Goal: Task Accomplishment & Management: Manage account settings

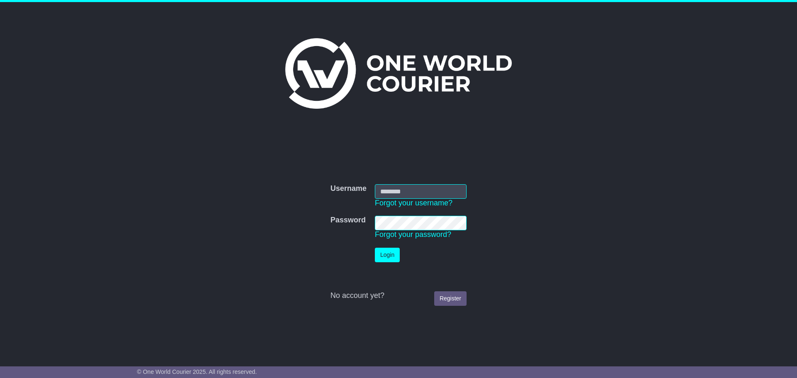
type input "**********"
click at [381, 254] on button "Login" at bounding box center [387, 255] width 25 height 15
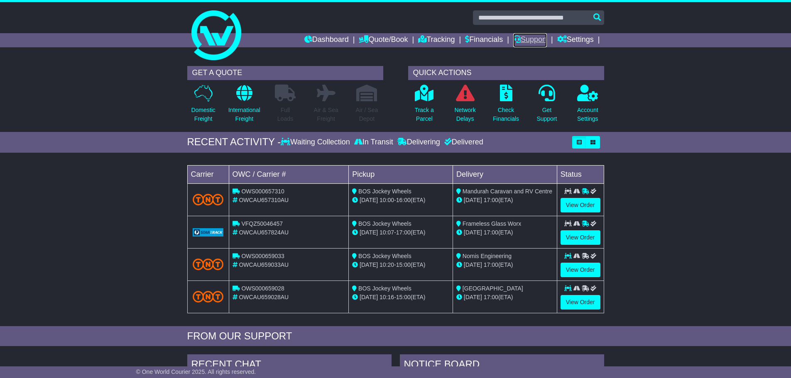
click at [523, 43] on link "Support" at bounding box center [530, 40] width 34 height 14
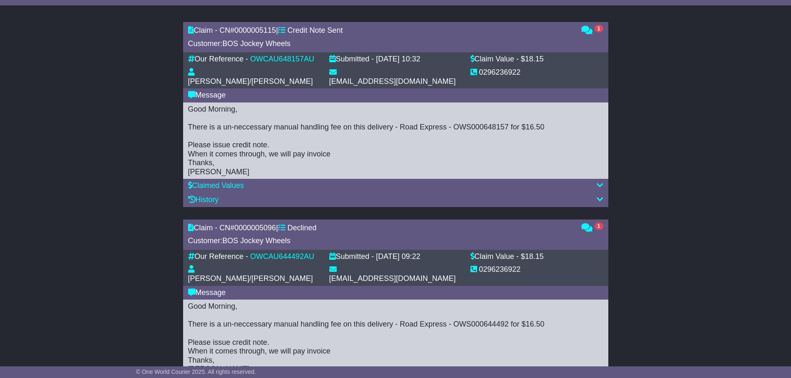
scroll to position [332, 0]
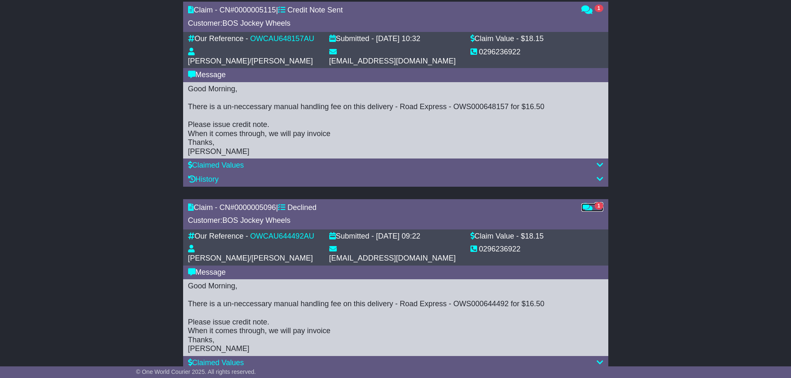
click at [590, 203] on icon at bounding box center [586, 206] width 11 height 7
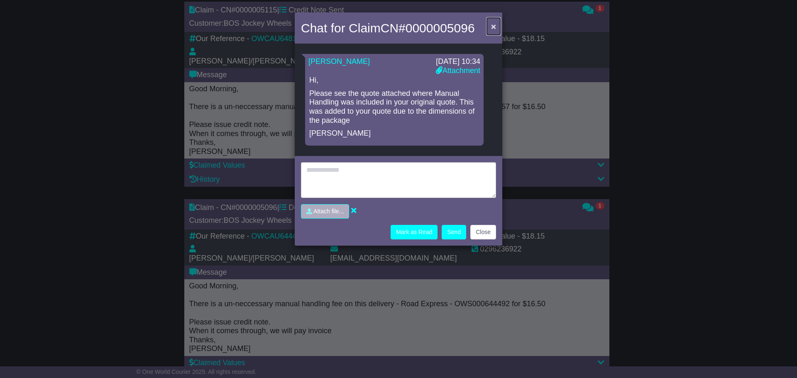
click at [492, 28] on span "×" at bounding box center [493, 27] width 5 height 10
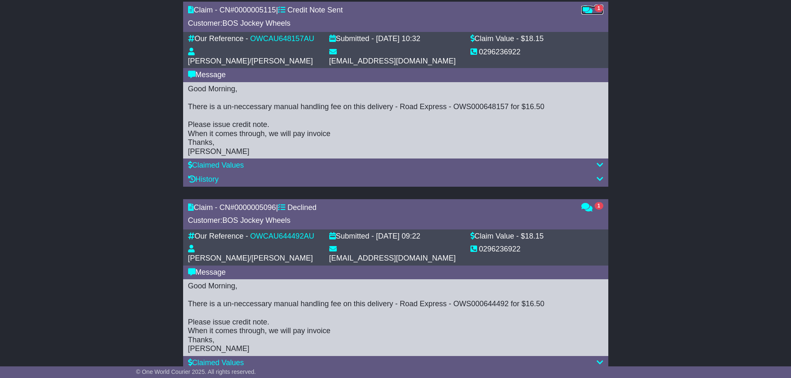
click at [587, 7] on icon at bounding box center [586, 9] width 11 height 7
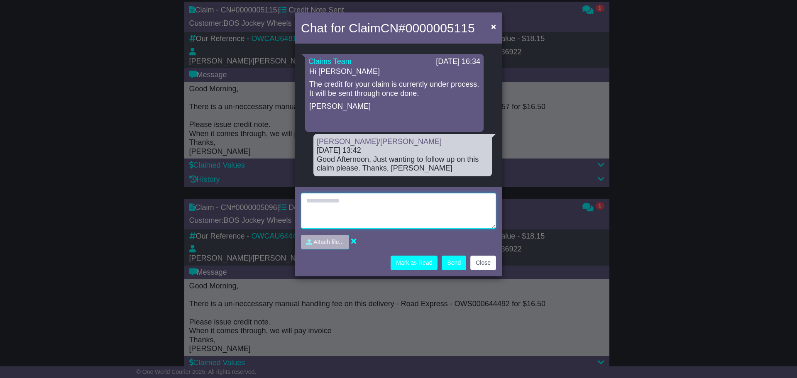
click at [376, 193] on textarea at bounding box center [398, 211] width 195 height 36
type textarea "**********"
drag, startPoint x: 418, startPoint y: 196, endPoint x: 302, endPoint y: 195, distance: 116.2
click at [302, 195] on textarea "**********" at bounding box center [398, 211] width 195 height 36
click at [495, 23] on span "×" at bounding box center [493, 27] width 5 height 10
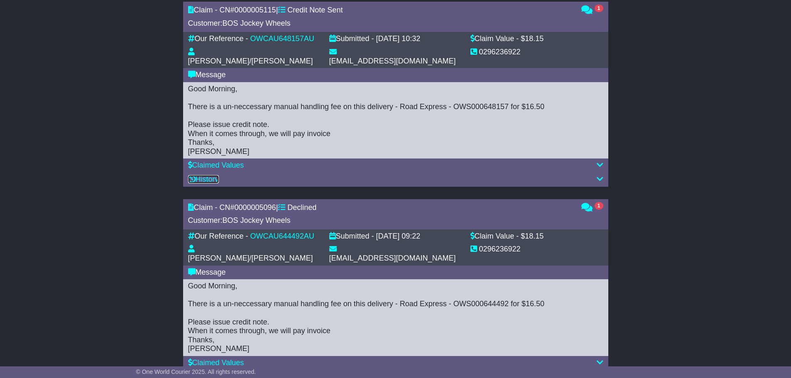
click at [213, 175] on link "History" at bounding box center [203, 179] width 31 height 8
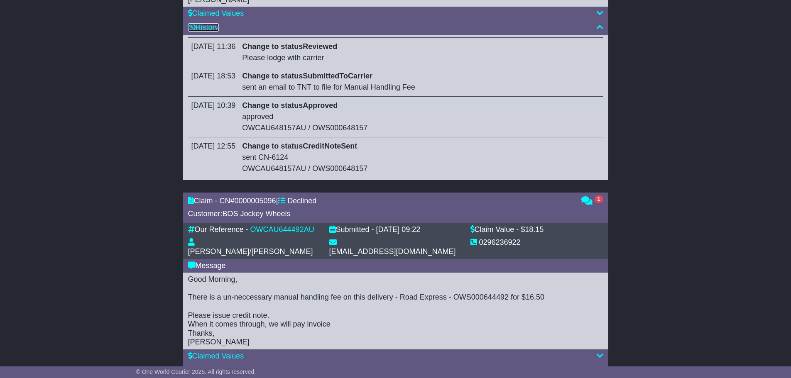
scroll to position [498, 0]
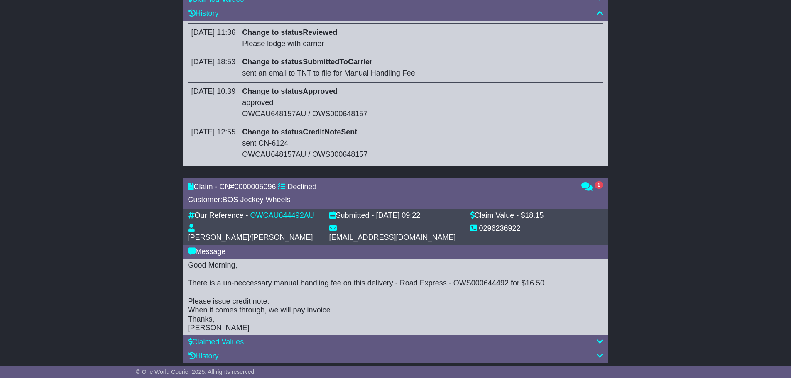
click at [280, 352] on div "History" at bounding box center [395, 356] width 415 height 9
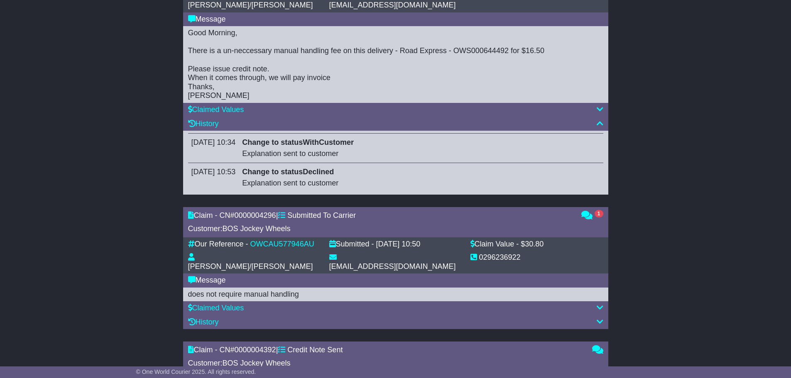
scroll to position [747, 0]
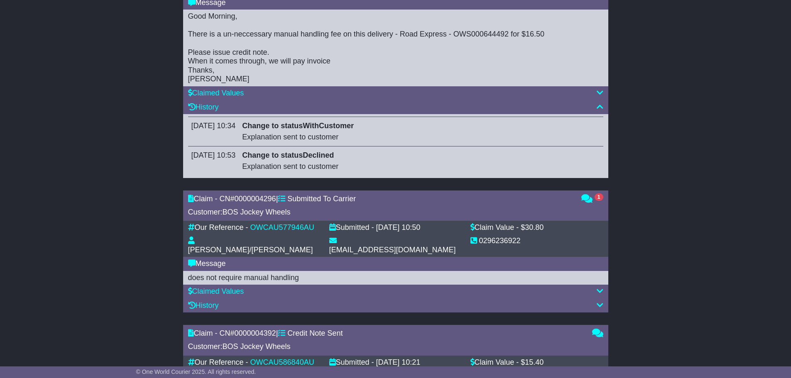
click at [278, 301] on div "History" at bounding box center [395, 305] width 415 height 9
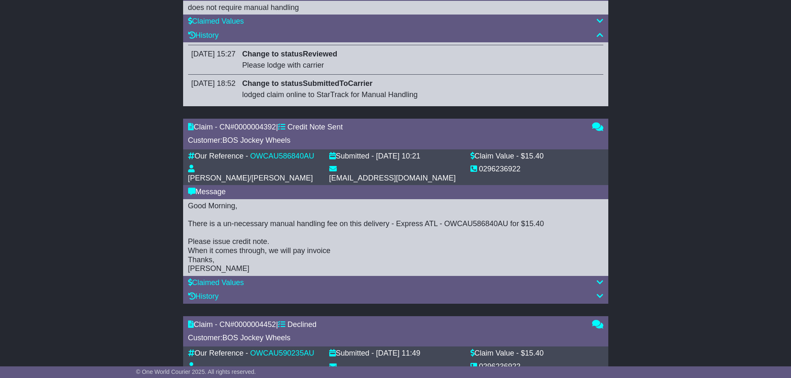
scroll to position [1038, 0]
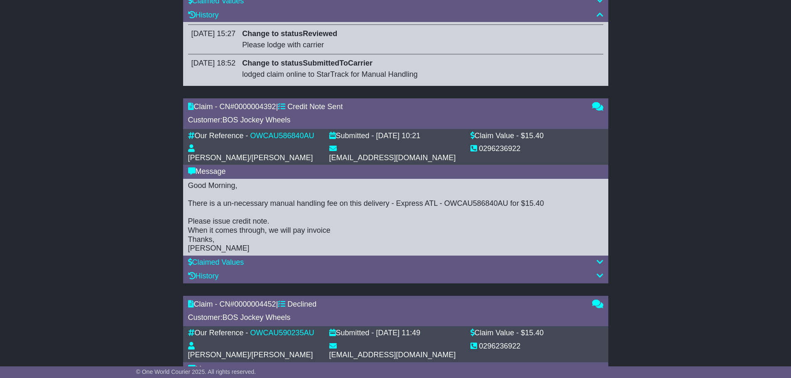
click at [262, 272] on div "History" at bounding box center [395, 276] width 415 height 9
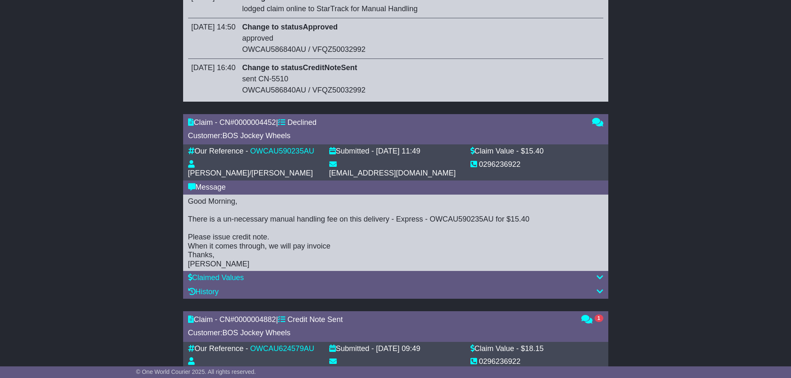
scroll to position [1370, 0]
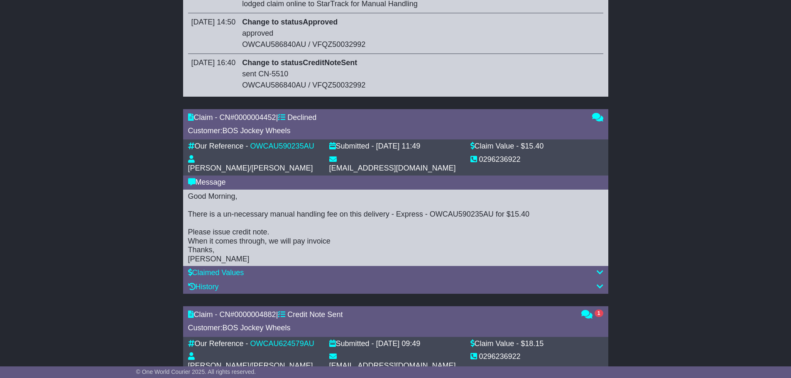
click at [263, 283] on div "History" at bounding box center [395, 287] width 415 height 9
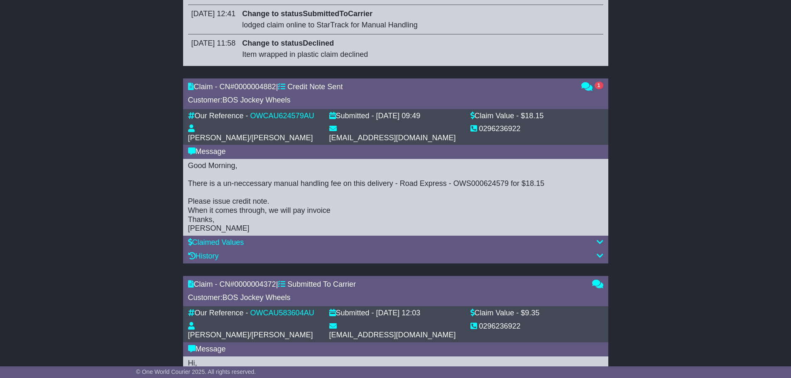
scroll to position [1702, 0]
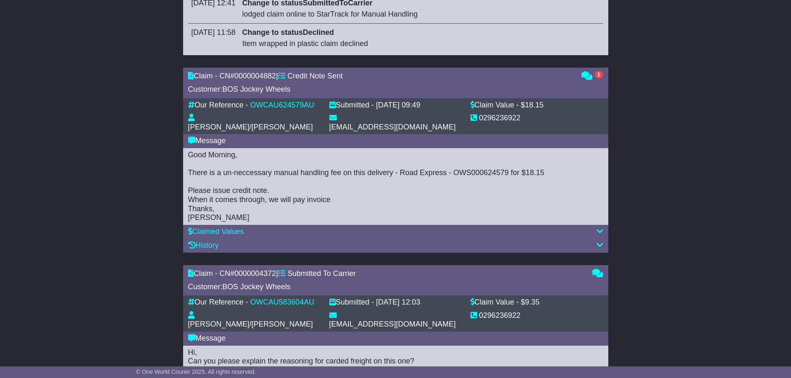
click at [257, 239] on div "History" at bounding box center [395, 246] width 425 height 14
click at [256, 241] on div "History" at bounding box center [395, 245] width 415 height 9
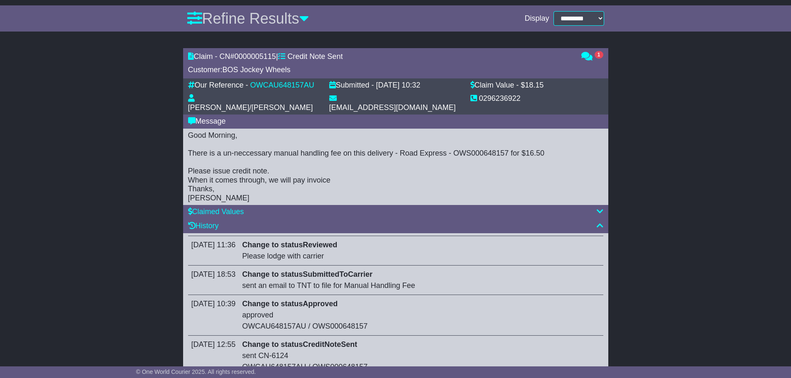
scroll to position [291, 0]
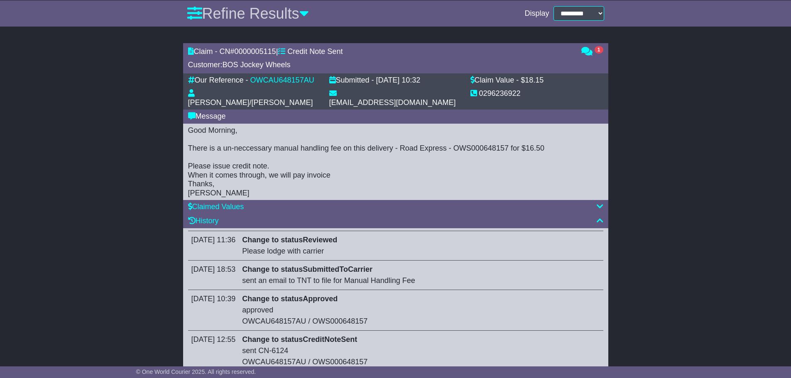
click at [436, 217] on div "History" at bounding box center [395, 221] width 415 height 9
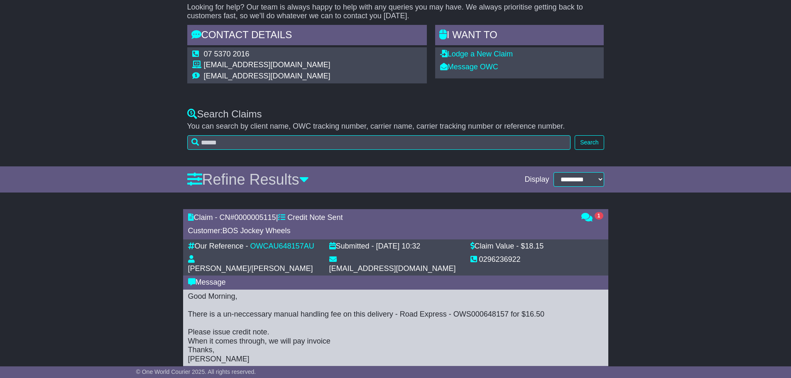
scroll to position [0, 0]
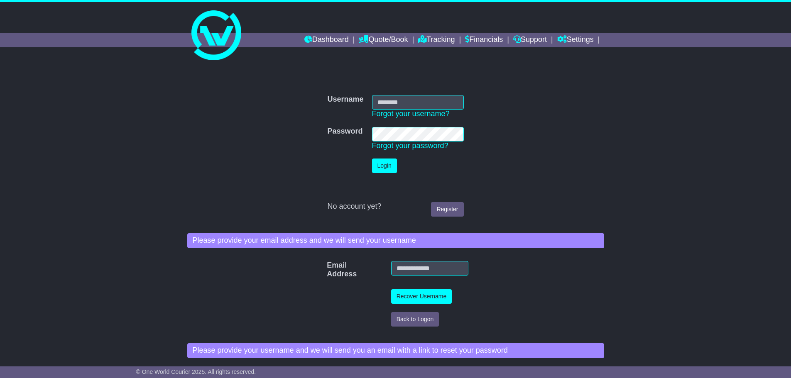
type input "**********"
click at [389, 168] on button "Login" at bounding box center [384, 166] width 25 height 15
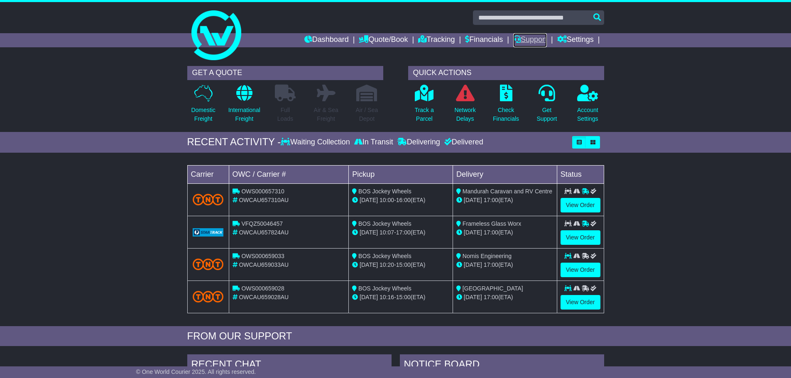
click at [518, 39] on link "Support" at bounding box center [530, 40] width 34 height 14
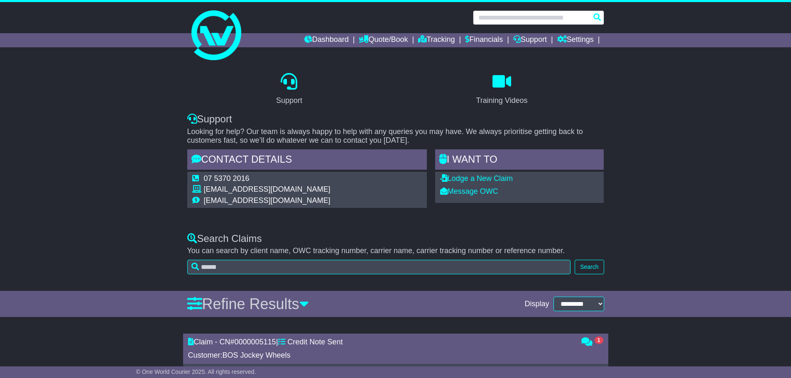
click at [505, 18] on input "text" at bounding box center [538, 17] width 131 height 15
paste input "**********"
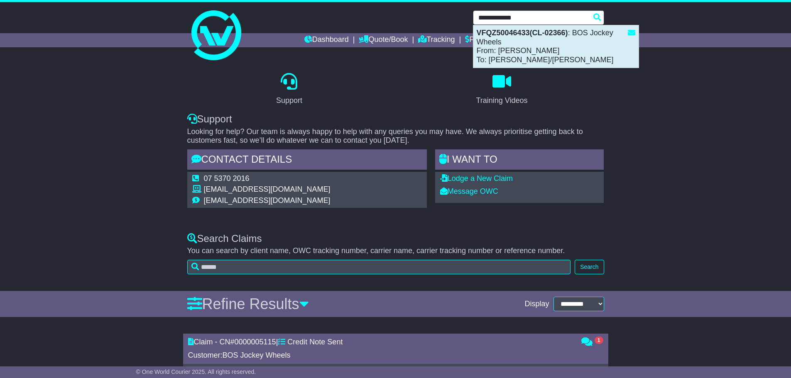
click at [507, 37] on strong "VFQZ50046433(CL-02366)" at bounding box center [522, 33] width 91 height 8
type input "**********"
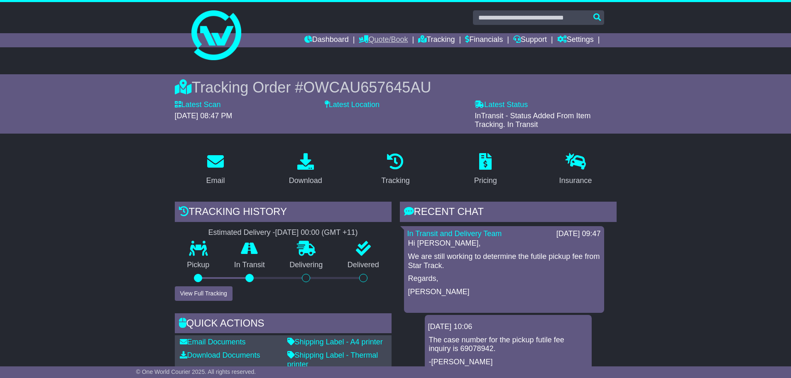
click at [377, 42] on link "Quote/Book" at bounding box center [383, 40] width 49 height 14
click at [372, 52] on link "Domestic" at bounding box center [392, 54] width 66 height 9
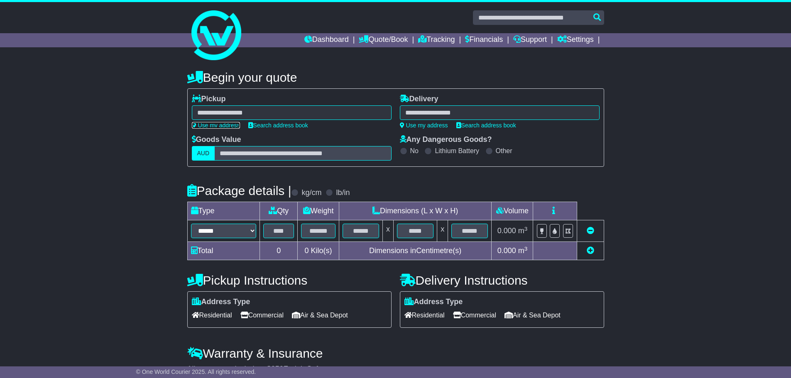
click at [215, 127] on link "Use my address" at bounding box center [216, 125] width 48 height 7
type input "**********"
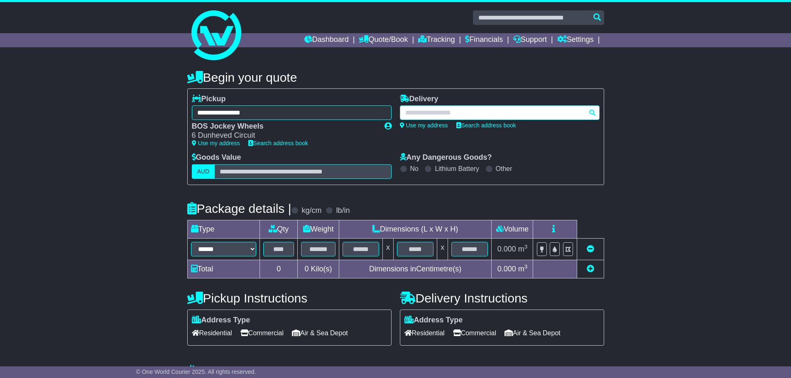
click at [460, 113] on div at bounding box center [500, 112] width 200 height 15
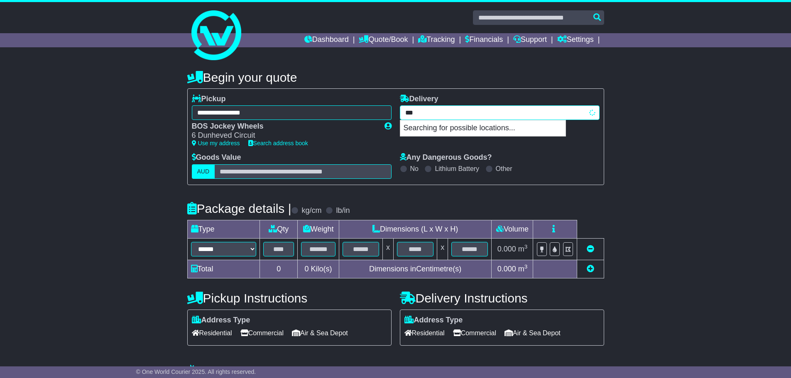
type input "****"
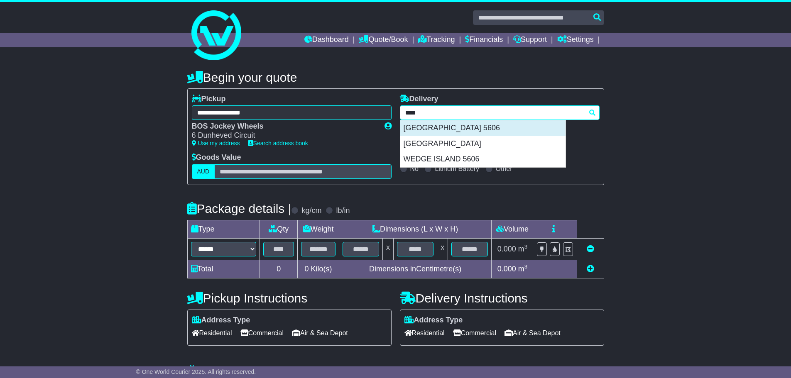
click at [455, 130] on div "PORT LINCOLN 5606" at bounding box center [482, 128] width 165 height 16
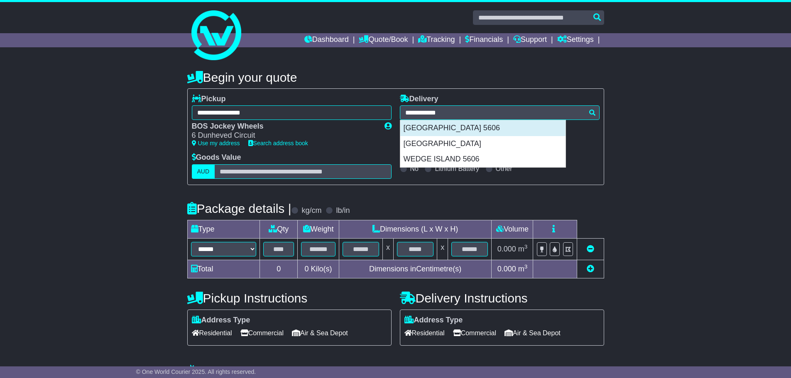
type input "**********"
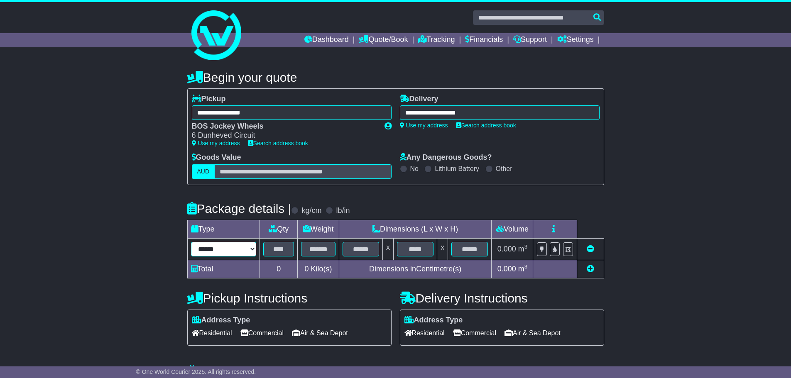
click at [237, 244] on select "**********" at bounding box center [224, 249] width 66 height 15
select select "*****"
click at [191, 242] on select "**********" at bounding box center [224, 249] width 66 height 15
type input "**"
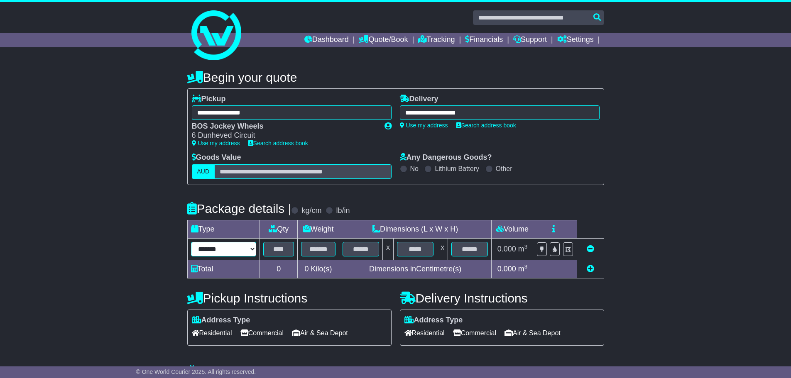
type input "**"
click at [288, 251] on input "text" at bounding box center [278, 249] width 31 height 15
type input "*"
click at [131, 258] on div "**********" at bounding box center [395, 242] width 791 height 361
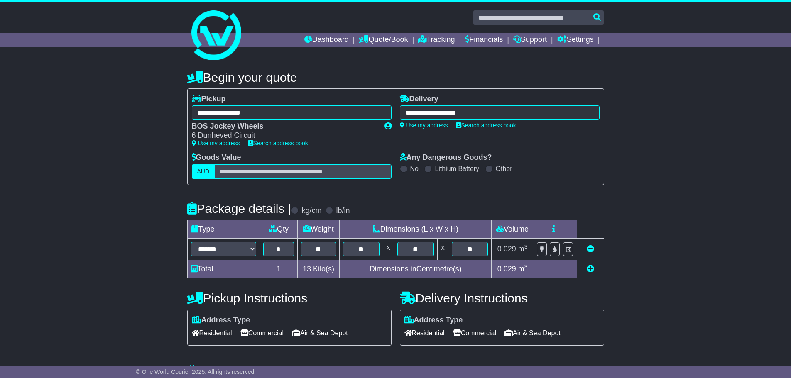
click at [587, 268] on icon at bounding box center [590, 268] width 7 height 7
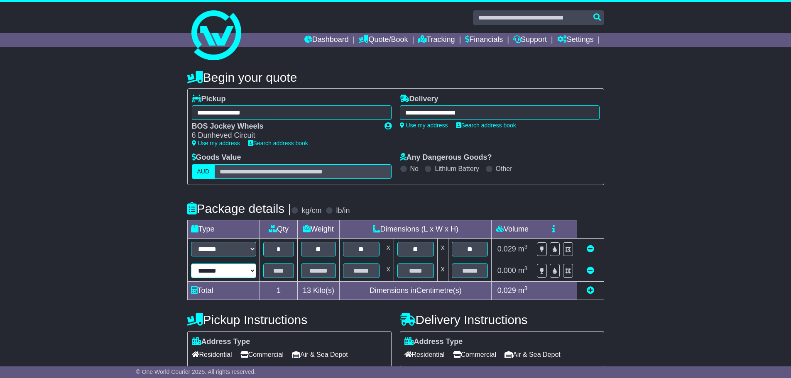
click at [239, 269] on select "**********" at bounding box center [224, 271] width 66 height 15
select select "*****"
click at [191, 264] on select "**********" at bounding box center [224, 271] width 66 height 15
drag, startPoint x: 276, startPoint y: 271, endPoint x: 276, endPoint y: 279, distance: 7.1
click at [276, 271] on input "text" at bounding box center [278, 271] width 31 height 15
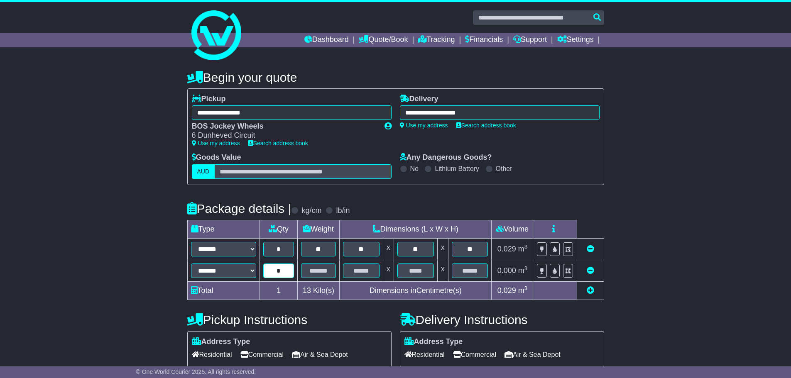
type input "*"
click at [366, 270] on input "text" at bounding box center [361, 271] width 37 height 15
type input "**"
click at [408, 269] on input "text" at bounding box center [415, 271] width 37 height 15
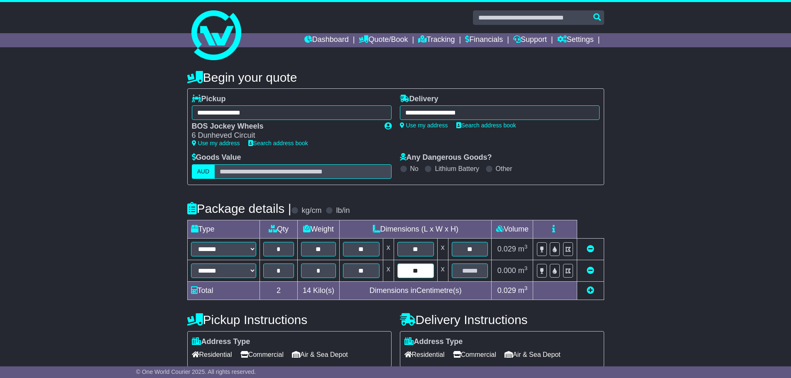
type input "**"
click at [474, 272] on input "text" at bounding box center [470, 271] width 37 height 15
type input "*"
click at [661, 244] on div "**********" at bounding box center [395, 253] width 791 height 383
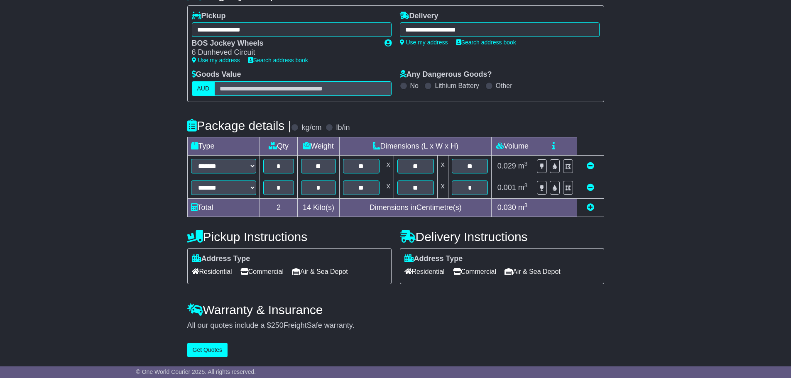
click at [483, 274] on span "Commercial" at bounding box center [474, 271] width 43 height 13
click at [212, 354] on button "Get Quotes" at bounding box center [207, 350] width 41 height 15
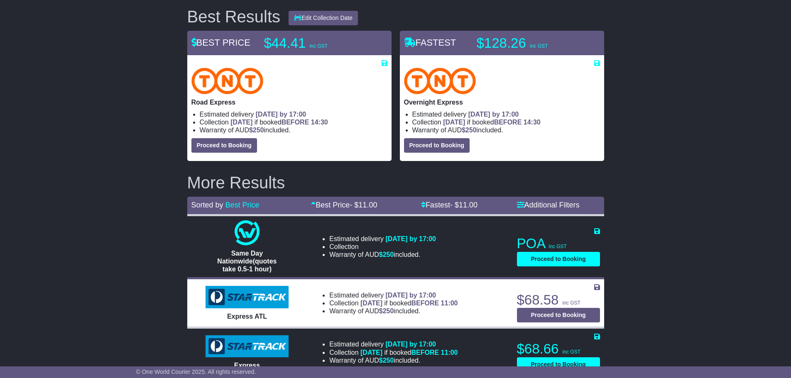
scroll to position [107, 0]
click at [682, 154] on div "ST MARYS , 2760 PORT LINCOLN , 5606 2 items 0.03042 m 3 in 3 14 kg(s) lb(s) Edi…" at bounding box center [395, 299] width 791 height 689
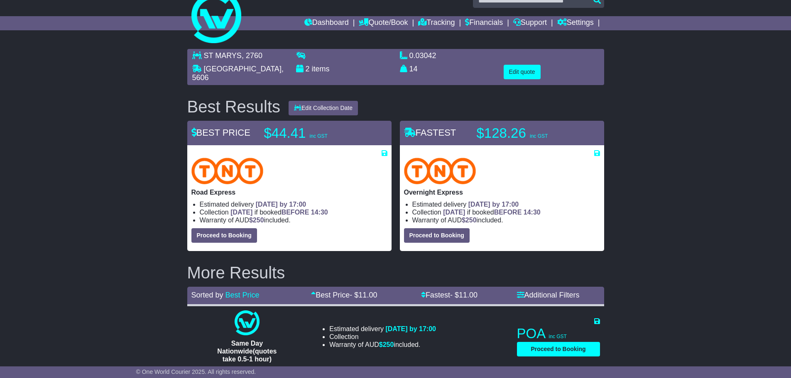
scroll to position [0, 0]
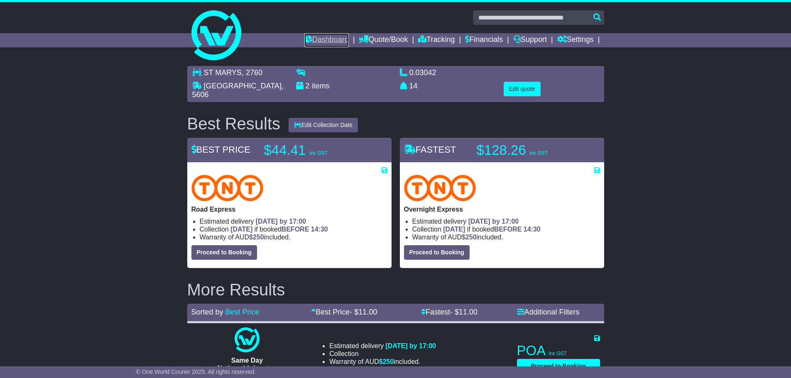
click at [319, 39] on link "Dashboard" at bounding box center [326, 40] width 44 height 14
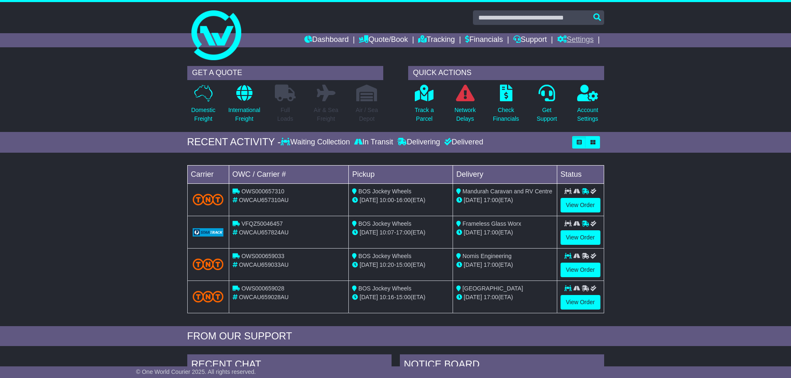
click at [579, 38] on link "Settings" at bounding box center [575, 40] width 37 height 14
click at [578, 61] on link "Address Book" at bounding box center [590, 63] width 66 height 9
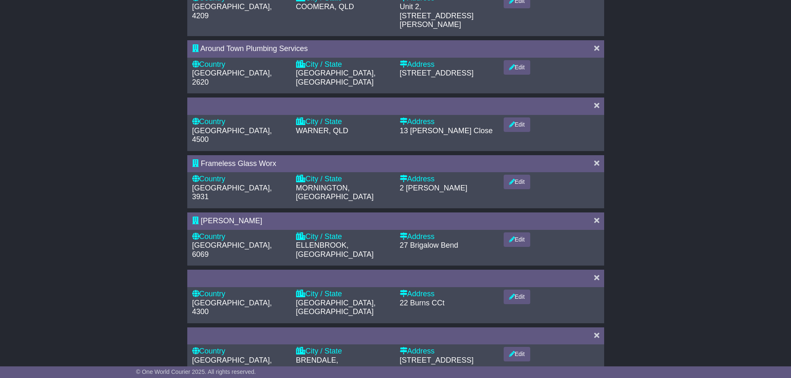
scroll to position [317, 0]
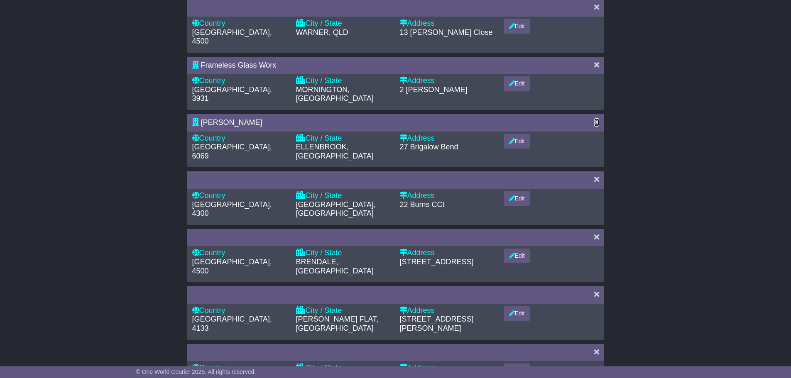
click at [597, 118] on icon at bounding box center [596, 121] width 5 height 7
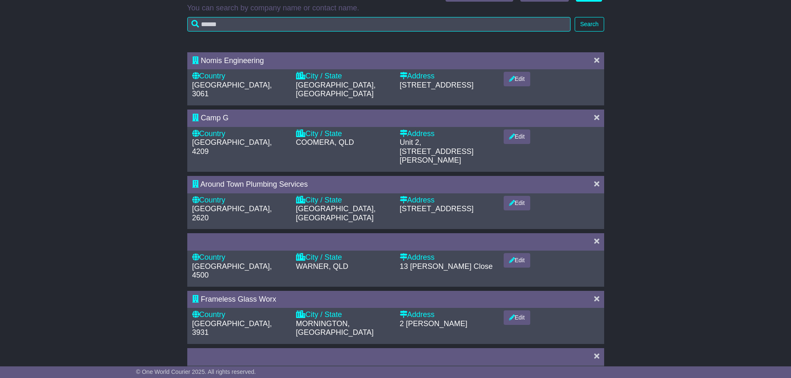
scroll to position [125, 0]
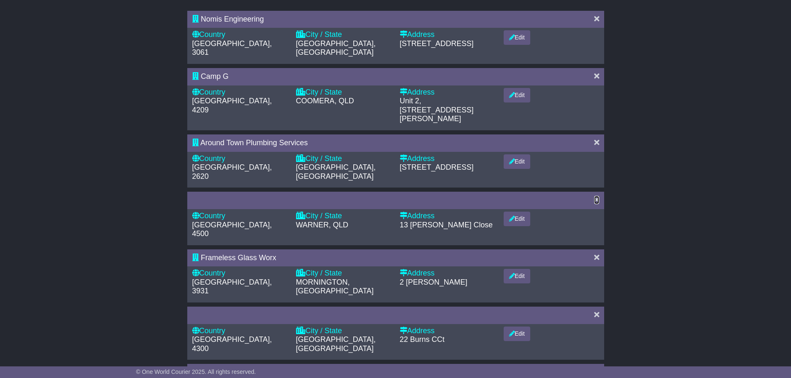
click at [598, 196] on icon at bounding box center [596, 199] width 5 height 7
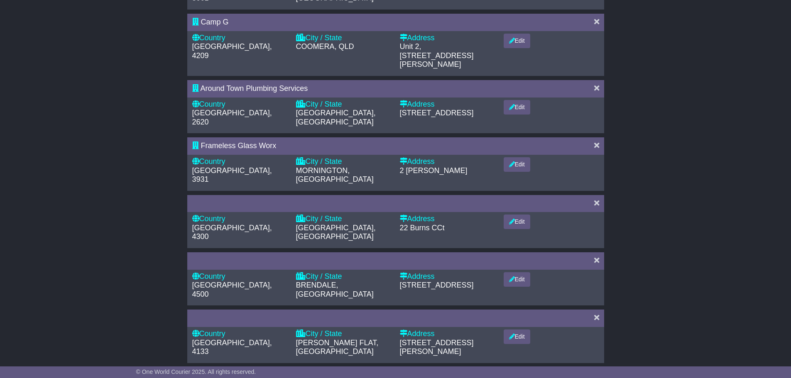
scroll to position [208, 0]
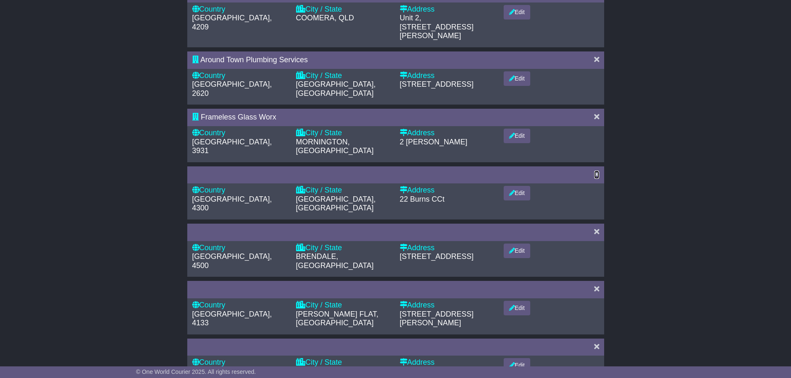
click at [596, 171] on icon at bounding box center [596, 174] width 5 height 7
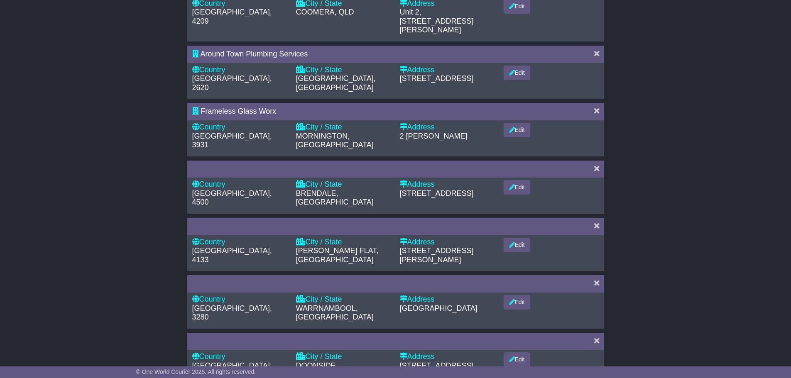
scroll to position [249, 0]
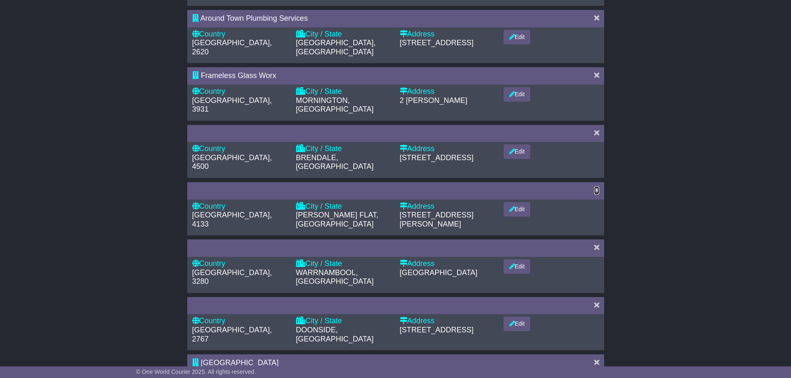
click at [598, 186] on icon at bounding box center [596, 189] width 5 height 7
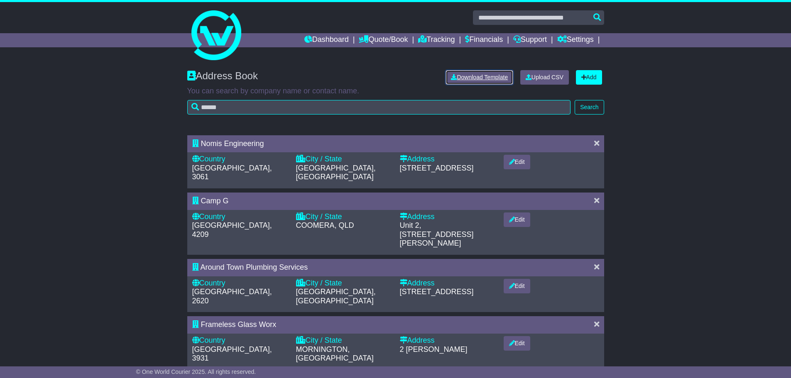
click at [490, 76] on link "Download Template" at bounding box center [479, 77] width 68 height 15
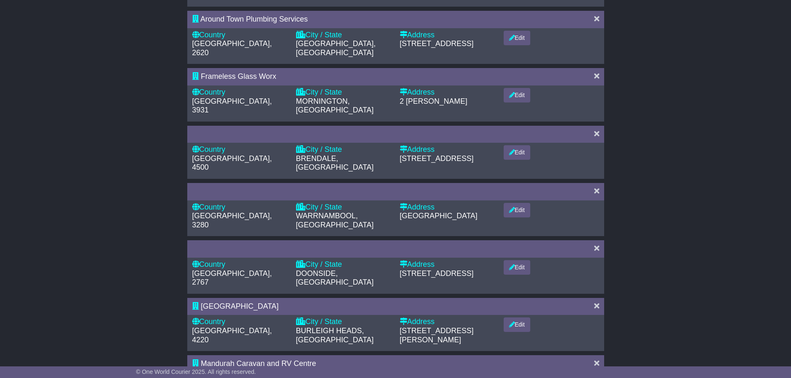
scroll to position [249, 0]
click at [599, 182] on div at bounding box center [395, 190] width 417 height 17
click at [599, 186] on icon at bounding box center [596, 189] width 5 height 7
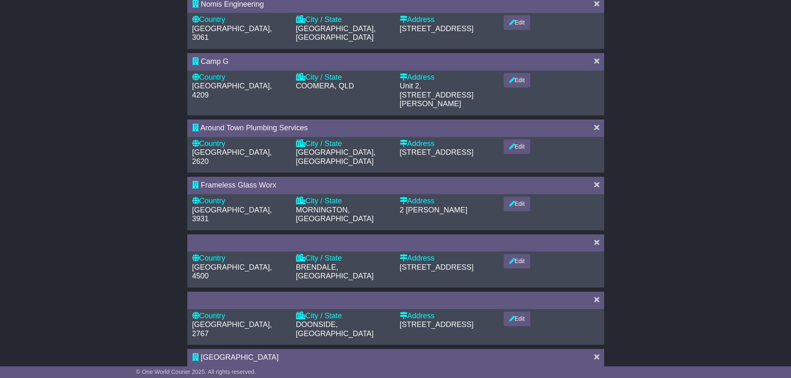
scroll to position [166, 0]
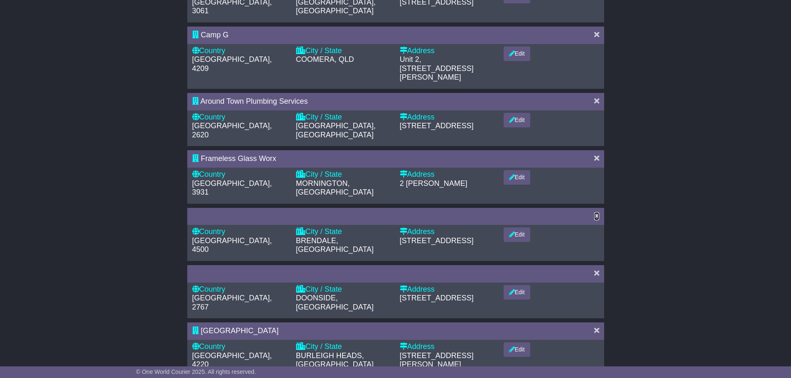
click at [595, 212] on icon at bounding box center [596, 215] width 5 height 7
click at [596, 269] on icon at bounding box center [596, 272] width 5 height 7
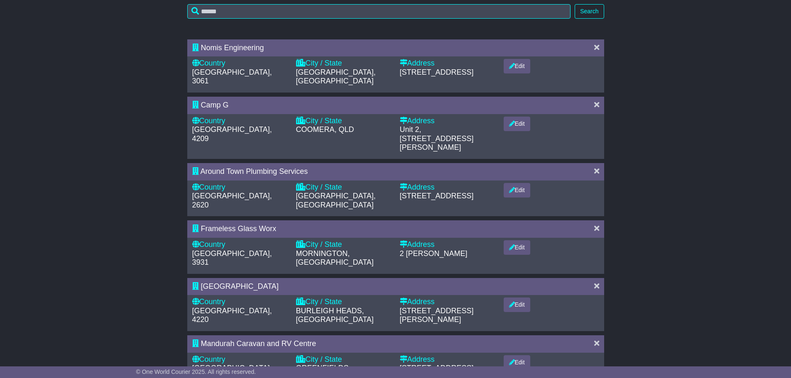
scroll to position [299, 0]
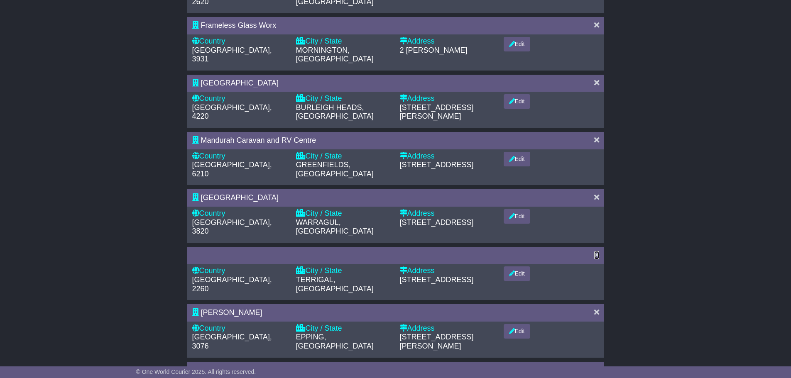
click at [597, 251] on icon at bounding box center [596, 254] width 5 height 7
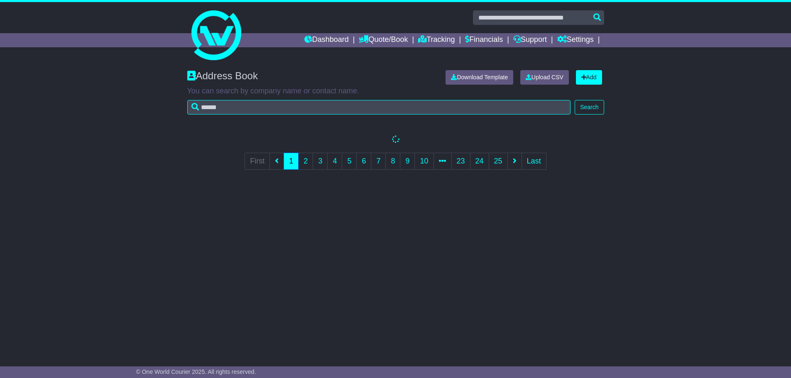
click at [597, 232] on div "Address Book Download Template Upload CSV Add You can search by company name or…" at bounding box center [395, 207] width 791 height 291
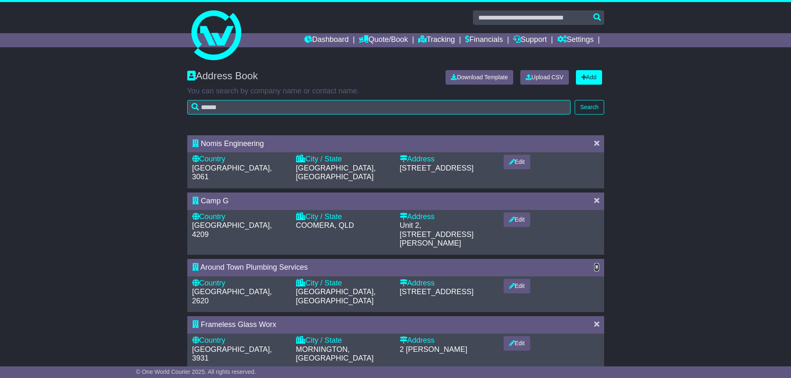
click at [595, 263] on icon at bounding box center [596, 266] width 5 height 7
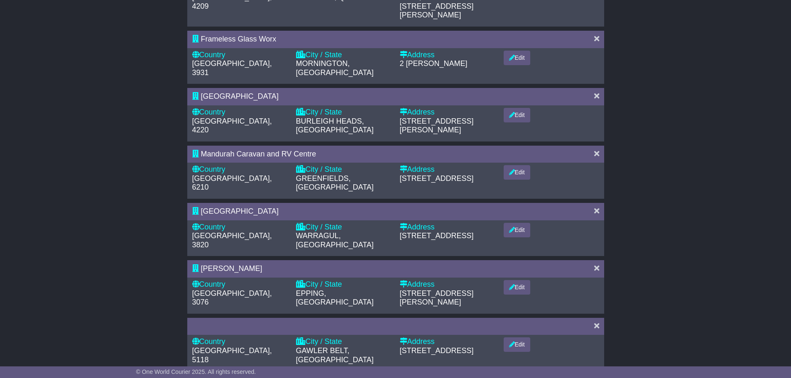
scroll to position [249, 0]
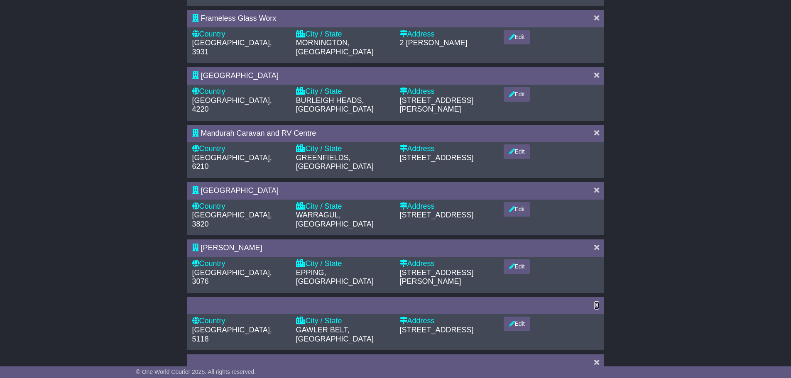
click at [597, 301] on icon at bounding box center [596, 304] width 5 height 7
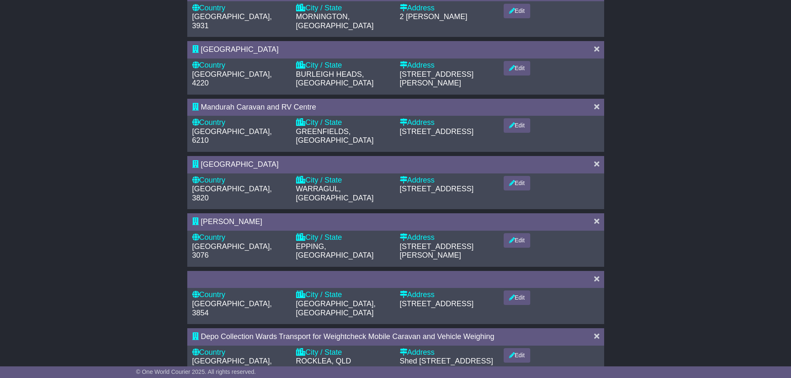
scroll to position [291, 0]
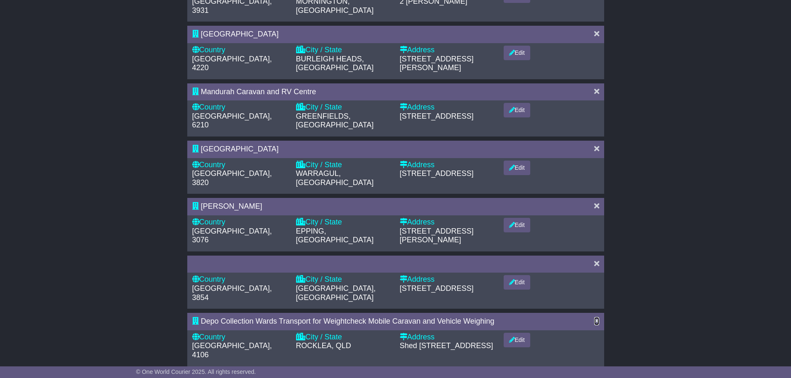
click at [594, 317] on icon at bounding box center [596, 320] width 5 height 7
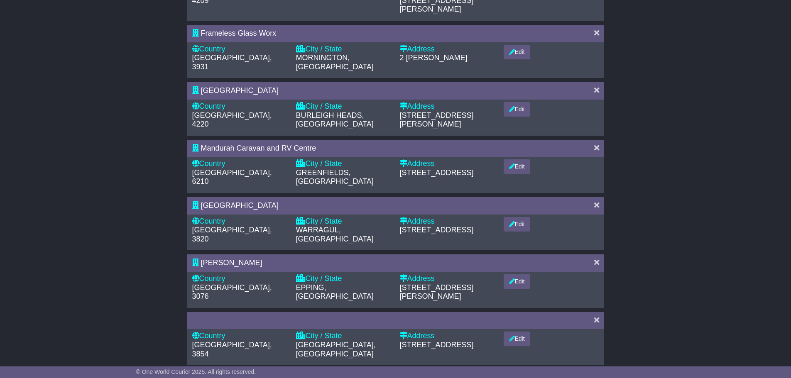
scroll to position [249, 0]
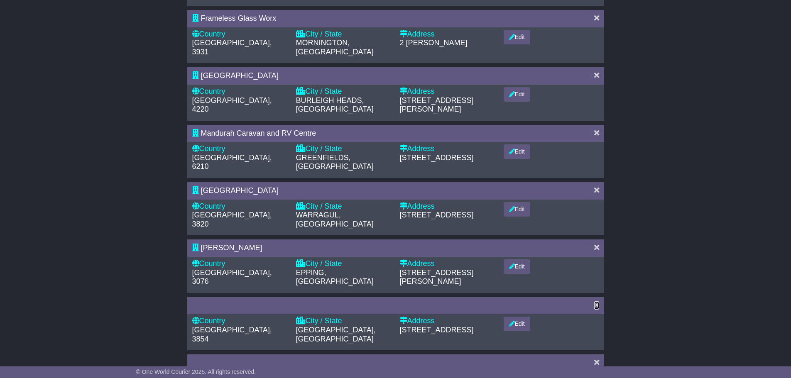
click at [595, 301] on icon at bounding box center [596, 304] width 5 height 7
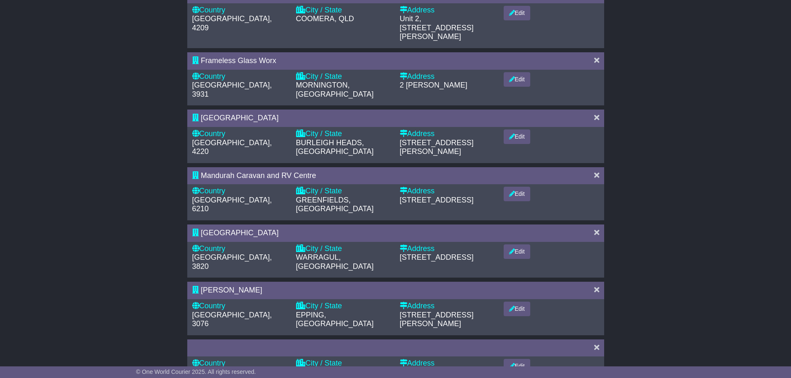
scroll to position [208, 0]
click at [598, 343] on icon at bounding box center [596, 346] width 5 height 7
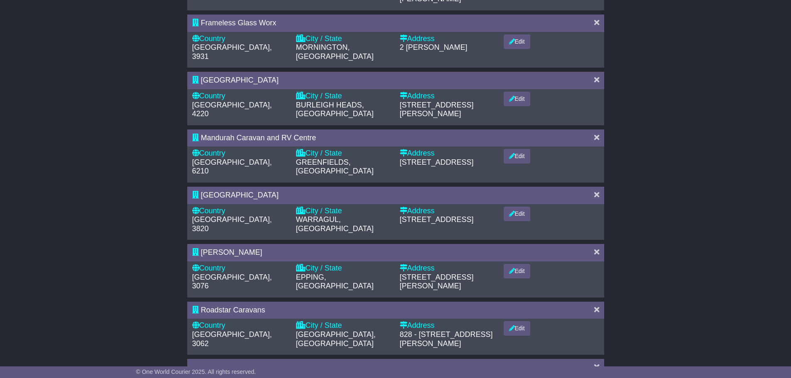
scroll to position [249, 0]
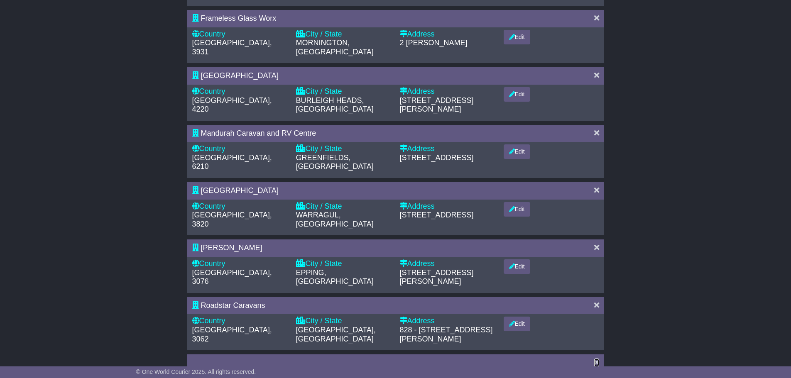
click at [596, 359] on icon at bounding box center [596, 362] width 5 height 7
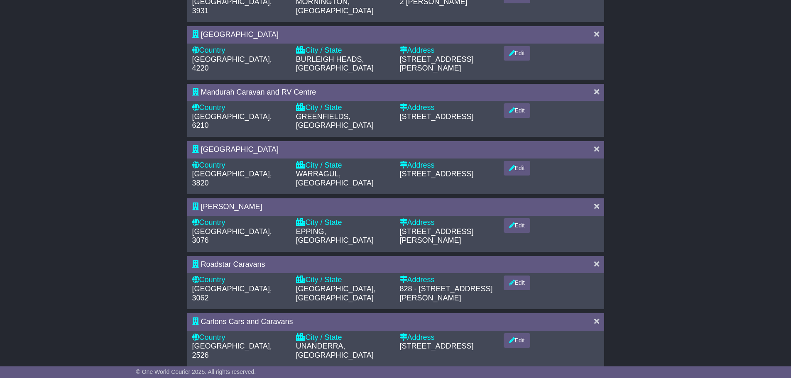
scroll to position [291, 0]
click at [596, 375] on icon at bounding box center [596, 378] width 5 height 7
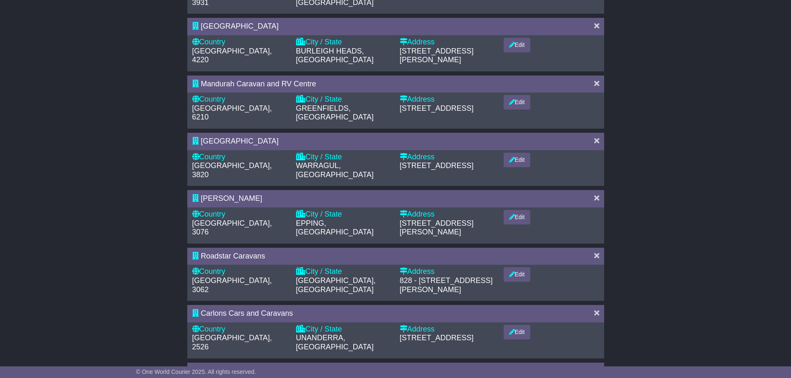
scroll to position [299, 0]
click at [595, 362] on div at bounding box center [395, 370] width 417 height 17
click at [596, 366] on icon at bounding box center [596, 369] width 5 height 7
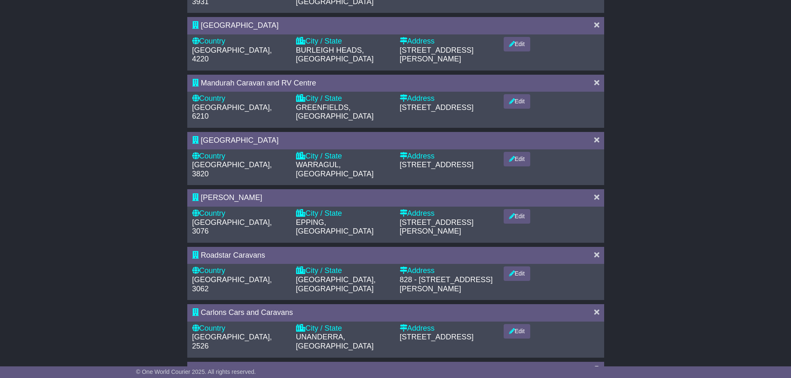
click at [596, 366] on icon at bounding box center [596, 369] width 5 height 7
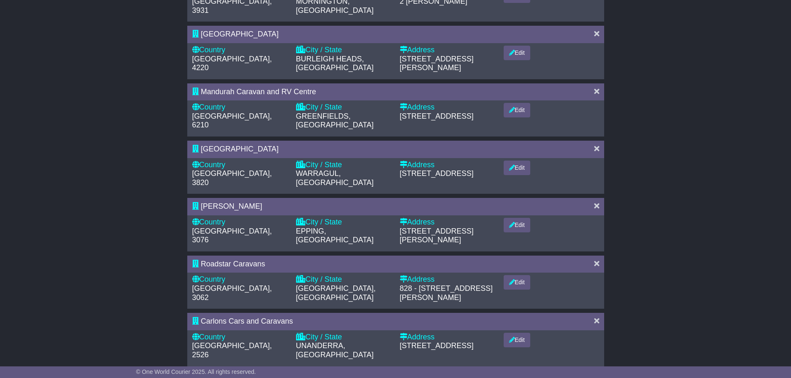
click at [596, 371] on div at bounding box center [395, 379] width 417 height 17
click at [596, 375] on icon at bounding box center [596, 378] width 5 height 7
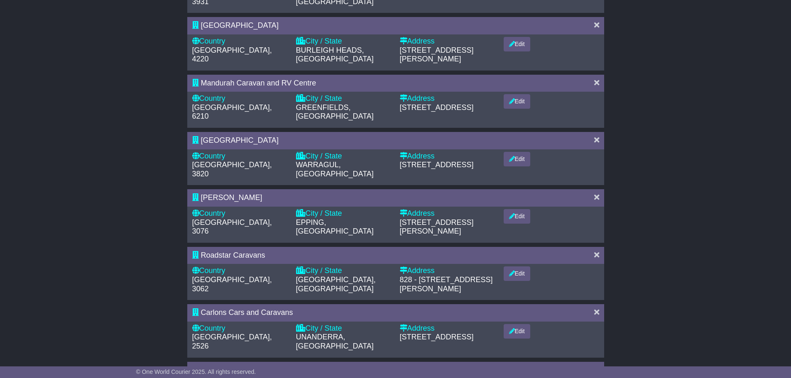
click at [599, 366] on div at bounding box center [596, 370] width 13 height 9
click at [598, 366] on icon at bounding box center [596, 369] width 5 height 7
click at [596, 366] on icon at bounding box center [596, 369] width 5 height 7
click at [595, 366] on icon at bounding box center [596, 369] width 5 height 7
click at [596, 366] on icon at bounding box center [596, 369] width 5 height 7
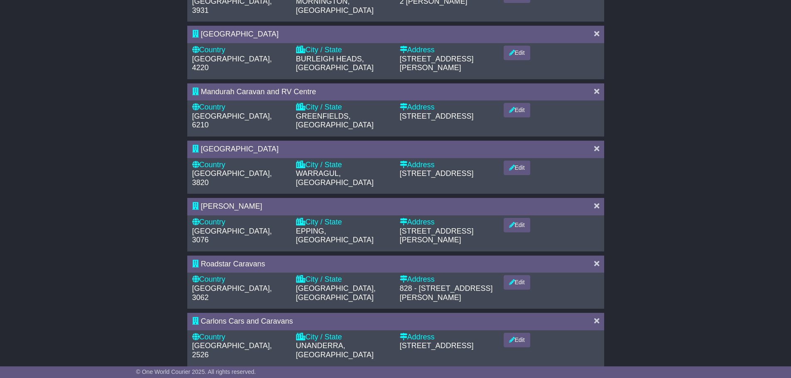
click at [596, 375] on icon at bounding box center [596, 378] width 5 height 7
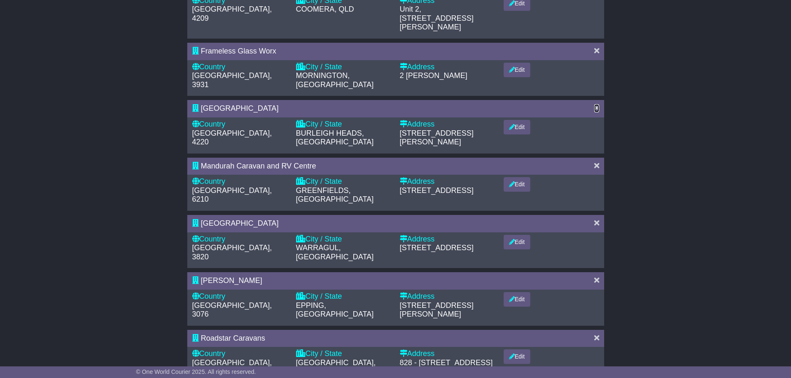
click at [595, 104] on icon at bounding box center [596, 107] width 5 height 7
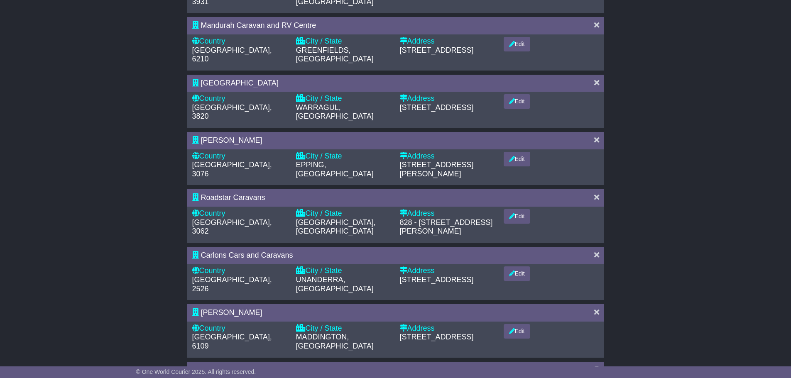
click at [596, 366] on icon at bounding box center [596, 369] width 5 height 7
click at [595, 366] on icon at bounding box center [596, 369] width 5 height 7
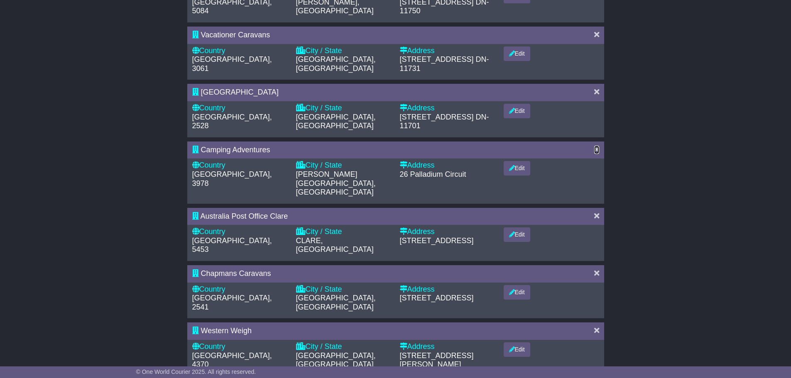
click at [596, 149] on icon at bounding box center [596, 149] width 5 height 7
click at [596, 198] on div "Address Book Download Template Upload CSV Add You can search by company name or…" at bounding box center [395, 216] width 791 height 640
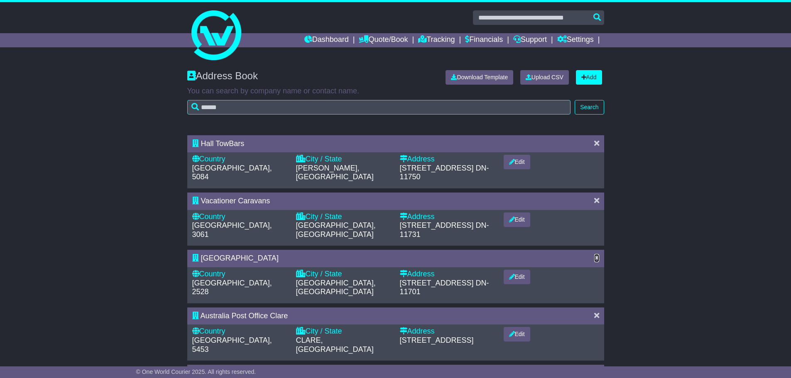
click at [595, 257] on icon at bounding box center [596, 257] width 5 height 7
click at [598, 259] on icon at bounding box center [596, 257] width 5 height 7
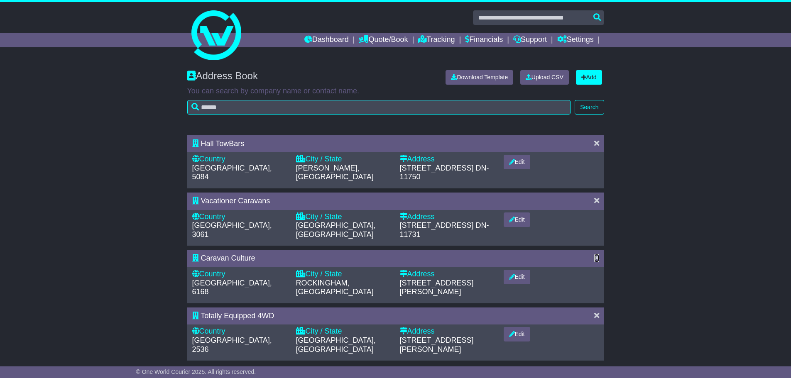
click at [598, 259] on icon at bounding box center [596, 257] width 5 height 7
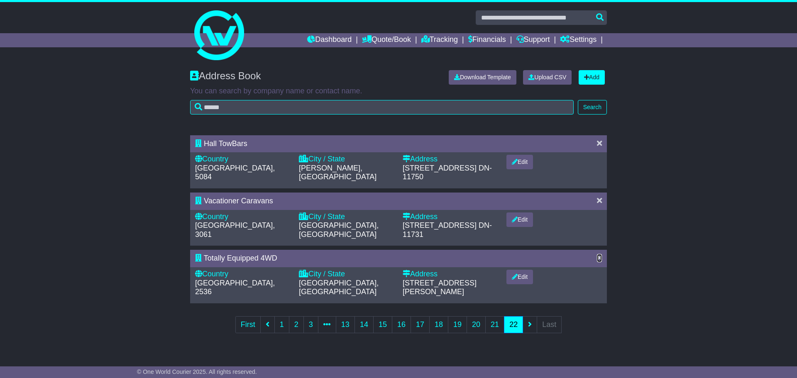
click at [598, 259] on icon at bounding box center [599, 257] width 5 height 7
click at [600, 202] on icon at bounding box center [599, 200] width 5 height 7
click at [600, 140] on icon at bounding box center [599, 142] width 5 height 7
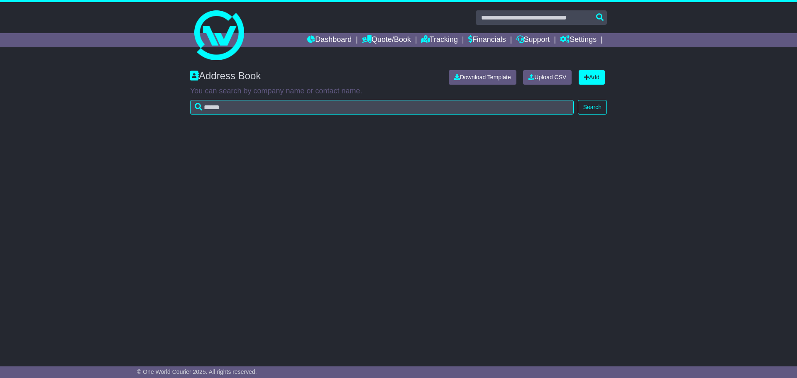
click at [683, 220] on div "Address Book Download Template Upload CSV Add You can search by company name or…" at bounding box center [398, 207] width 797 height 291
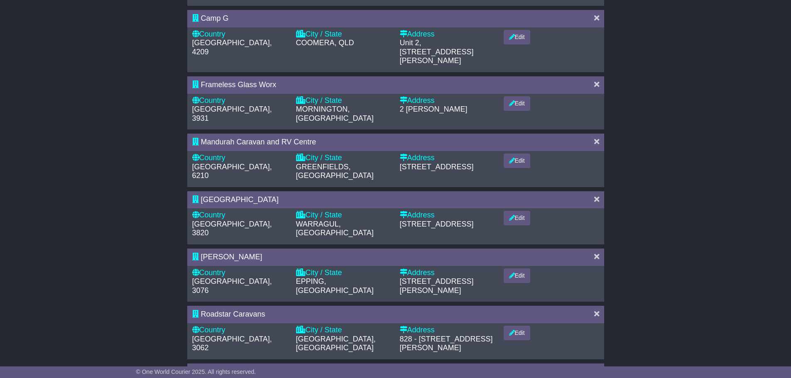
scroll to position [299, 0]
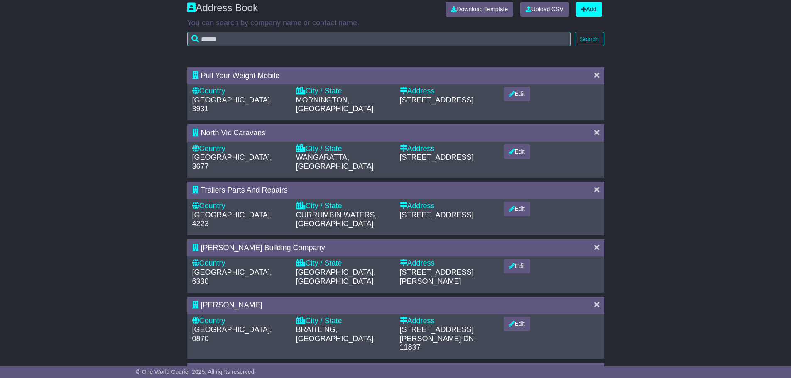
scroll to position [83, 0]
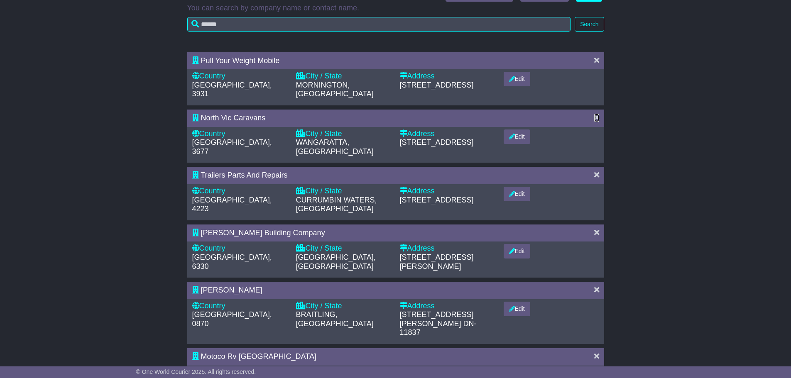
click at [595, 114] on icon at bounding box center [596, 117] width 5 height 7
click at [596, 171] on icon at bounding box center [596, 174] width 5 height 7
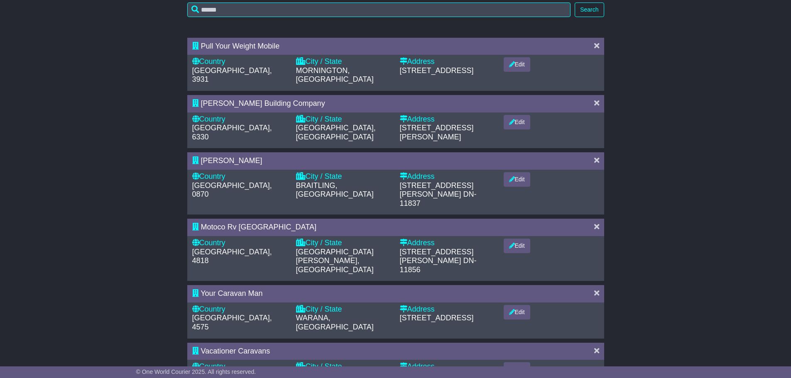
scroll to position [229, 0]
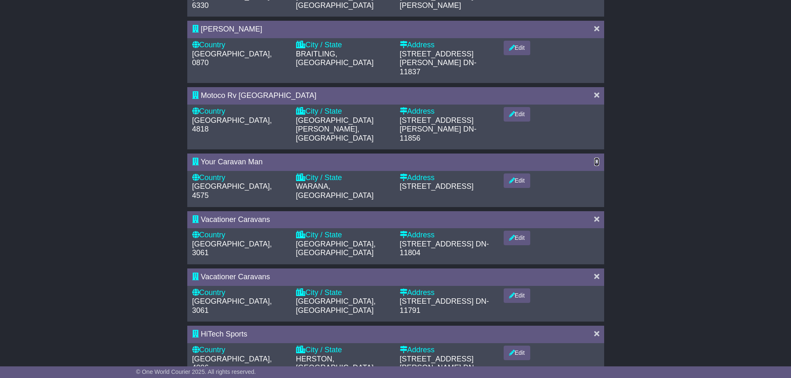
click at [594, 158] on icon at bounding box center [596, 161] width 5 height 7
click at [597, 91] on icon at bounding box center [596, 94] width 5 height 7
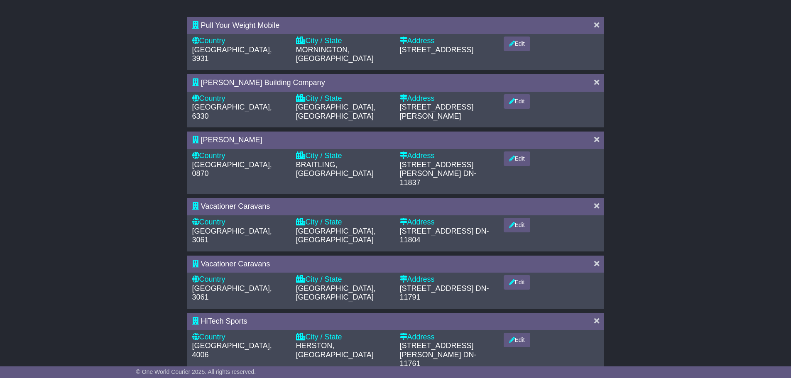
scroll to position [132, 0]
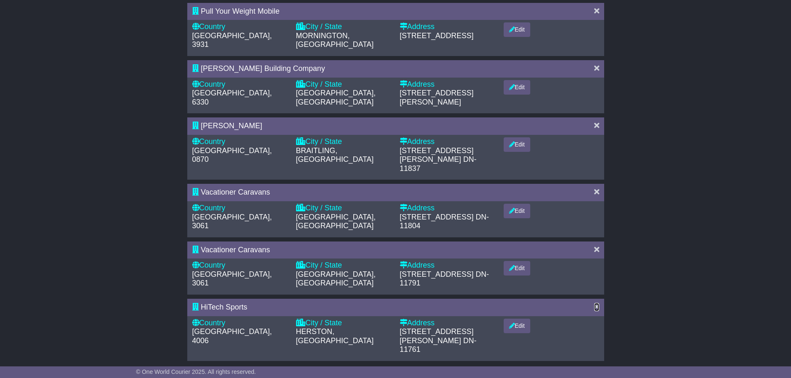
click at [597, 303] on icon at bounding box center [596, 306] width 5 height 7
click at [597, 246] on icon at bounding box center [596, 249] width 5 height 7
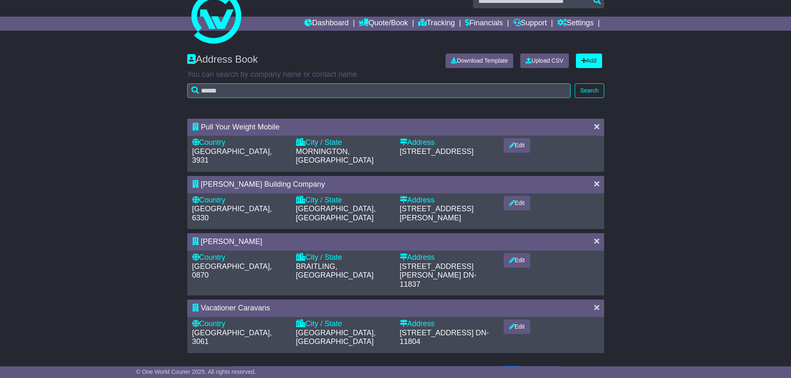
scroll to position [17, 0]
click at [598, 303] on icon at bounding box center [596, 306] width 5 height 7
click at [598, 232] on div "[PERSON_NAME]" at bounding box center [395, 240] width 417 height 17
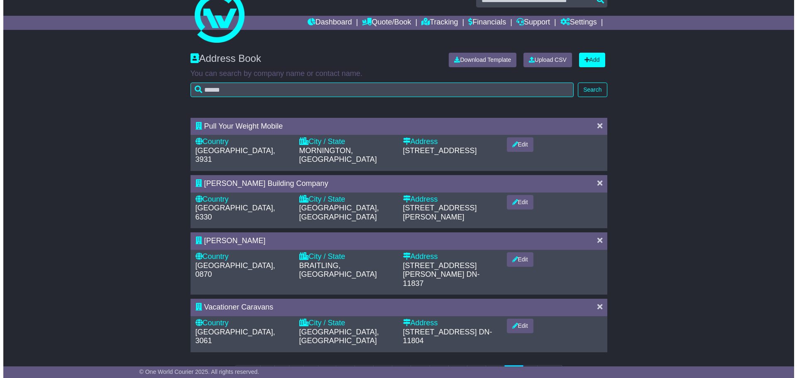
scroll to position [0, 0]
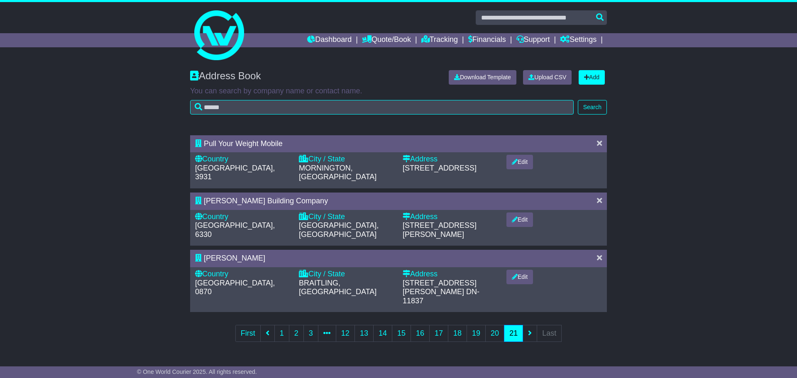
click at [596, 220] on div "Edit" at bounding box center [554, 226] width 104 height 27
click at [599, 197] on icon at bounding box center [599, 200] width 5 height 7
click at [600, 142] on icon at bounding box center [599, 142] width 5 height 7
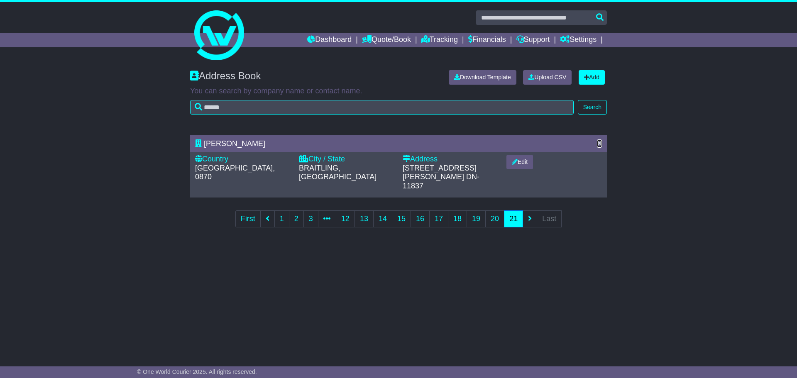
click at [601, 140] on icon at bounding box center [599, 142] width 5 height 7
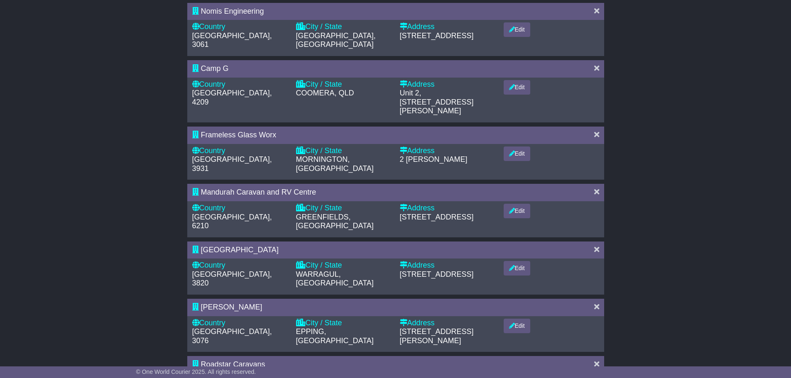
scroll to position [299, 0]
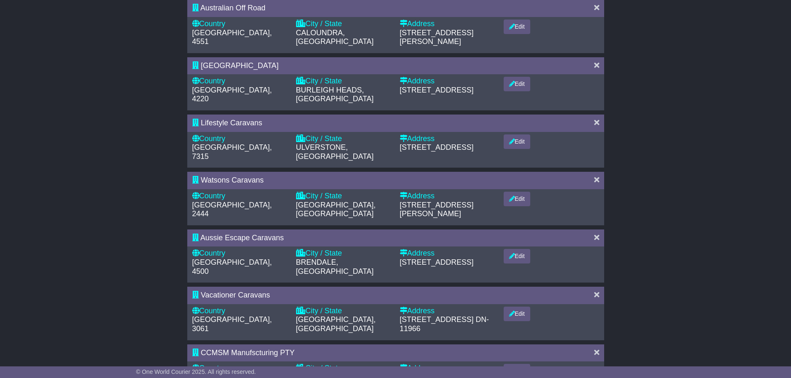
scroll to position [317, 0]
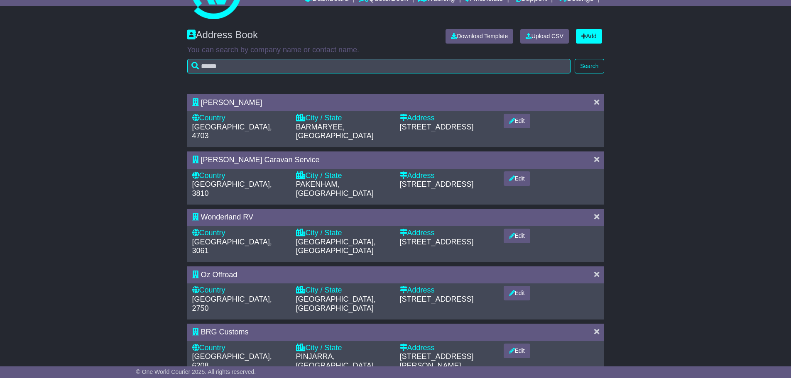
scroll to position [42, 0]
click at [595, 98] on icon at bounding box center [596, 101] width 5 height 7
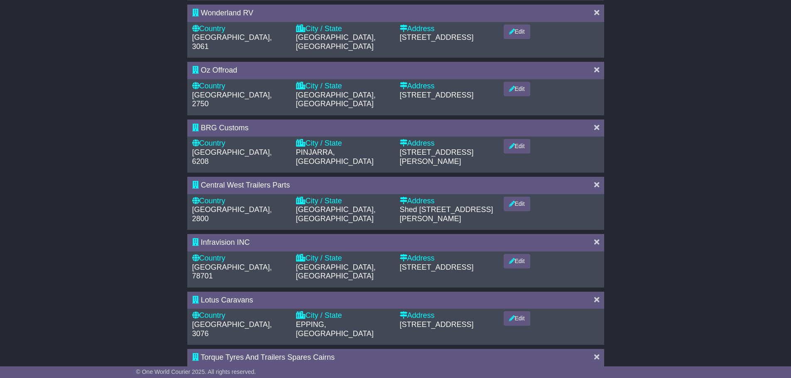
scroll to position [208, 0]
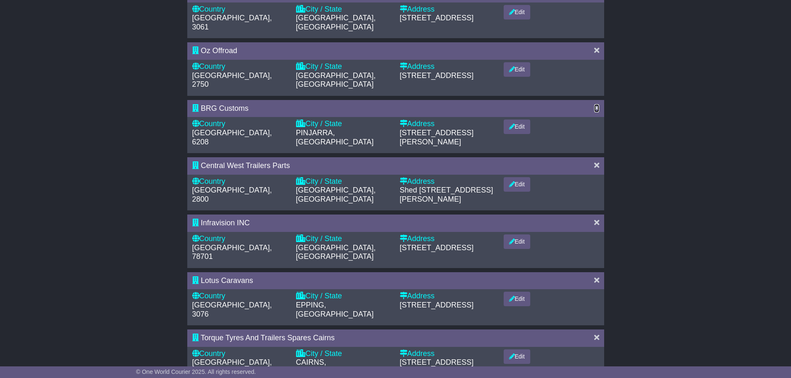
click at [596, 104] on icon at bounding box center [596, 107] width 5 height 7
click at [594, 219] on icon at bounding box center [596, 222] width 5 height 7
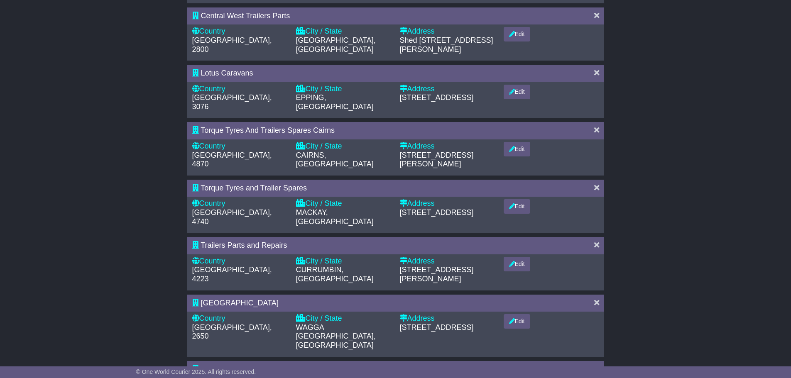
scroll to position [308, 0]
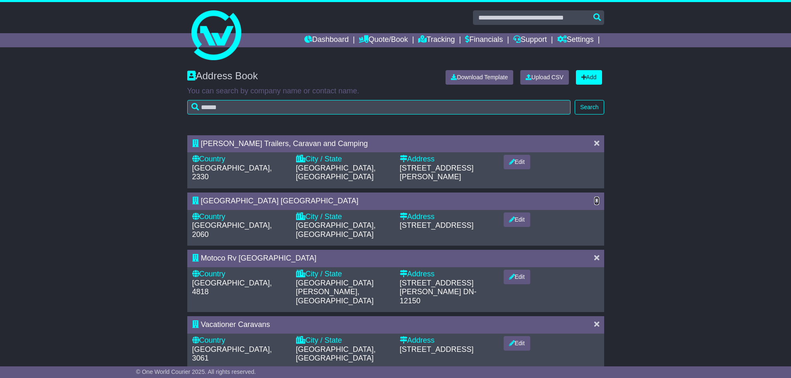
click at [594, 197] on icon at bounding box center [596, 200] width 5 height 7
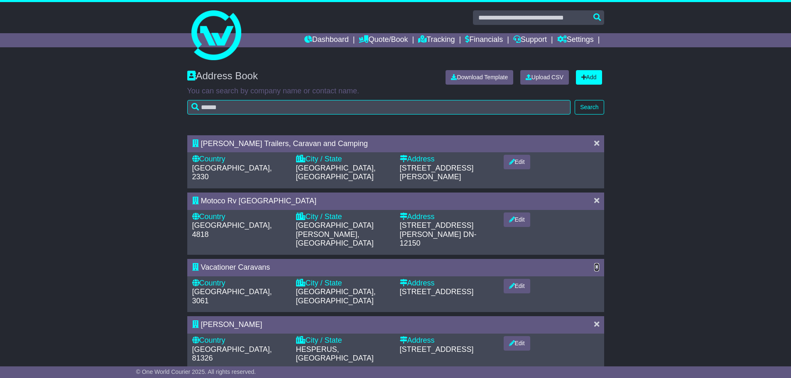
click at [594, 263] on icon at bounding box center [596, 266] width 5 height 7
click at [595, 263] on icon at bounding box center [596, 266] width 5 height 7
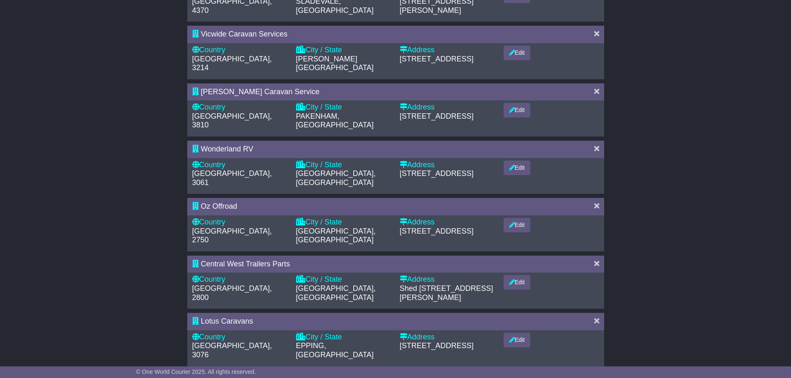
scroll to position [308, 0]
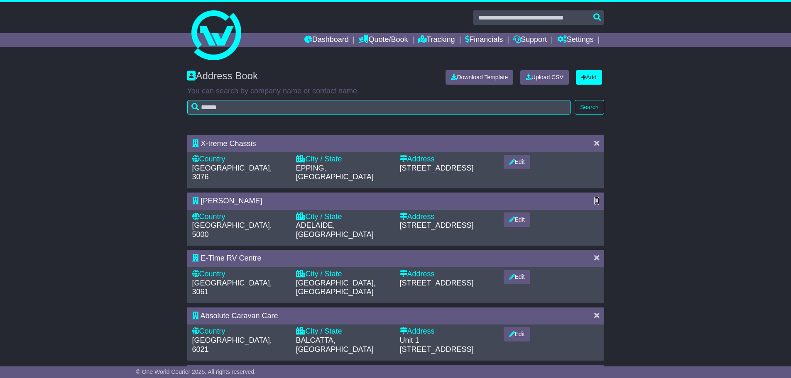
click at [596, 197] on icon at bounding box center [596, 200] width 5 height 7
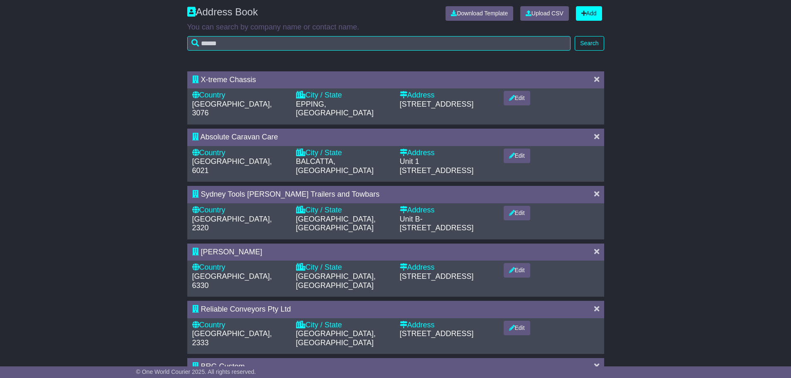
scroll to position [83, 0]
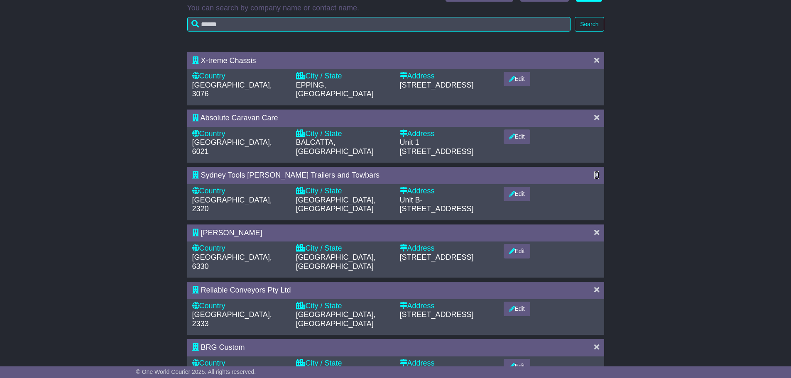
click at [595, 171] on icon at bounding box center [596, 174] width 5 height 7
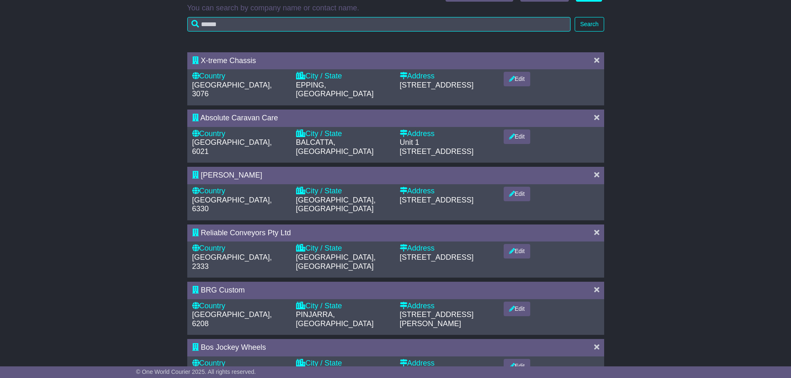
scroll to position [0, 0]
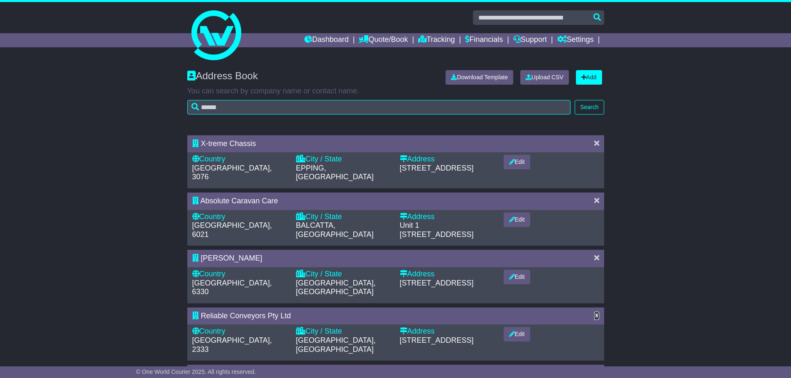
click at [595, 312] on icon at bounding box center [596, 315] width 5 height 7
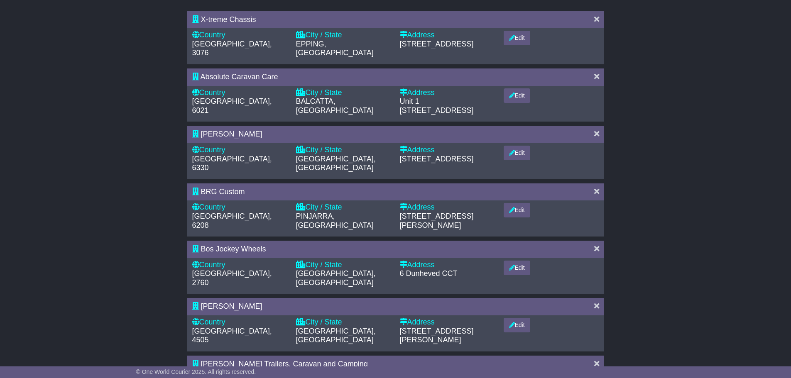
scroll to position [125, 0]
click at [596, 244] on icon at bounding box center [596, 247] width 5 height 7
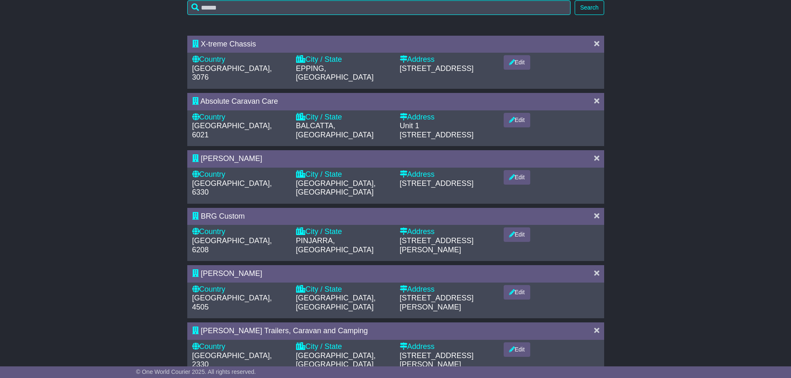
scroll to position [291, 0]
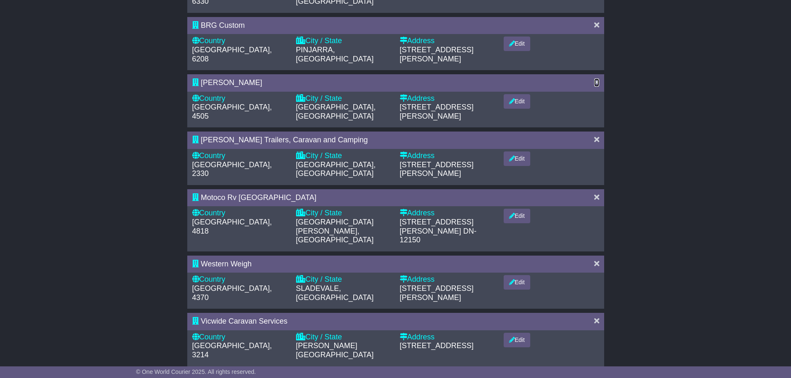
click at [596, 78] on icon at bounding box center [596, 81] width 5 height 7
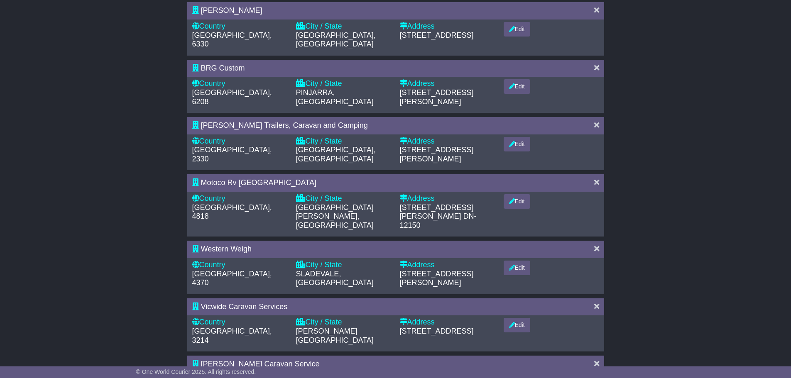
scroll to position [308, 0]
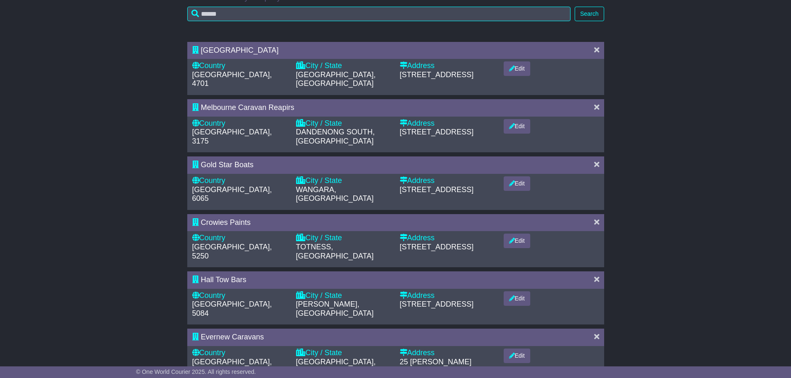
scroll to position [125, 0]
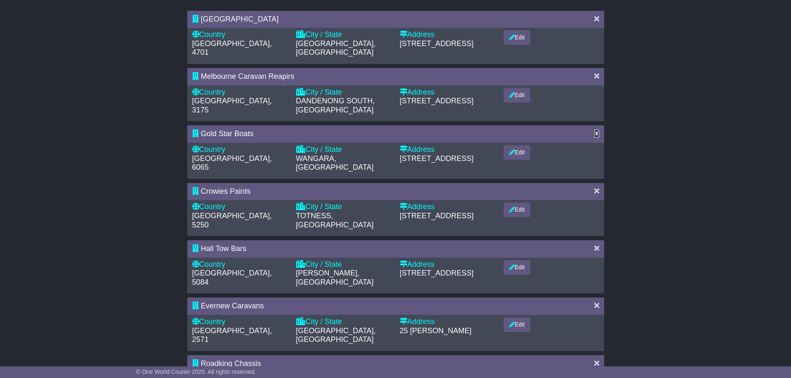
click at [599, 130] on icon at bounding box center [596, 133] width 5 height 7
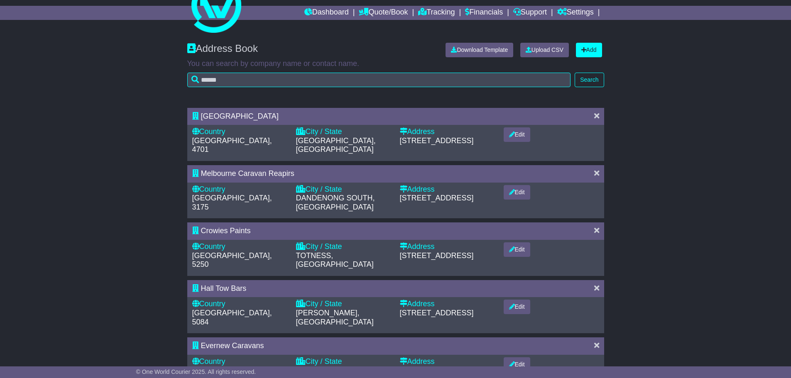
scroll to position [83, 0]
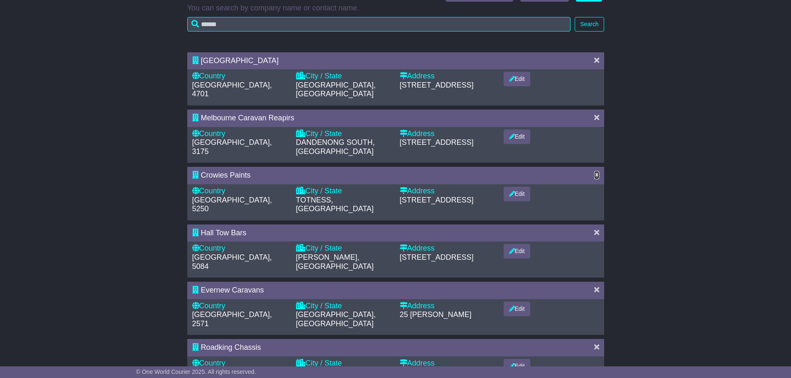
click at [595, 171] on icon at bounding box center [596, 174] width 5 height 7
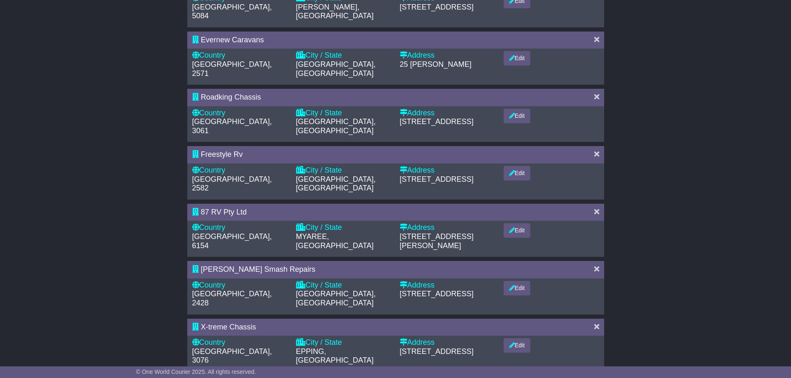
scroll to position [291, 0]
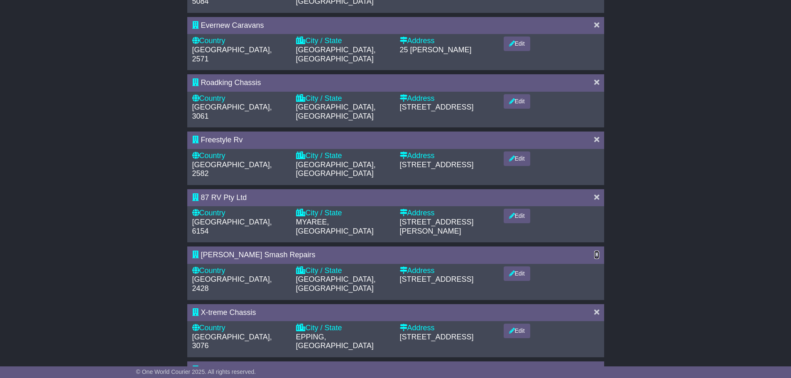
click at [596, 251] on icon at bounding box center [596, 254] width 5 height 7
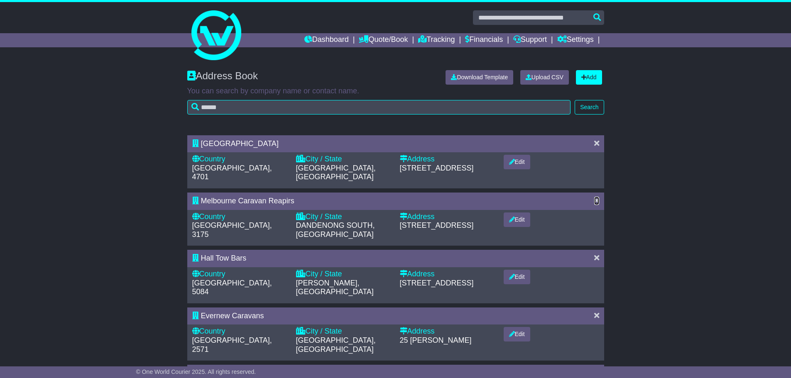
click at [596, 197] on icon at bounding box center [596, 200] width 5 height 7
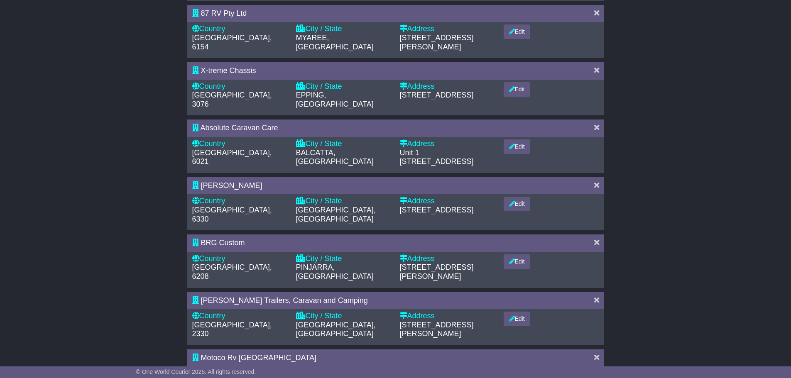
scroll to position [308, 0]
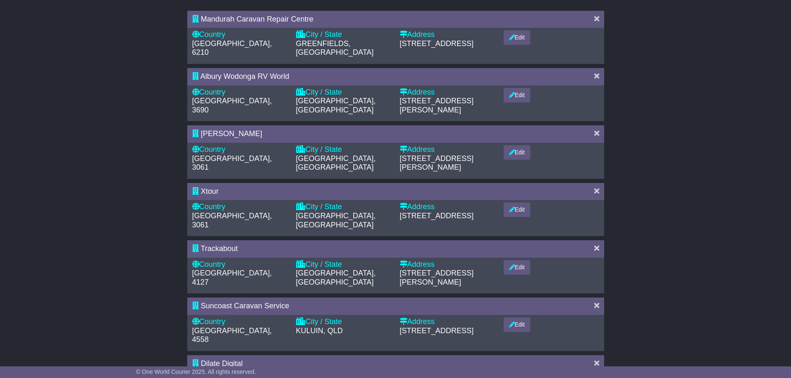
scroll to position [166, 0]
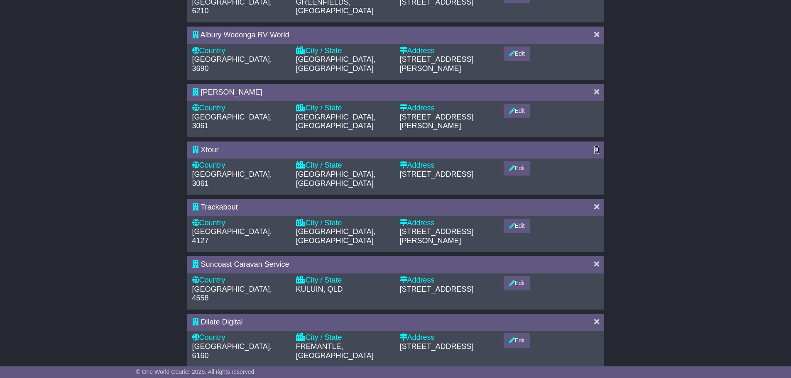
click at [595, 146] on icon at bounding box center [596, 149] width 5 height 7
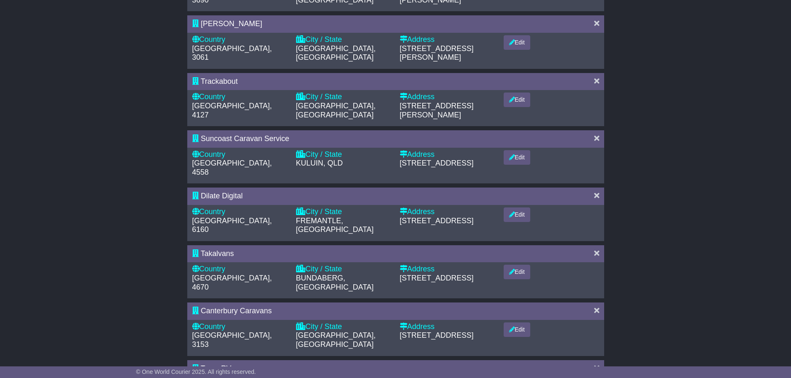
scroll to position [249, 0]
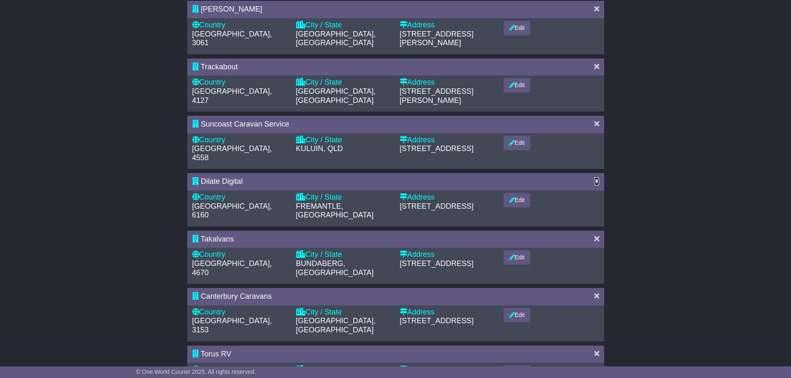
click at [597, 177] on icon at bounding box center [596, 180] width 5 height 7
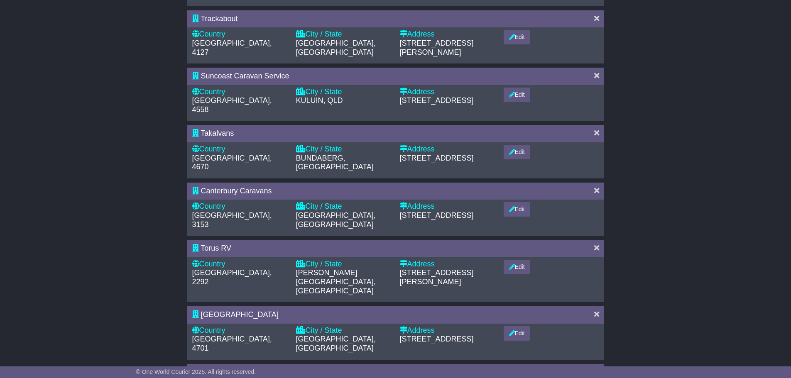
scroll to position [299, 0]
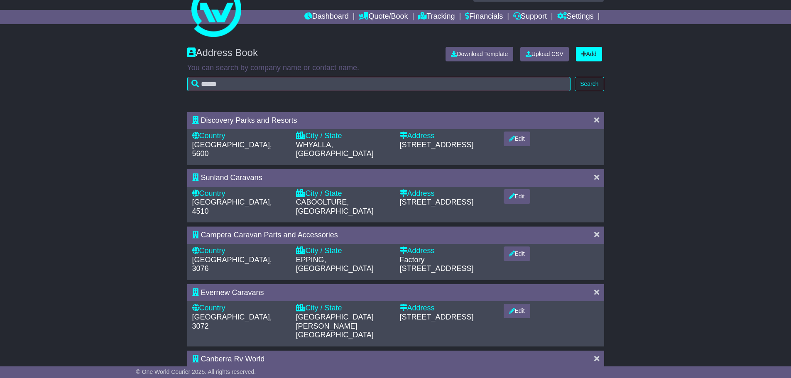
scroll to position [83, 0]
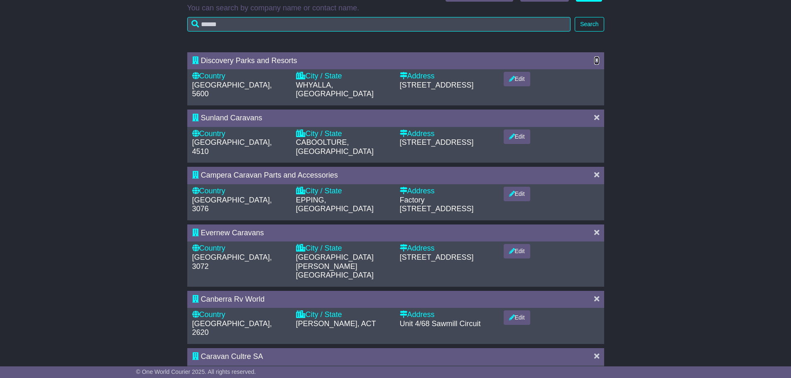
click at [595, 60] on icon at bounding box center [596, 59] width 5 height 7
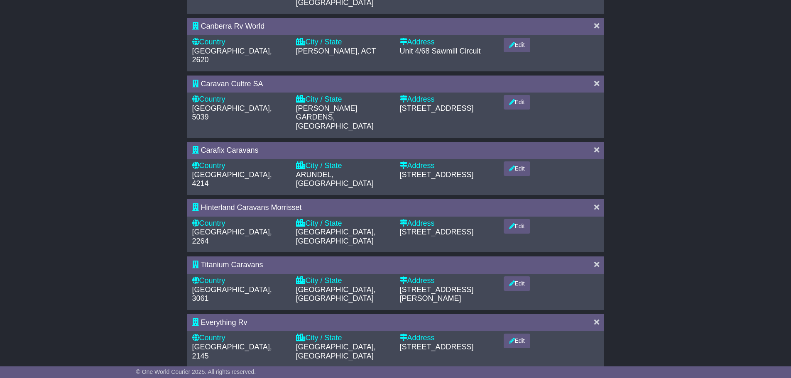
scroll to position [299, 0]
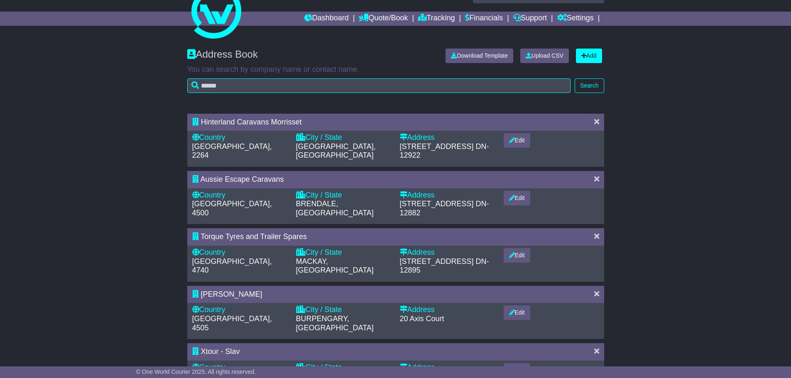
scroll to position [42, 0]
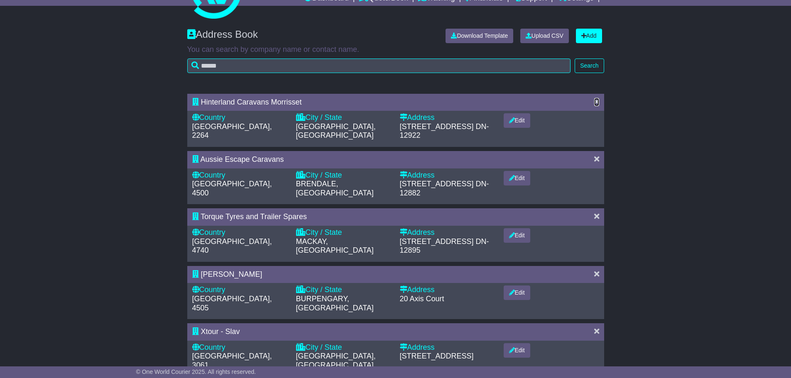
click at [594, 101] on icon at bounding box center [596, 101] width 5 height 7
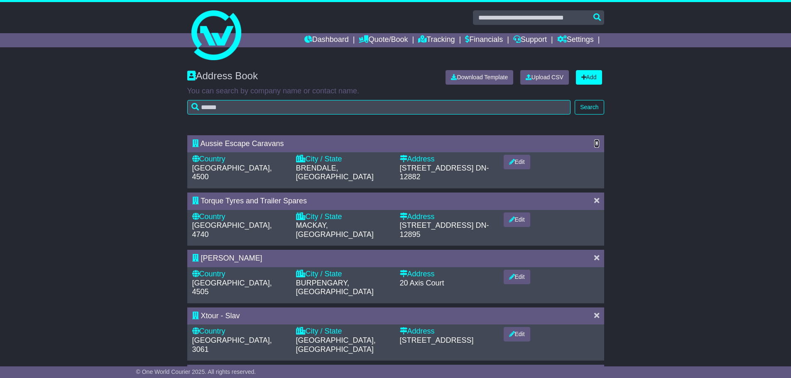
click at [597, 142] on icon at bounding box center [596, 142] width 5 height 7
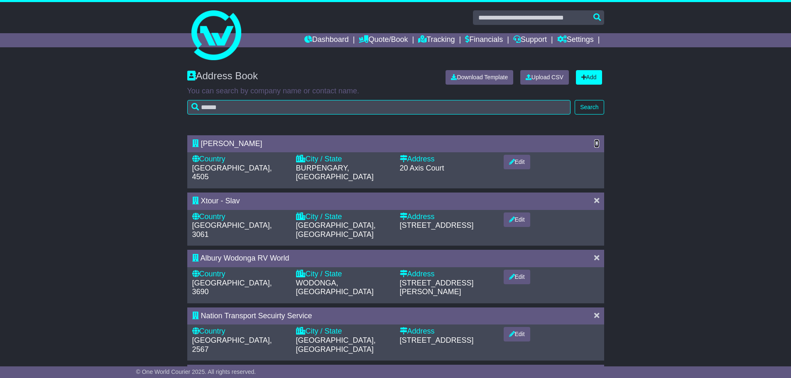
click at [597, 142] on icon at bounding box center [596, 142] width 5 height 7
click at [595, 197] on icon at bounding box center [596, 200] width 5 height 7
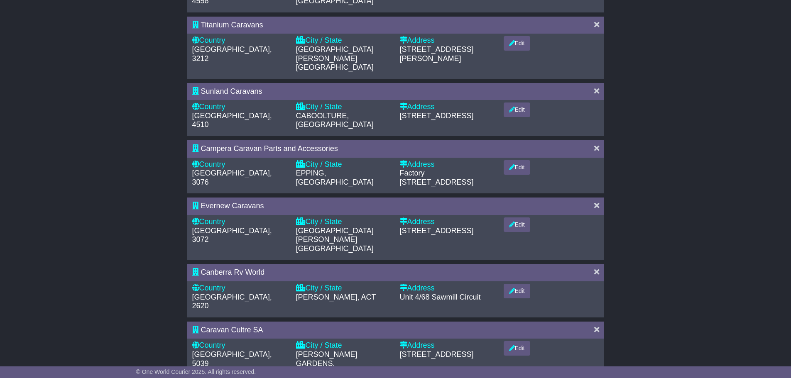
scroll to position [299, 0]
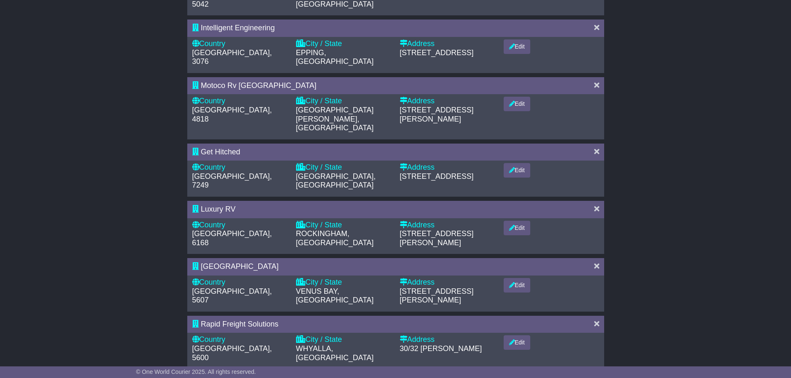
scroll to position [249, 0]
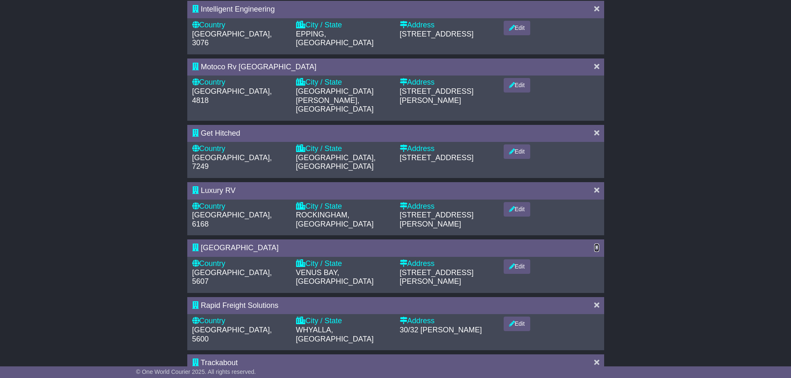
click at [598, 244] on icon at bounding box center [596, 247] width 5 height 7
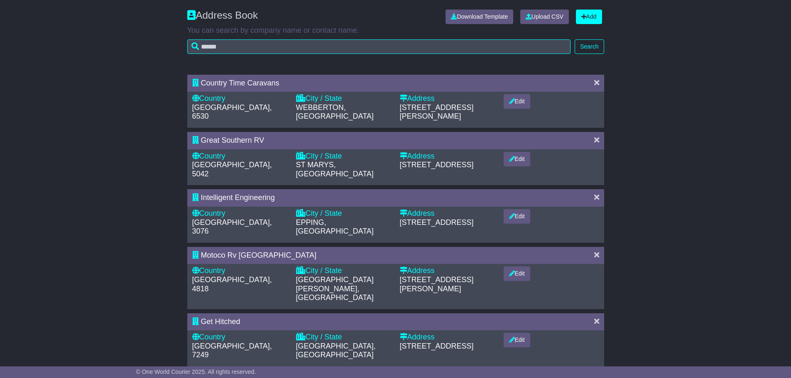
scroll to position [166, 0]
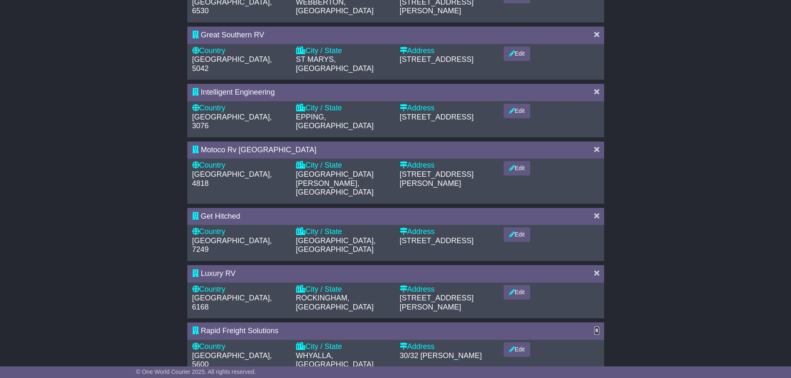
click at [597, 327] on icon at bounding box center [596, 330] width 5 height 7
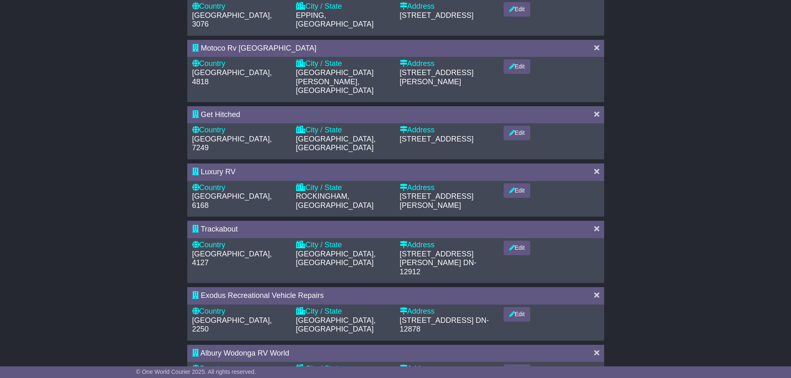
scroll to position [275, 0]
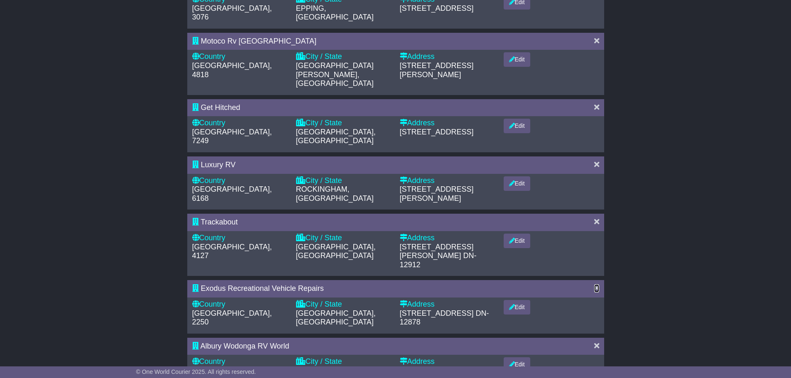
click at [597, 284] on icon at bounding box center [596, 287] width 5 height 7
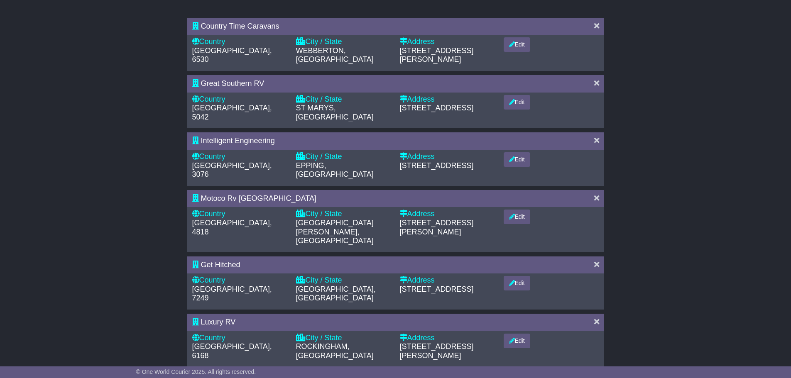
scroll to position [299, 0]
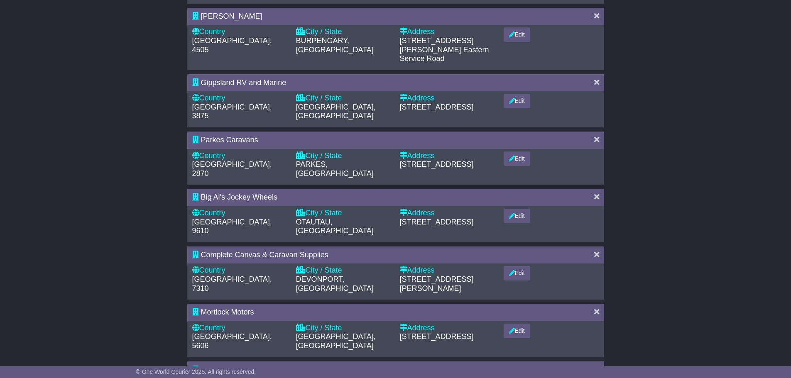
scroll to position [308, 0]
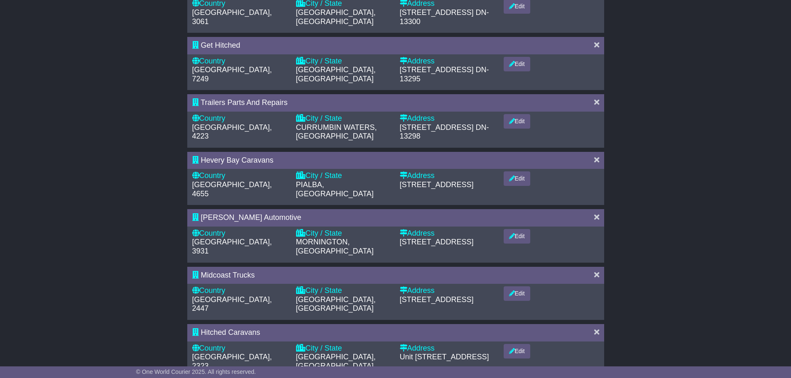
scroll to position [332, 0]
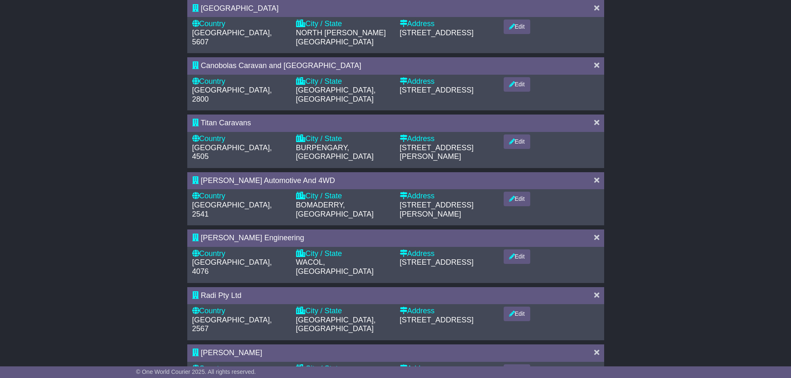
scroll to position [308, 0]
click at [597, 233] on icon at bounding box center [596, 236] width 5 height 7
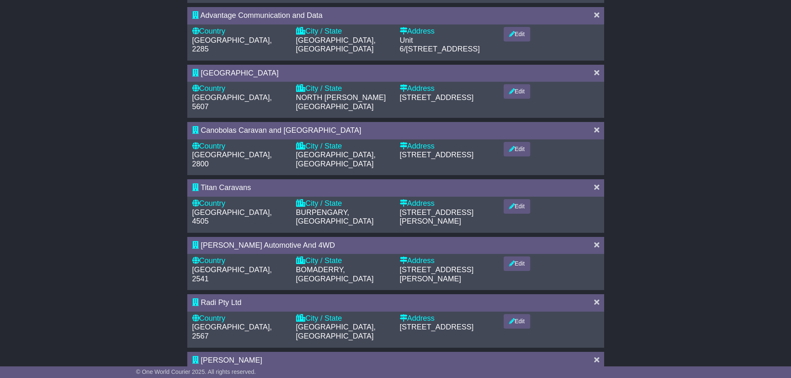
scroll to position [291, 0]
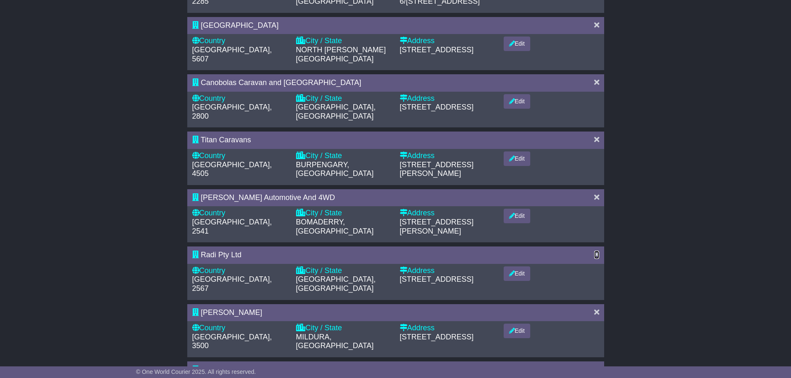
click at [596, 251] on icon at bounding box center [596, 254] width 5 height 7
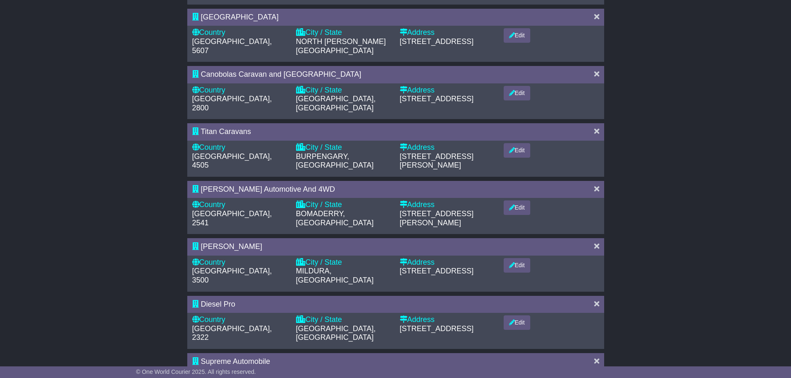
scroll to position [308, 0]
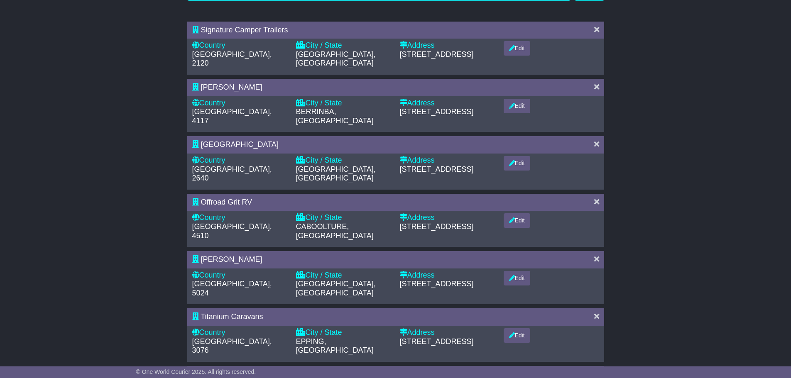
scroll to position [125, 0]
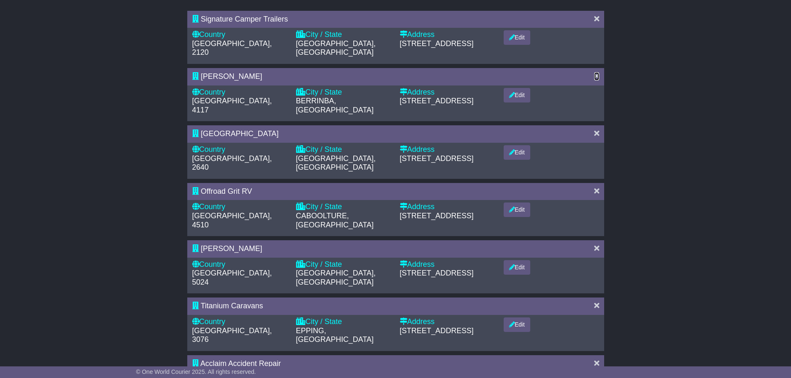
click at [598, 72] on icon at bounding box center [596, 75] width 5 height 7
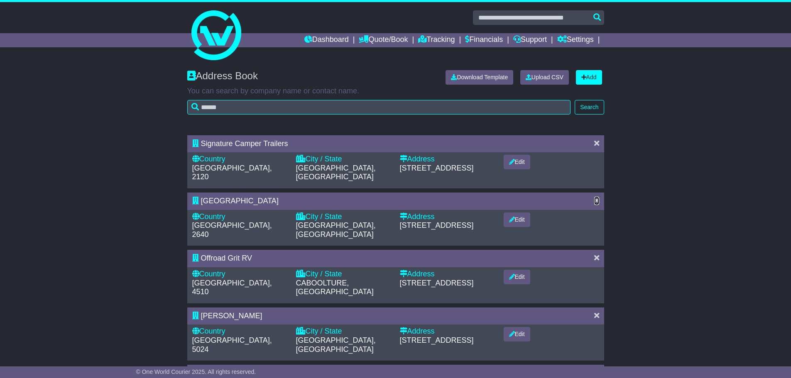
click at [595, 197] on icon at bounding box center [596, 200] width 5 height 7
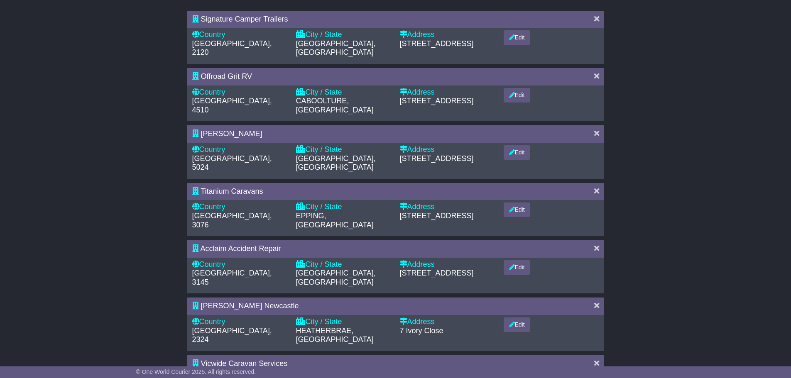
scroll to position [166, 0]
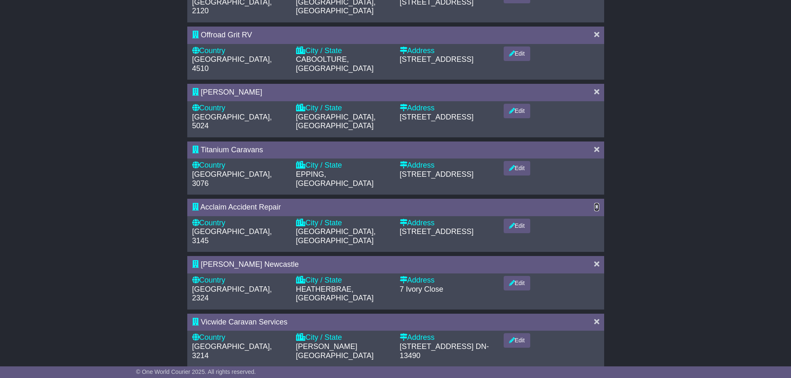
click at [597, 203] on icon at bounding box center [596, 206] width 5 height 7
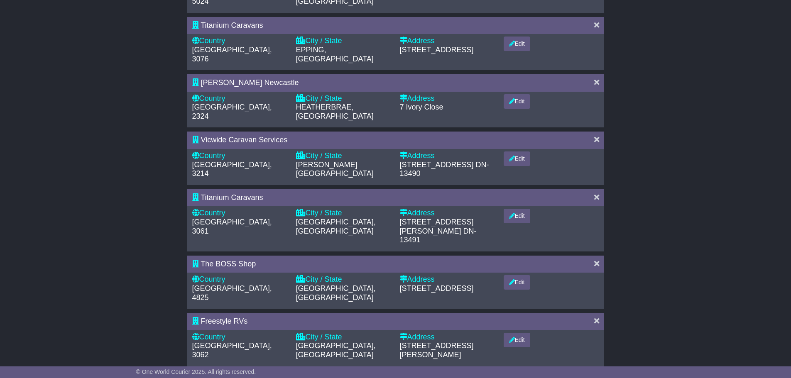
scroll to position [317, 0]
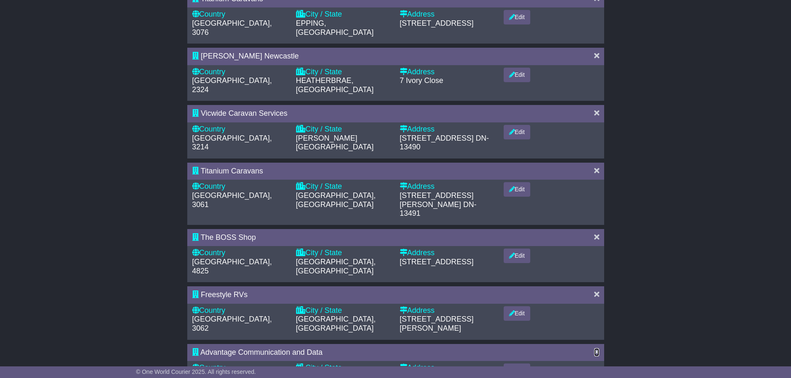
click at [595, 348] on icon at bounding box center [596, 351] width 5 height 7
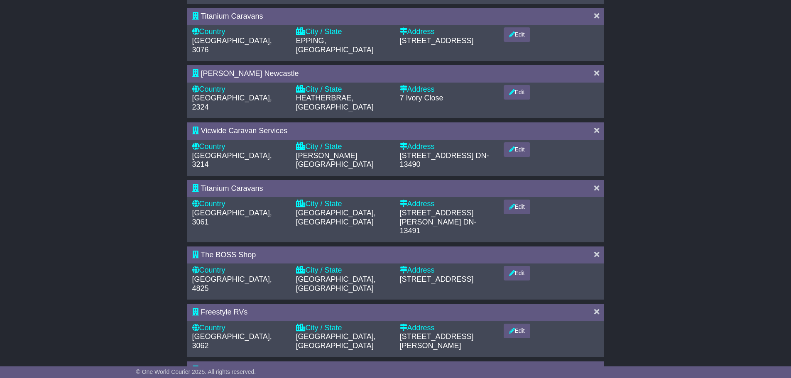
scroll to position [308, 0]
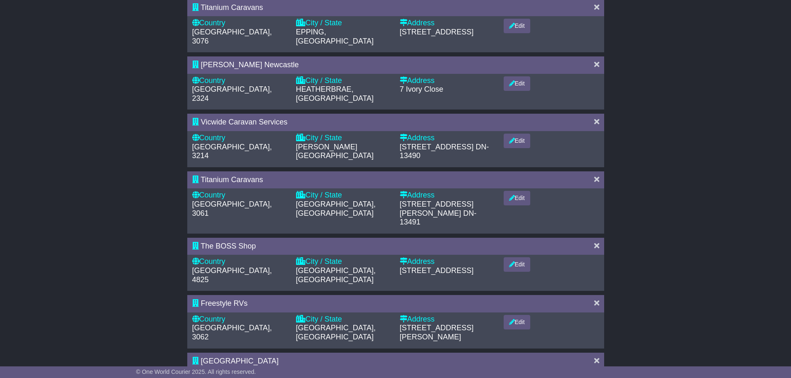
click at [593, 357] on div at bounding box center [596, 361] width 13 height 9
click at [595, 357] on icon at bounding box center [596, 360] width 5 height 7
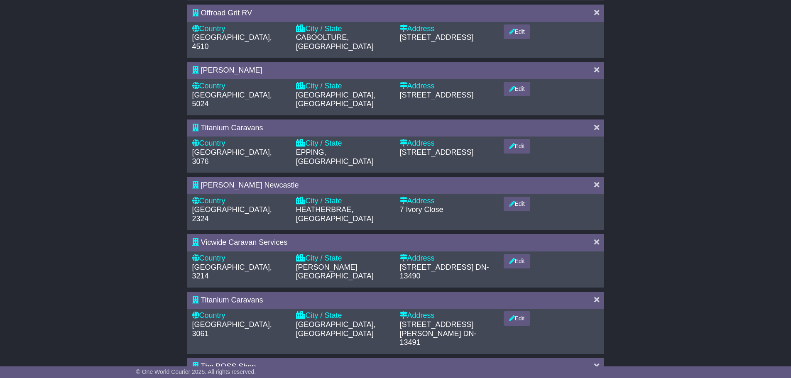
scroll to position [249, 0]
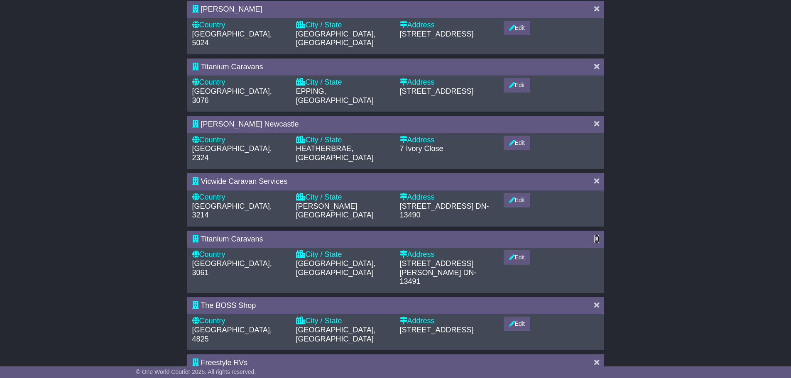
click at [598, 235] on icon at bounding box center [596, 238] width 5 height 7
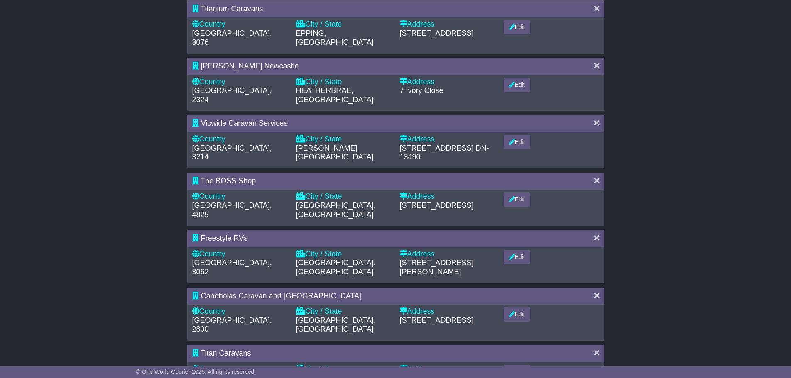
scroll to position [308, 0]
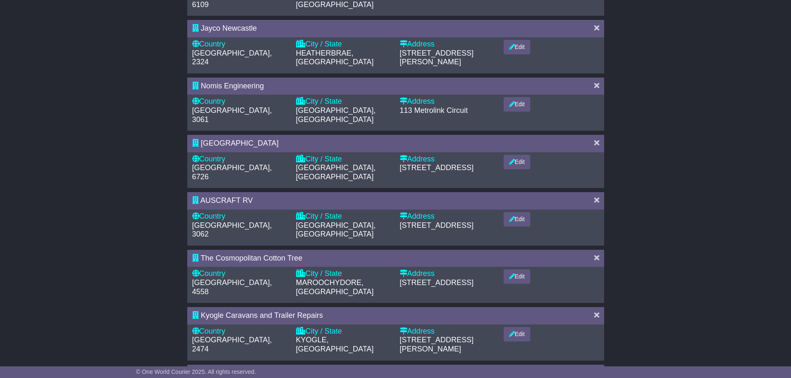
scroll to position [249, 0]
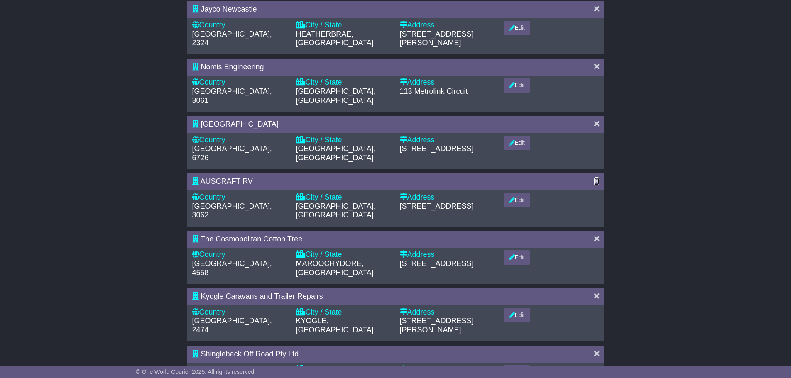
click at [595, 177] on icon at bounding box center [596, 180] width 5 height 7
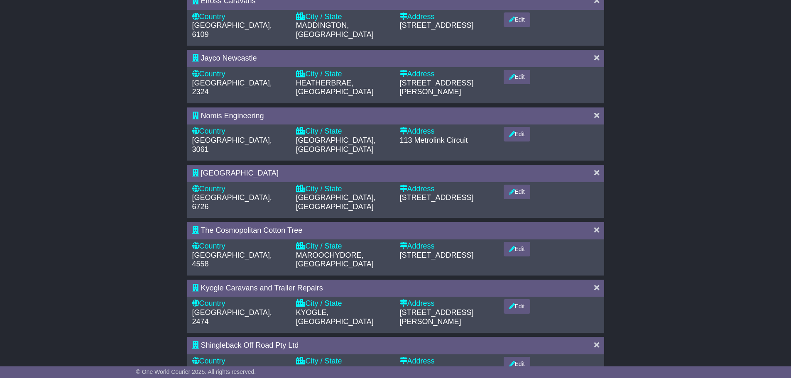
scroll to position [208, 0]
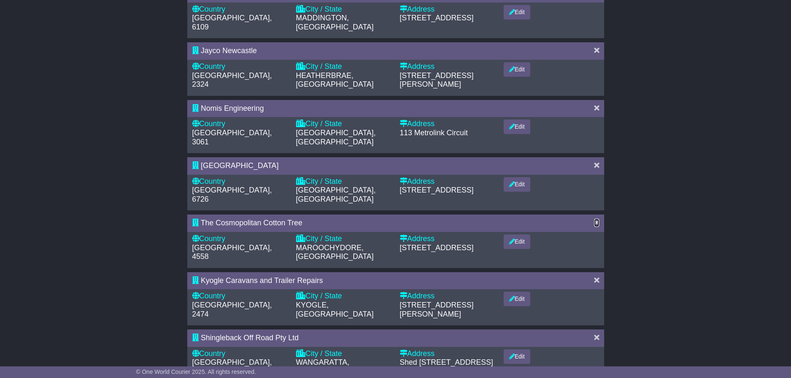
click at [597, 219] on icon at bounding box center [596, 222] width 5 height 7
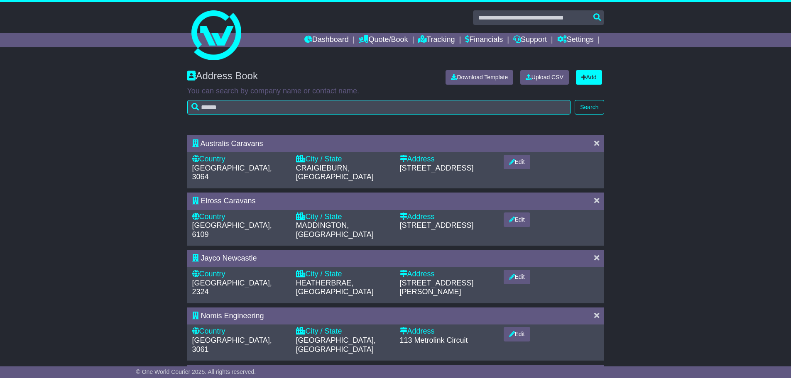
scroll to position [249, 0]
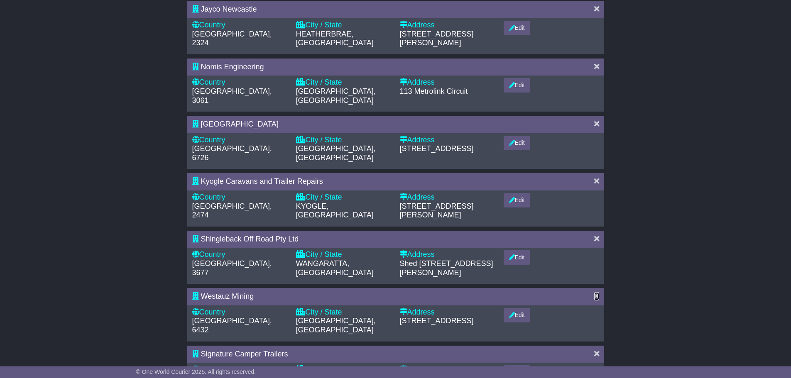
click at [597, 292] on icon at bounding box center [596, 295] width 5 height 7
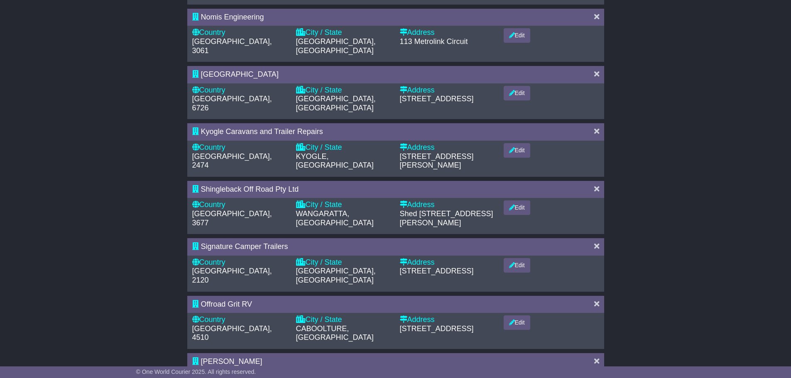
scroll to position [299, 0]
click at [595, 300] on icon at bounding box center [596, 303] width 5 height 7
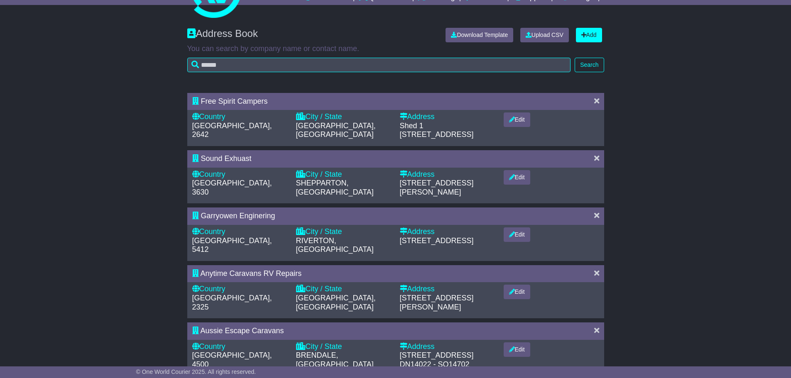
scroll to position [125, 0]
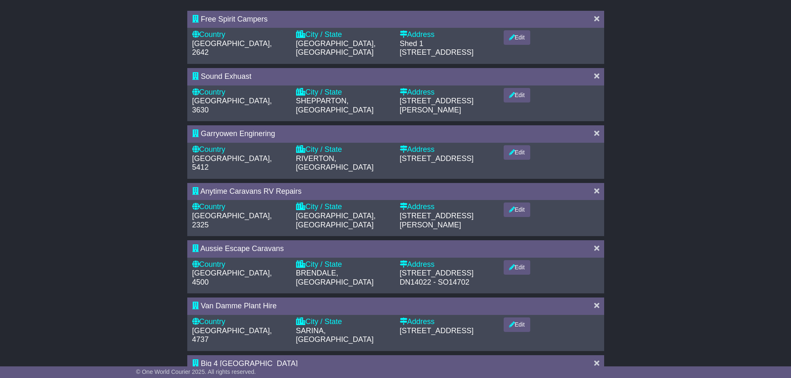
click at [599, 130] on div at bounding box center [596, 134] width 13 height 9
click at [594, 130] on icon at bounding box center [596, 133] width 5 height 7
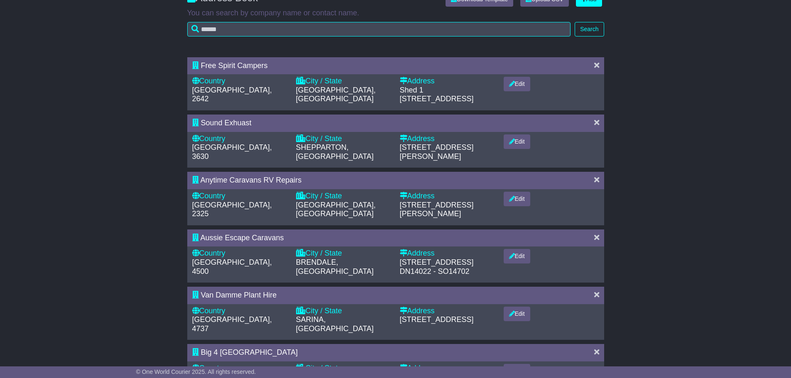
scroll to position [0, 0]
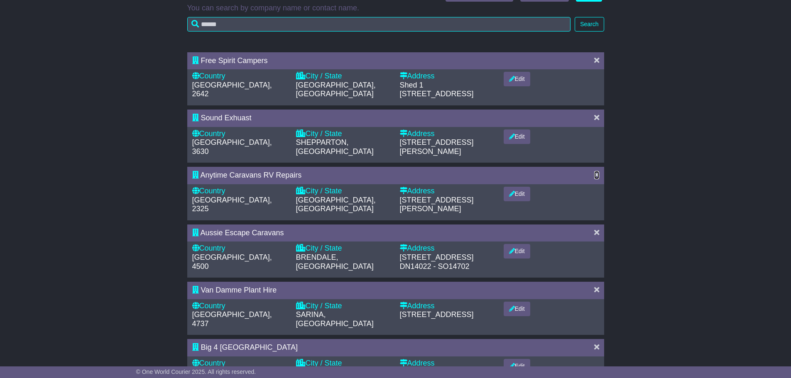
drag, startPoint x: 595, startPoint y: 154, endPoint x: 597, endPoint y: 163, distance: 8.6
click at [595, 171] on icon at bounding box center [596, 174] width 5 height 7
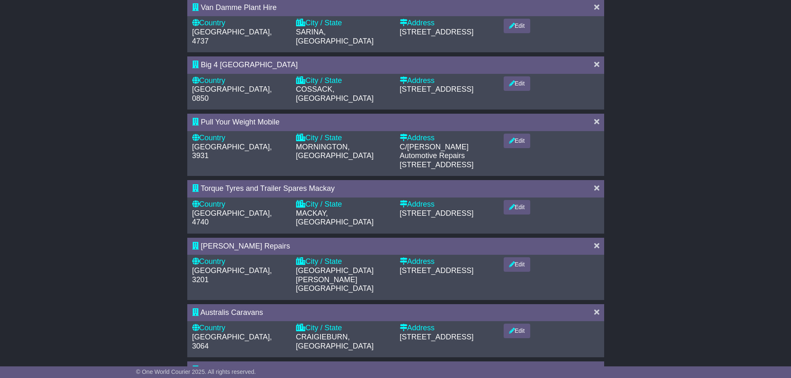
scroll to position [326, 0]
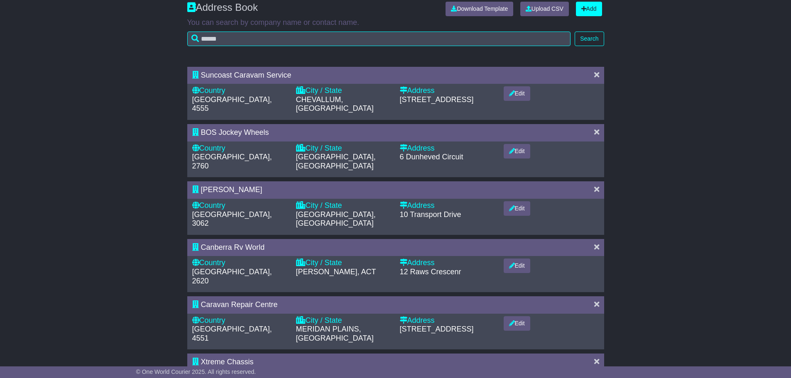
scroll to position [83, 0]
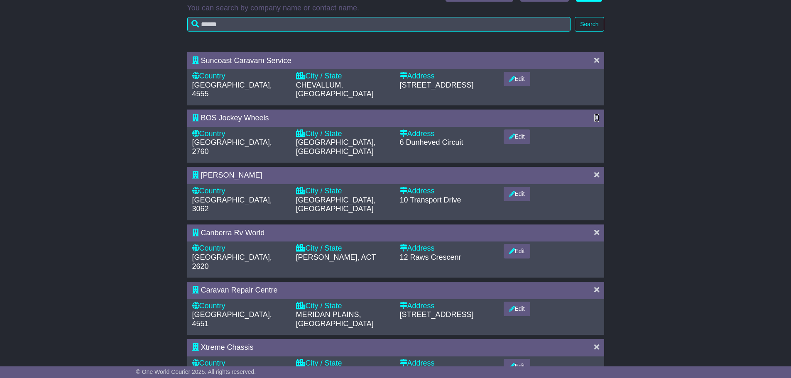
click at [597, 114] on icon at bounding box center [596, 117] width 5 height 7
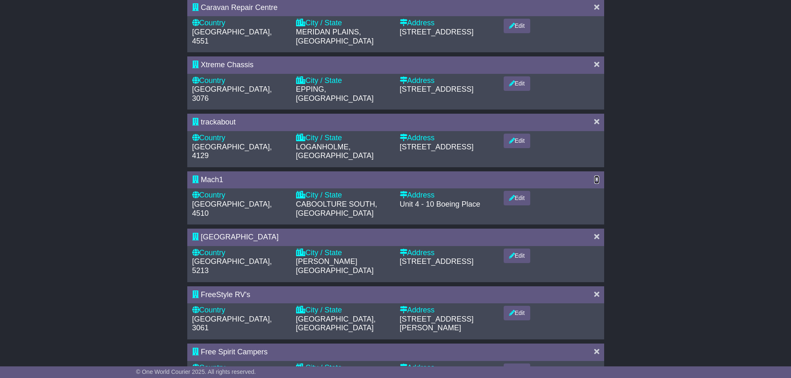
click at [595, 176] on icon at bounding box center [596, 179] width 5 height 7
click at [597, 79] on div "Address Book Download Template Upload CSV Add You can search by company name or…" at bounding box center [395, 97] width 791 height 689
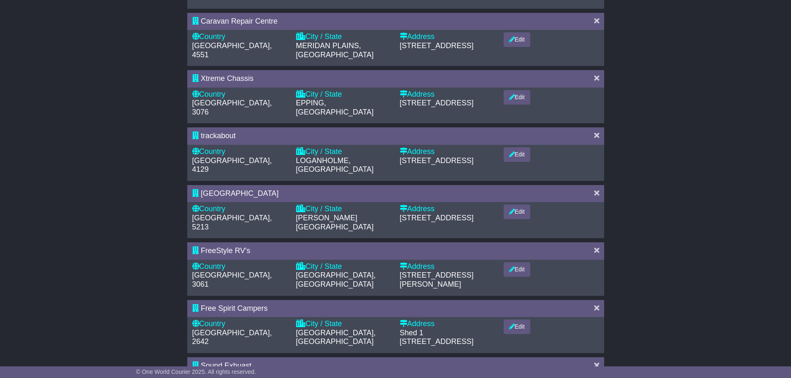
scroll to position [299, 0]
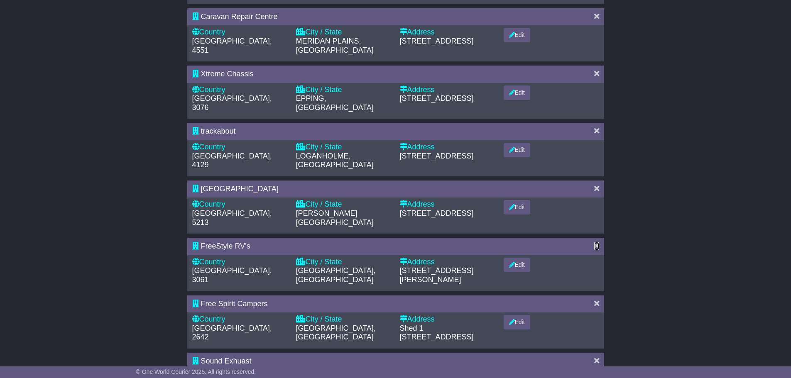
click at [596, 242] on icon at bounding box center [596, 245] width 5 height 7
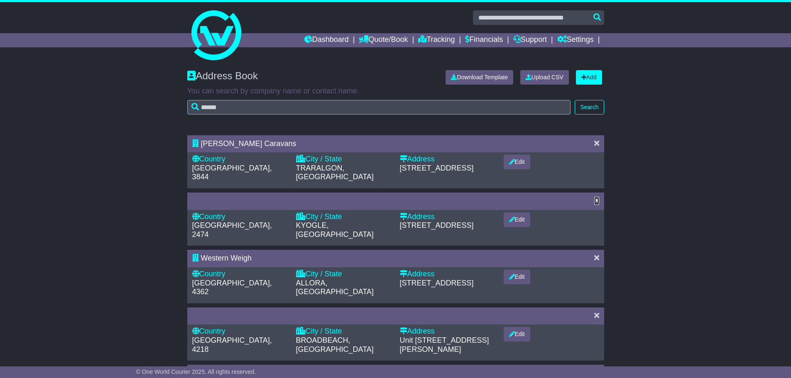
click at [598, 197] on icon at bounding box center [596, 200] width 5 height 7
click at [597, 197] on icon at bounding box center [596, 200] width 5 height 7
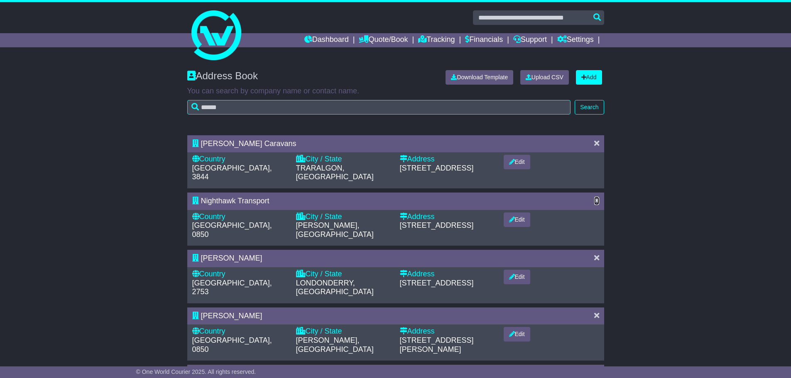
click at [597, 197] on icon at bounding box center [596, 200] width 5 height 7
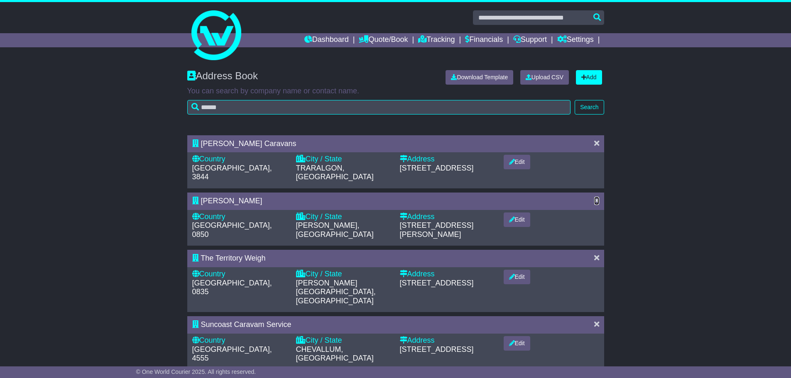
click at [597, 197] on icon at bounding box center [596, 200] width 5 height 7
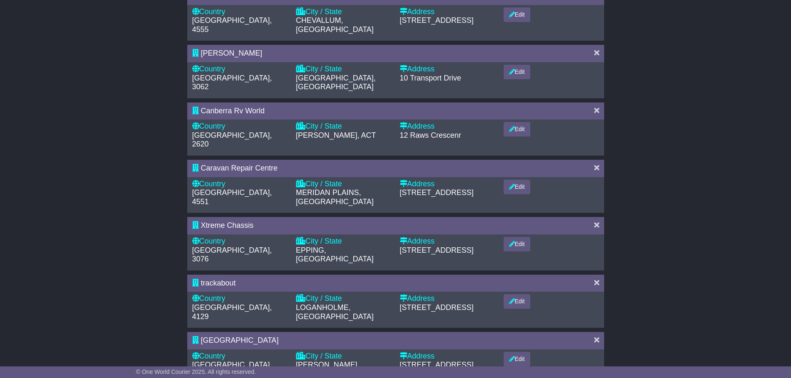
scroll to position [291, 0]
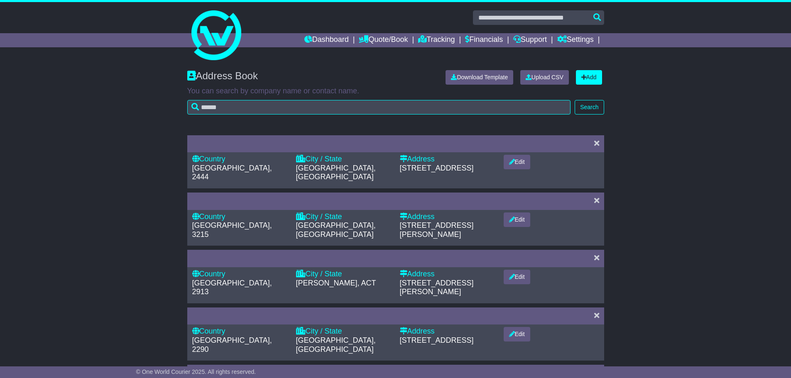
click at [599, 145] on div at bounding box center [596, 143] width 13 height 9
click at [597, 143] on icon at bounding box center [596, 142] width 5 height 7
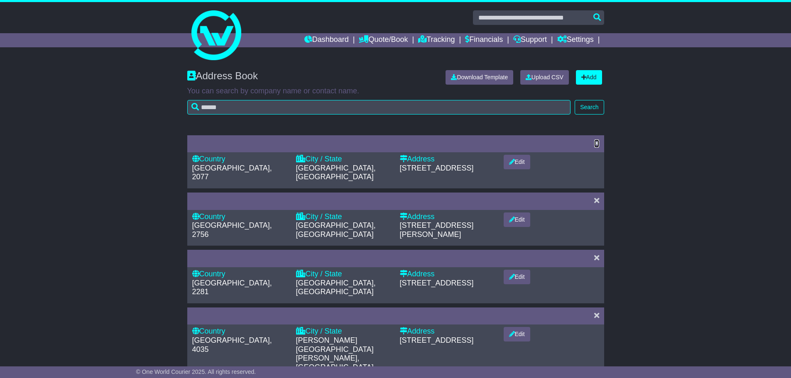
click at [597, 143] on icon at bounding box center [596, 142] width 5 height 7
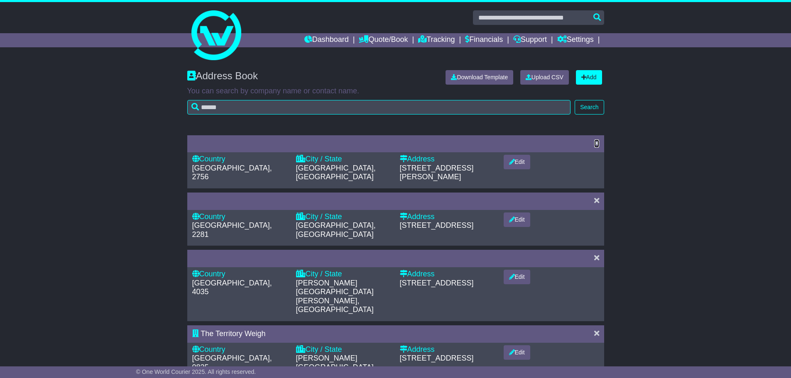
click at [597, 143] on icon at bounding box center [596, 142] width 5 height 7
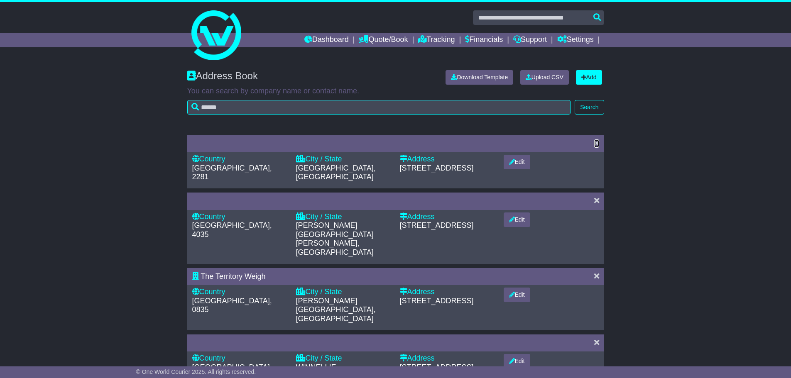
click at [597, 143] on icon at bounding box center [596, 142] width 5 height 7
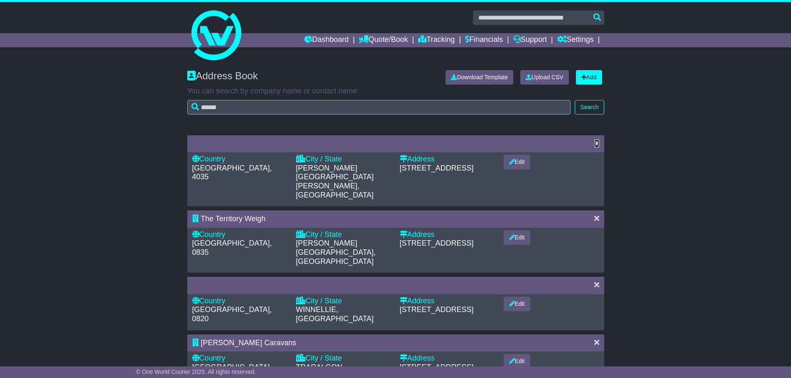
click at [597, 143] on icon at bounding box center [596, 142] width 5 height 7
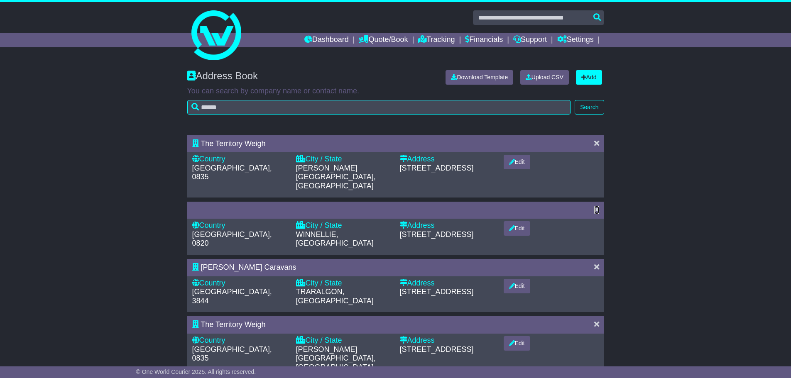
click at [594, 206] on icon at bounding box center [596, 209] width 5 height 7
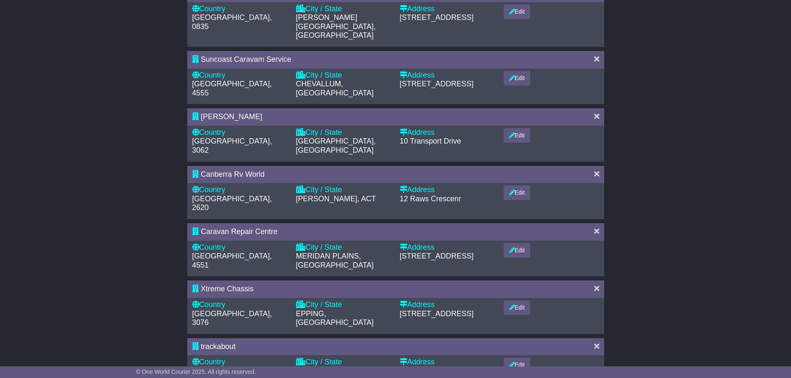
scroll to position [299, 0]
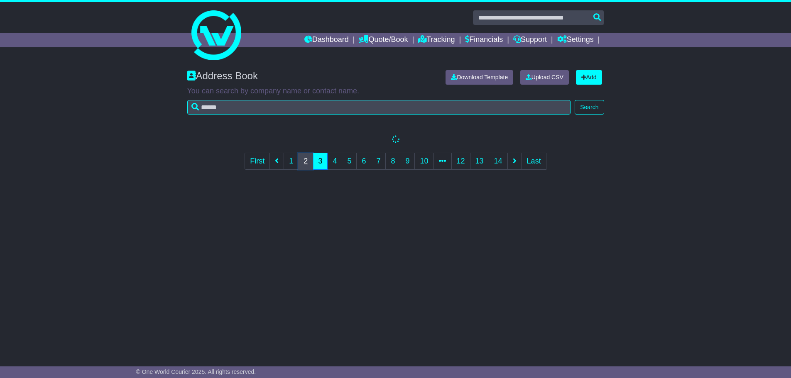
scroll to position [0, 0]
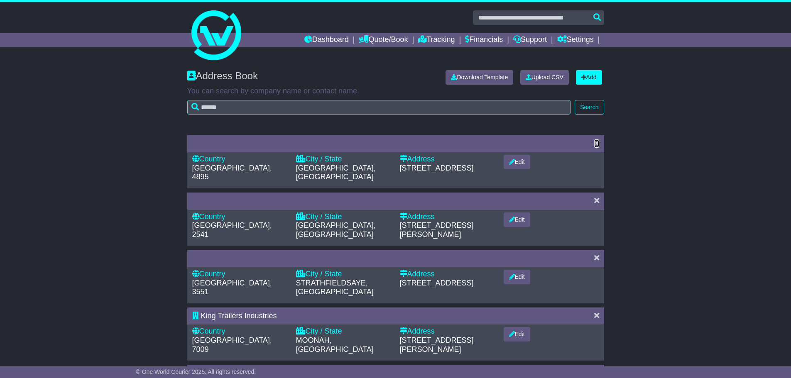
click at [594, 142] on icon at bounding box center [596, 142] width 5 height 7
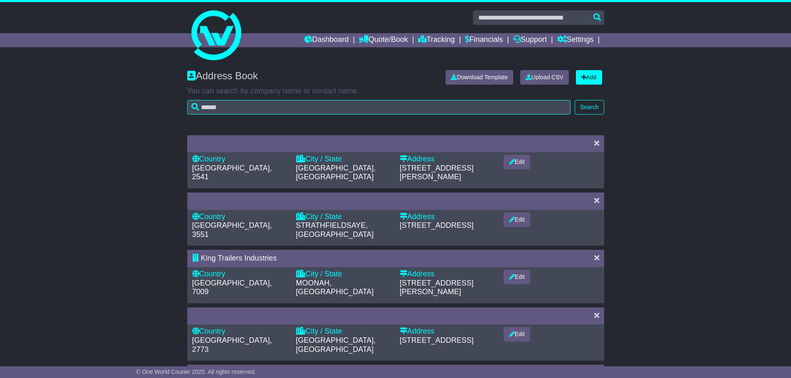
click at [595, 142] on icon at bounding box center [596, 142] width 5 height 7
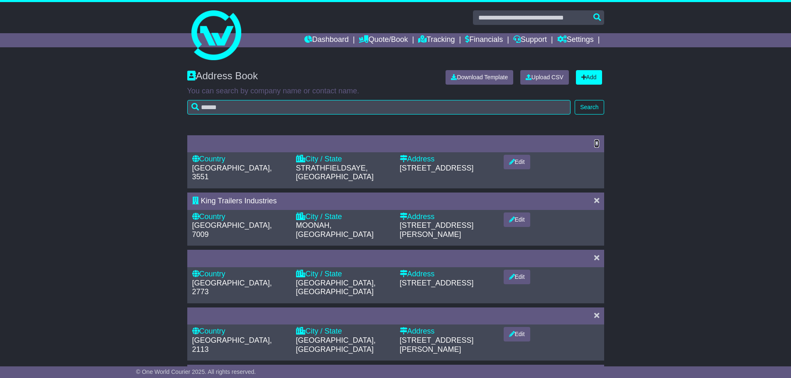
click at [595, 142] on icon at bounding box center [596, 142] width 5 height 7
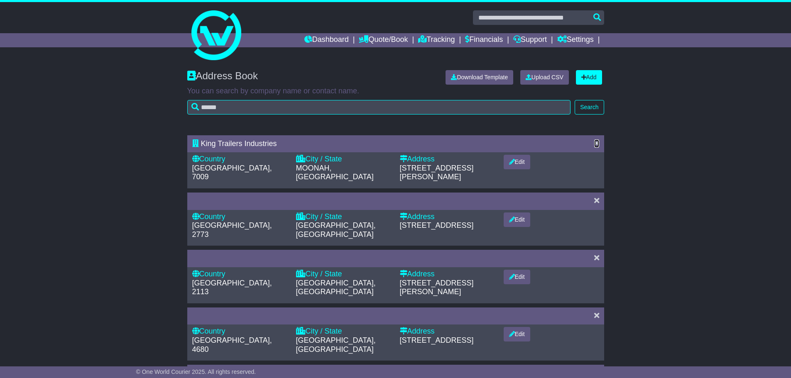
click at [595, 142] on icon at bounding box center [596, 142] width 5 height 7
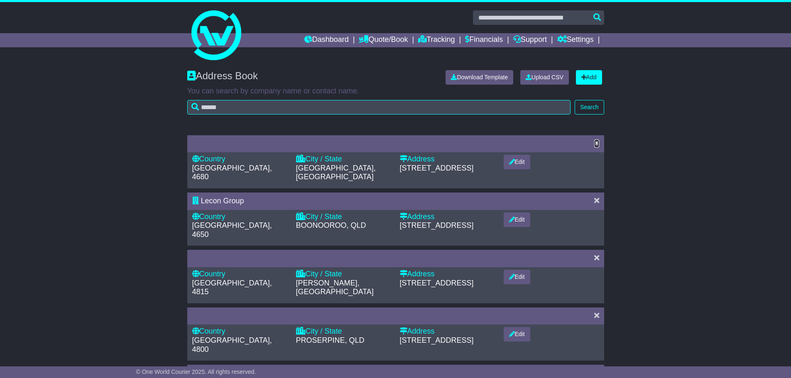
click at [595, 142] on icon at bounding box center [596, 142] width 5 height 7
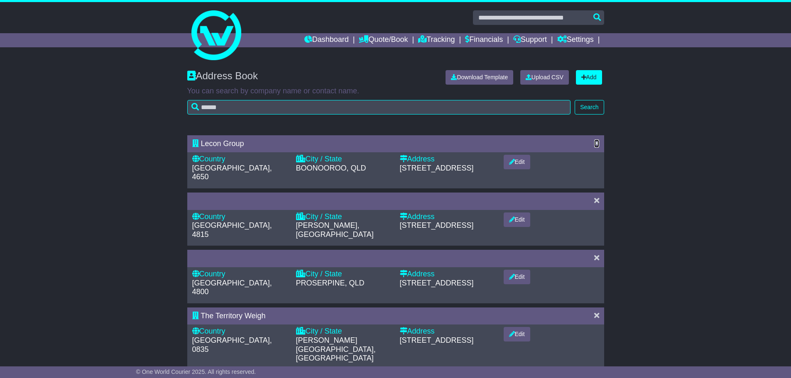
click at [595, 142] on icon at bounding box center [596, 142] width 5 height 7
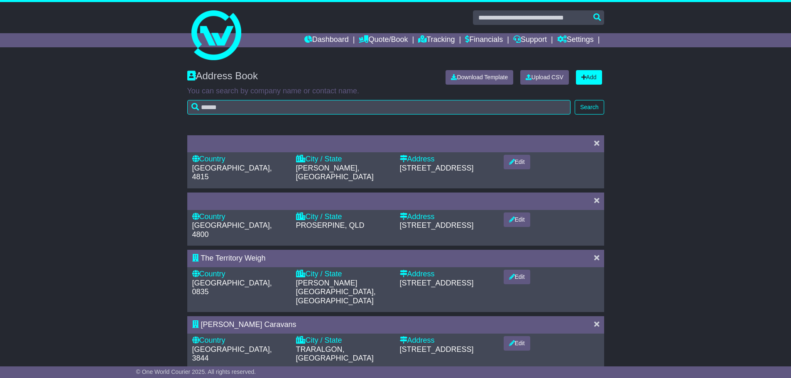
click at [599, 141] on div at bounding box center [596, 143] width 13 height 9
click at [598, 142] on icon at bounding box center [596, 142] width 5 height 7
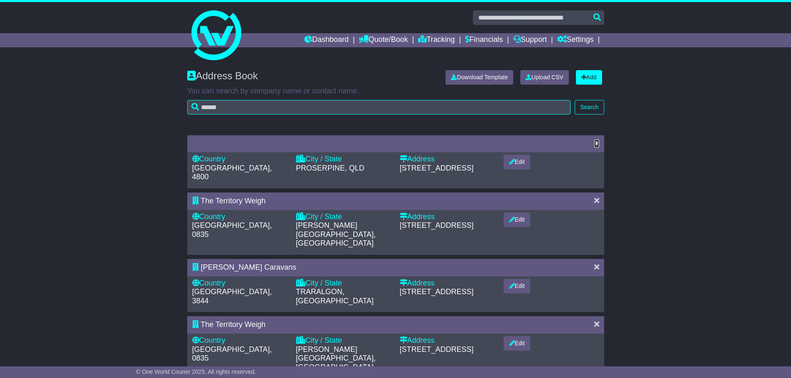
click at [598, 142] on icon at bounding box center [596, 142] width 5 height 7
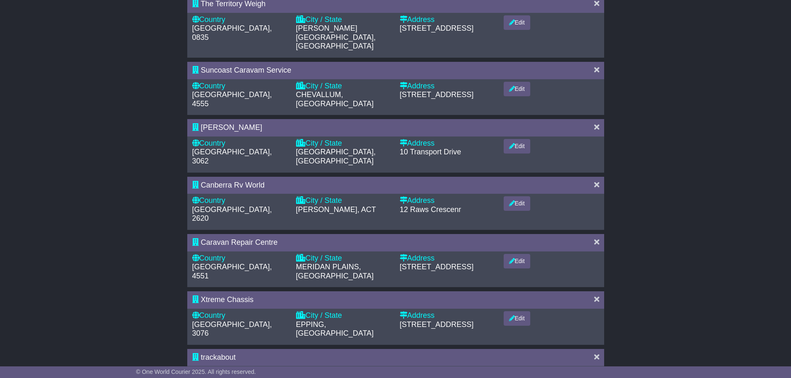
scroll to position [299, 0]
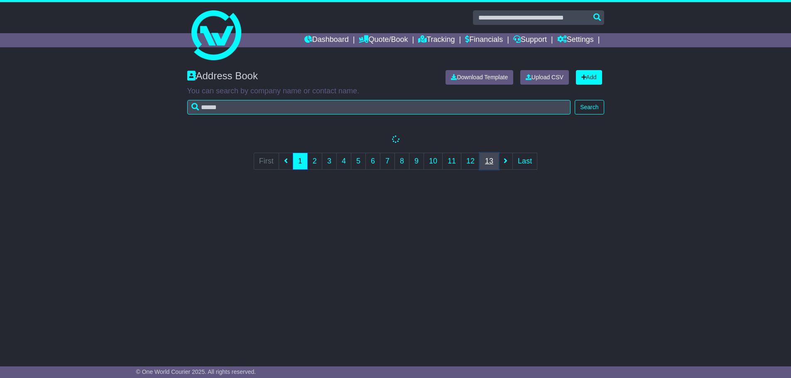
scroll to position [0, 0]
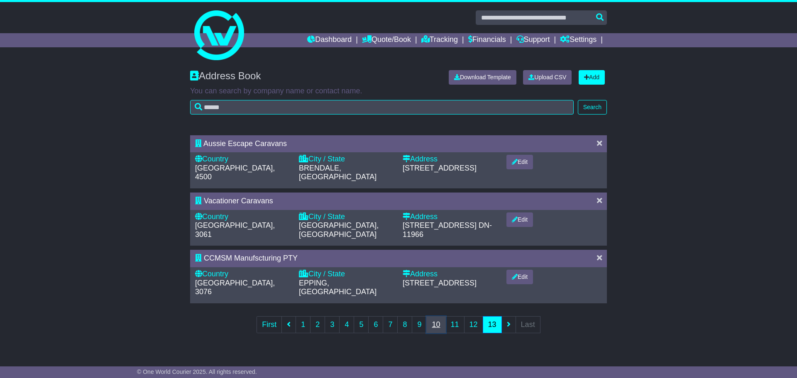
click at [427, 316] on link "10" at bounding box center [435, 324] width 19 height 17
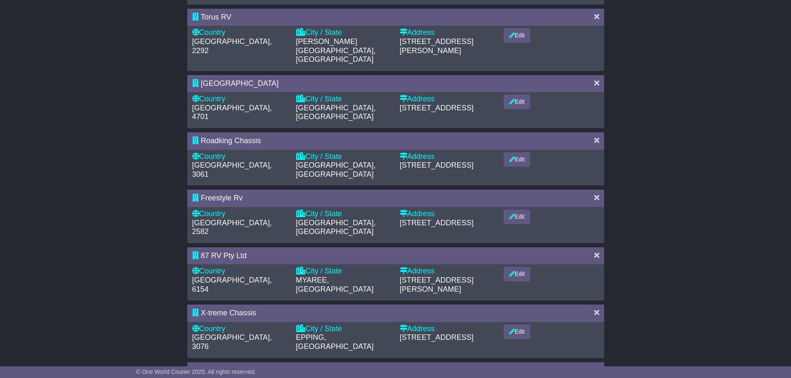
scroll to position [299, 0]
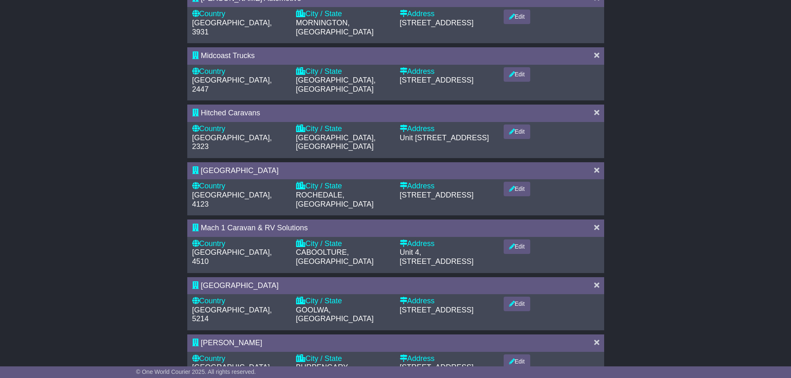
scroll to position [335, 0]
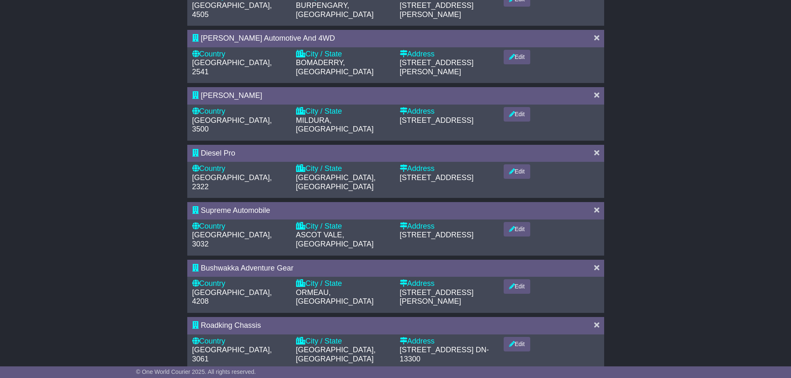
scroll to position [0, 0]
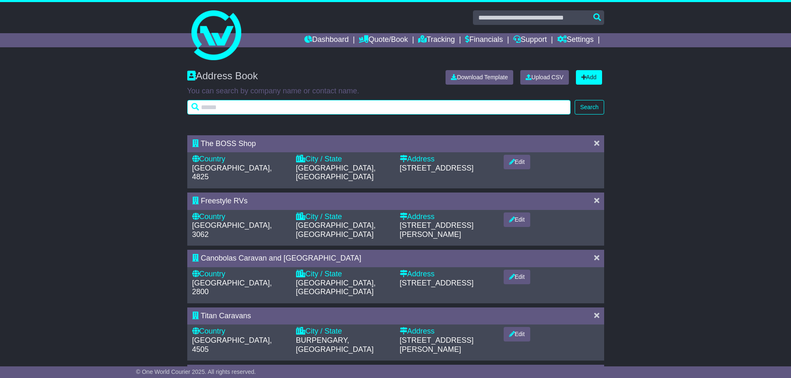
drag, startPoint x: 250, startPoint y: 107, endPoint x: 380, endPoint y: 127, distance: 131.9
click at [250, 106] on input "text" at bounding box center [379, 107] width 384 height 15
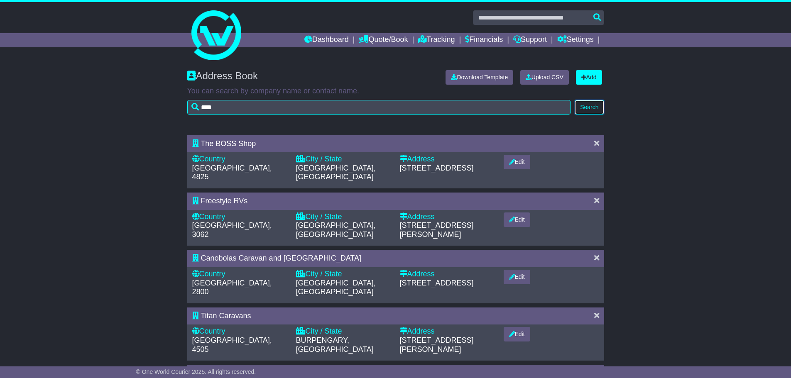
click at [587, 107] on button "Search" at bounding box center [588, 107] width 29 height 15
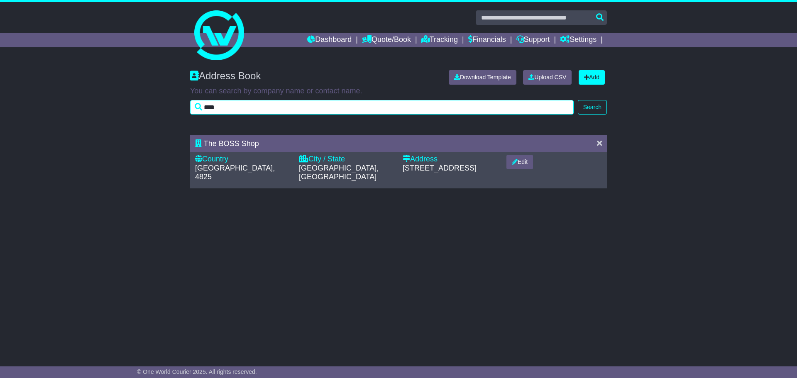
drag, startPoint x: 231, startPoint y: 110, endPoint x: 180, endPoint y: 109, distance: 51.1
click at [180, 109] on div "Address Book Download Template Upload CSV Add You can search by company name or…" at bounding box center [398, 96] width 797 height 69
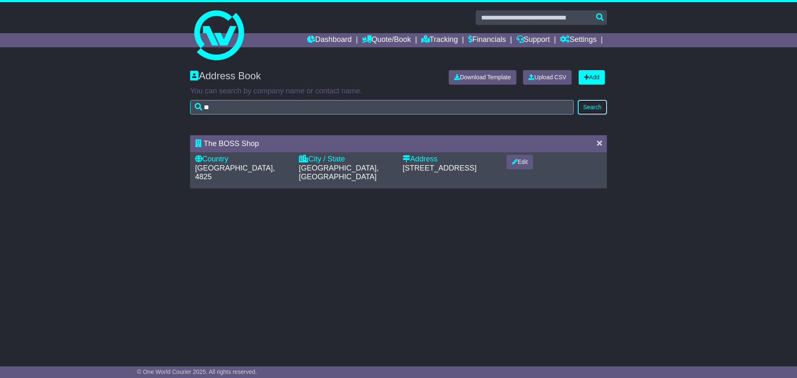
click at [594, 107] on button "Search" at bounding box center [592, 107] width 29 height 15
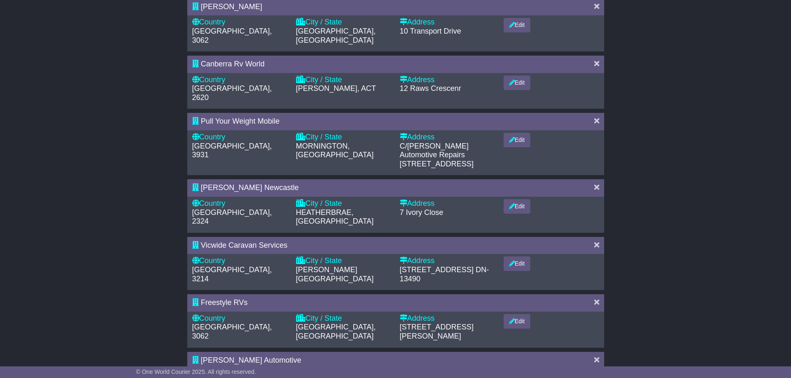
scroll to position [317, 0]
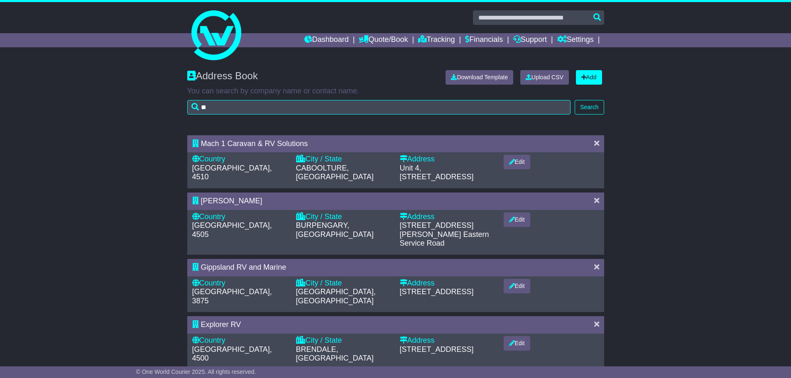
scroll to position [42, 0]
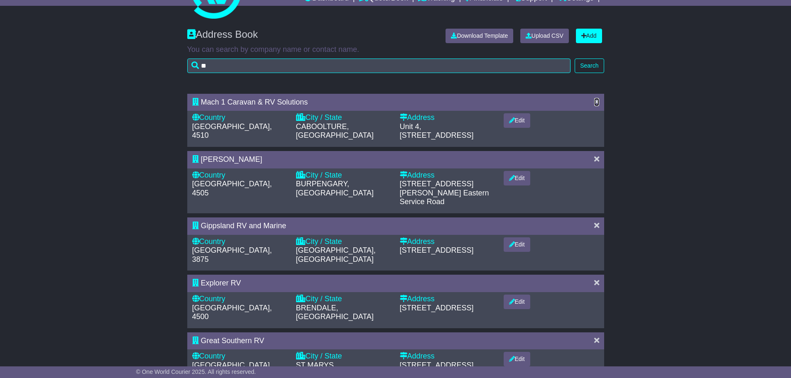
click at [595, 102] on icon at bounding box center [596, 101] width 5 height 7
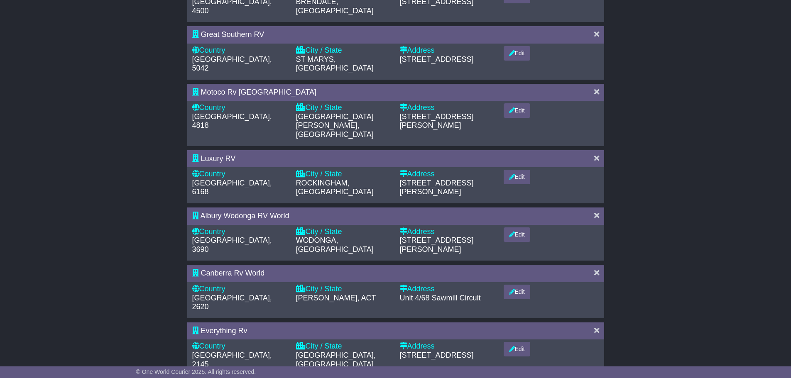
scroll to position [291, 0]
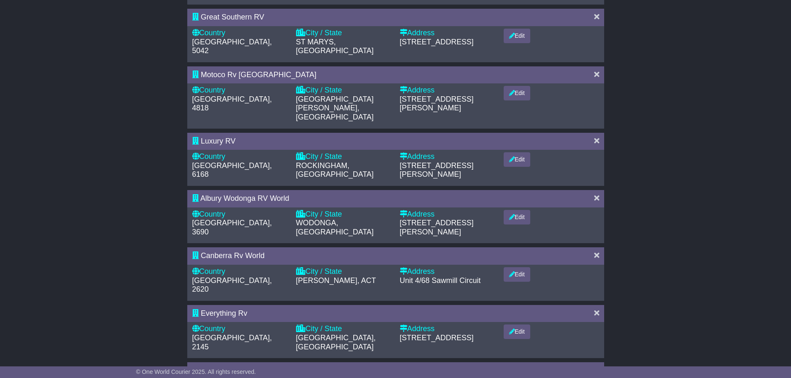
scroll to position [308, 0]
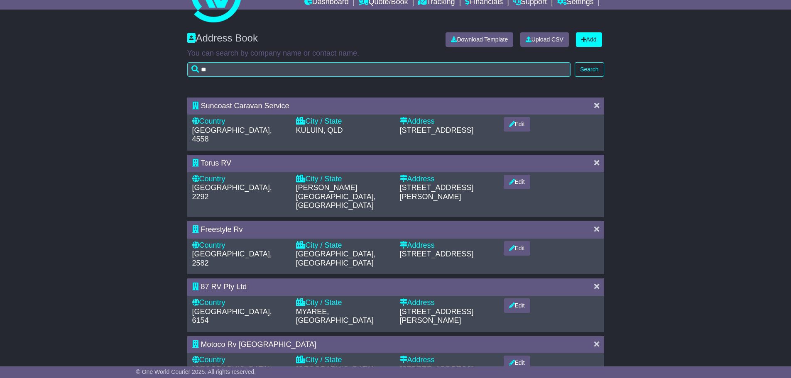
scroll to position [0, 0]
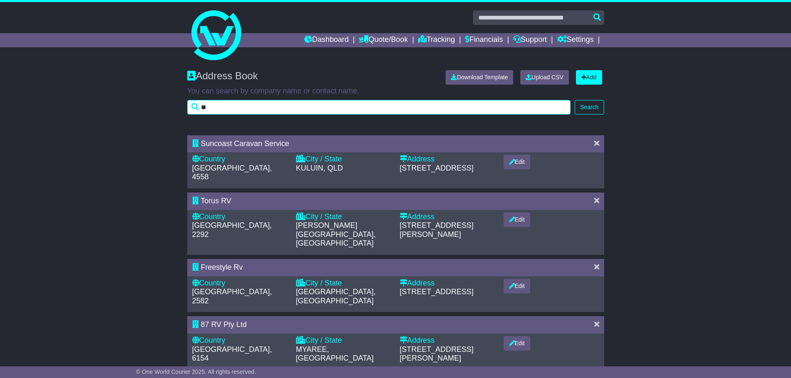
drag, startPoint x: 214, startPoint y: 108, endPoint x: 194, endPoint y: 108, distance: 19.9
click at [194, 108] on input "**" at bounding box center [379, 107] width 384 height 15
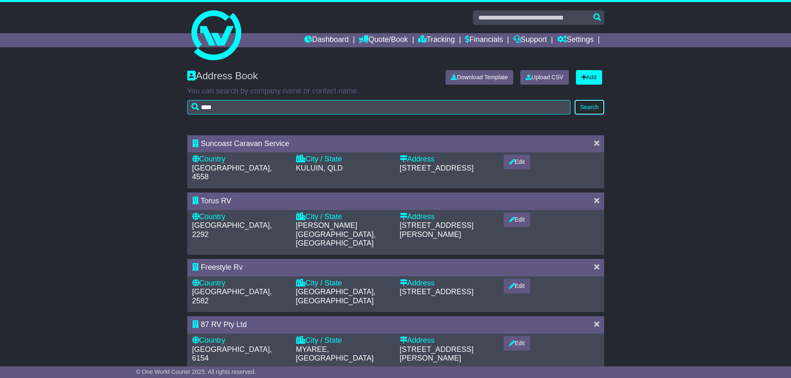
click at [599, 108] on button "Search" at bounding box center [588, 107] width 29 height 15
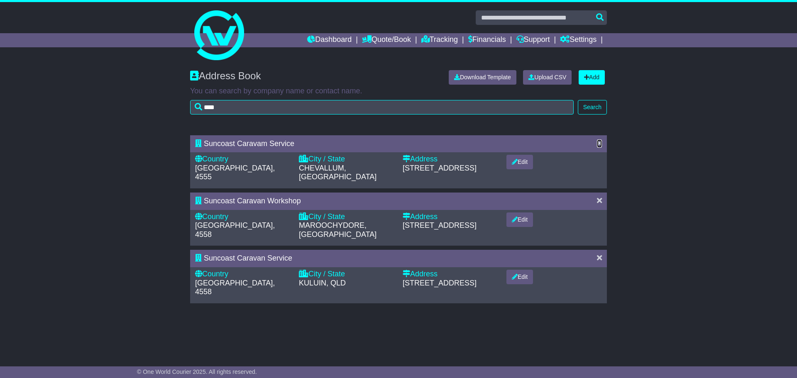
click at [601, 142] on icon at bounding box center [599, 142] width 5 height 7
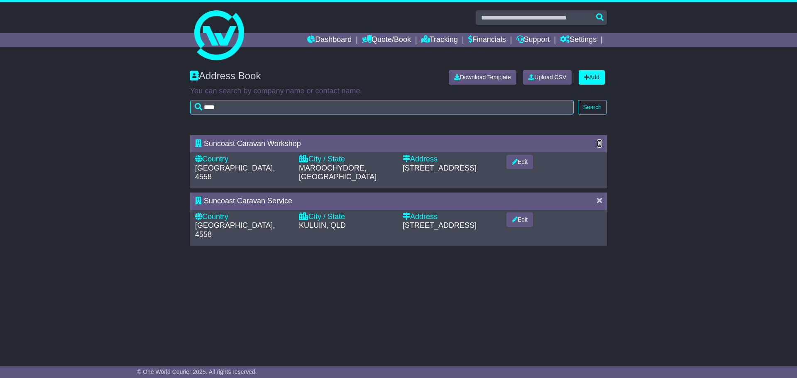
click at [600, 143] on icon at bounding box center [599, 142] width 5 height 7
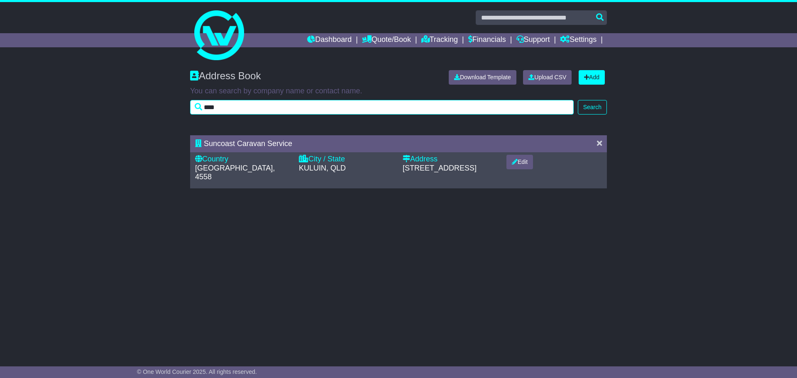
drag, startPoint x: 260, startPoint y: 106, endPoint x: 193, endPoint y: 108, distance: 66.9
click at [193, 108] on input "****" at bounding box center [382, 107] width 384 height 15
type input "****"
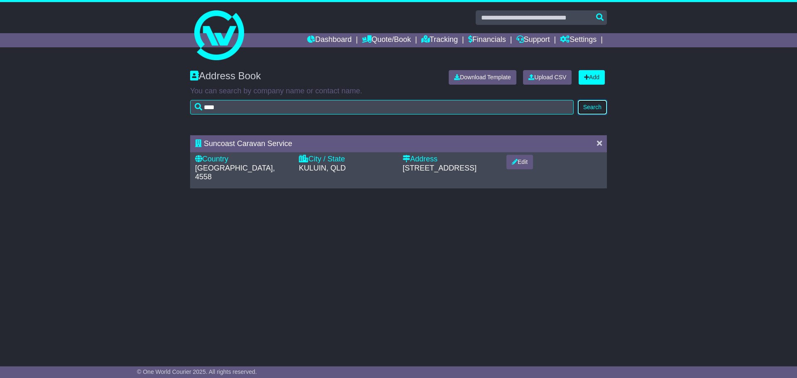
click at [602, 108] on button "Search" at bounding box center [592, 107] width 29 height 15
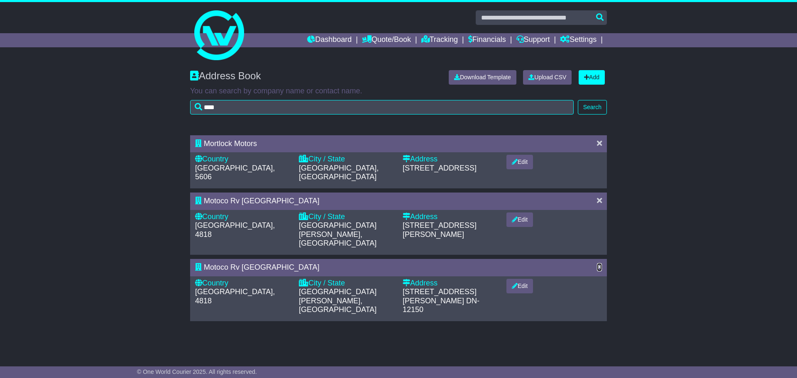
click at [600, 263] on icon at bounding box center [599, 266] width 5 height 7
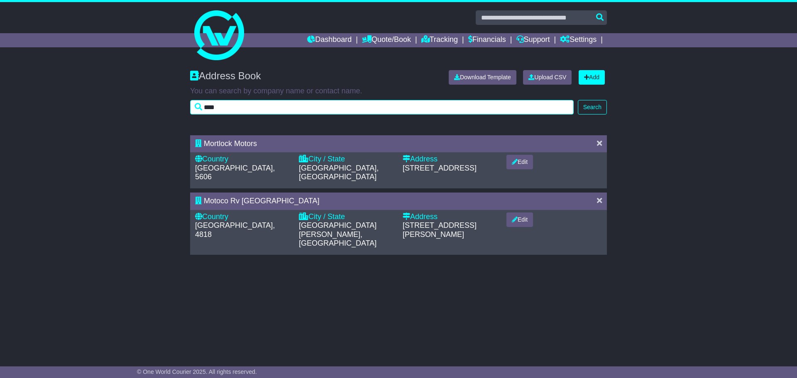
drag, startPoint x: 236, startPoint y: 105, endPoint x: 193, endPoint y: 111, distance: 43.7
click at [186, 108] on div "Address Book Download Template Upload CSV Add You can search by company name or…" at bounding box center [398, 90] width 425 height 57
type input "***"
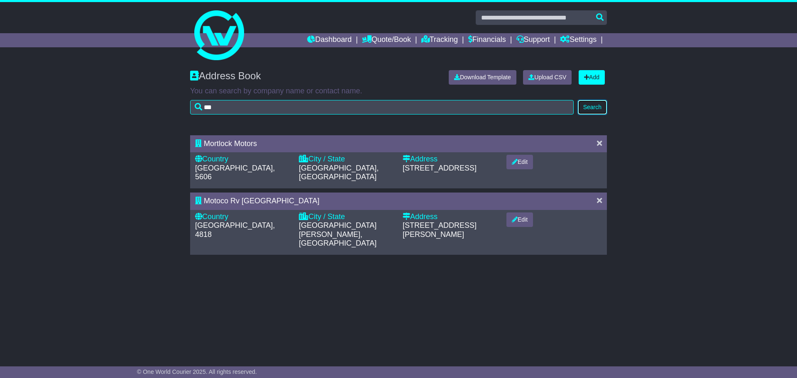
click at [605, 108] on button "Search" at bounding box center [592, 107] width 29 height 15
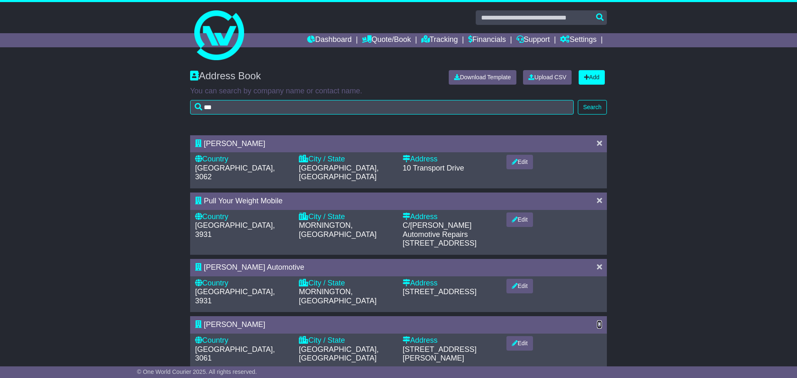
click at [597, 320] on icon at bounding box center [599, 323] width 5 height 7
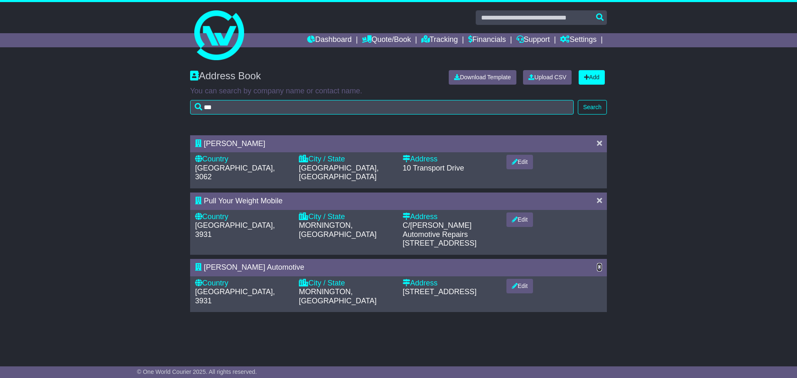
click at [599, 263] on icon at bounding box center [599, 266] width 5 height 7
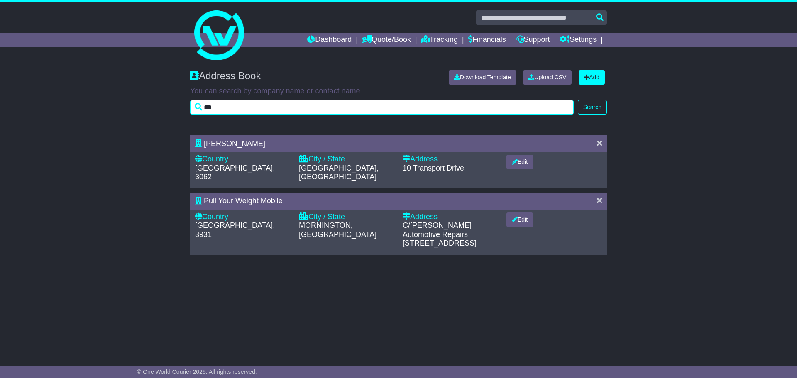
drag, startPoint x: 234, startPoint y: 102, endPoint x: 191, endPoint y: 105, distance: 43.2
click at [191, 105] on input "***" at bounding box center [382, 107] width 384 height 15
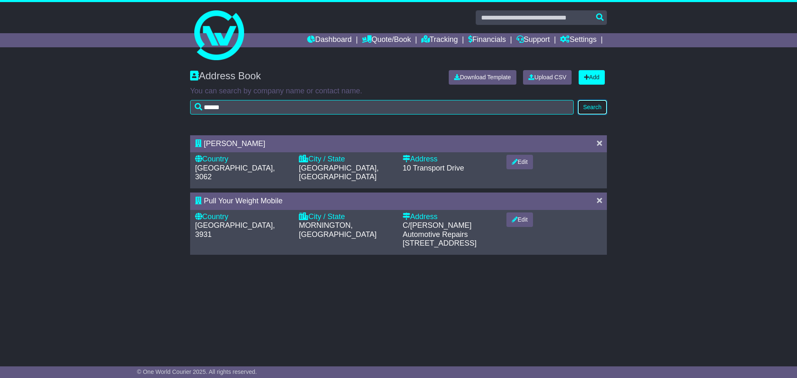
click at [593, 101] on button "Search" at bounding box center [592, 107] width 29 height 15
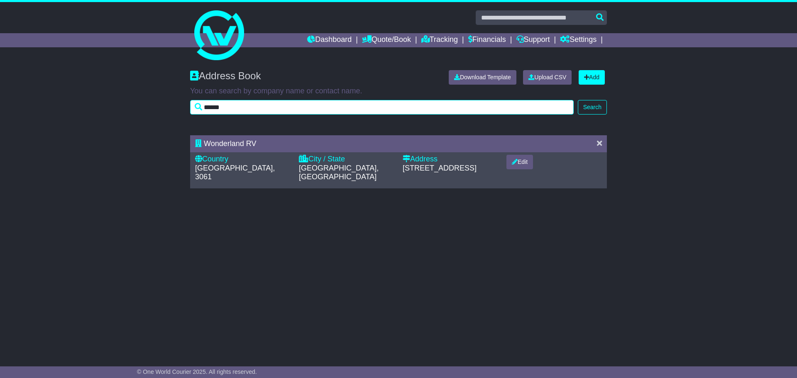
drag, startPoint x: 212, startPoint y: 109, endPoint x: 175, endPoint y: 113, distance: 37.6
click at [175, 113] on div "Address Book Download Template Upload CSV Add You can search by company name or…" at bounding box center [398, 96] width 797 height 69
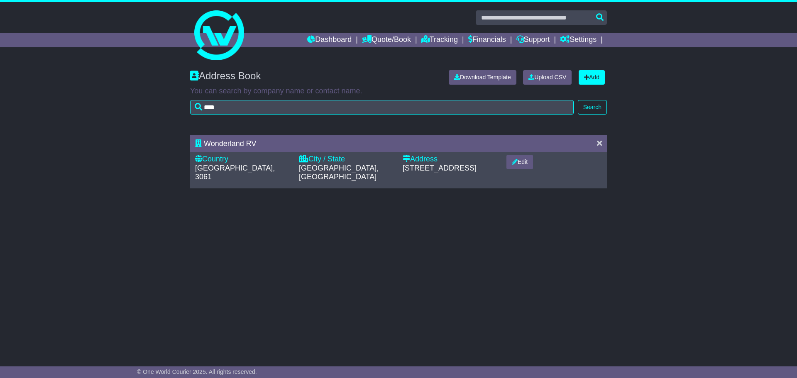
click at [613, 112] on div "Address Book Download Template Upload CSV Add You can search by company name or…" at bounding box center [398, 96] width 797 height 69
click at [606, 115] on div "Address Book Download Template Upload CSV Add You can search by company name or…" at bounding box center [398, 90] width 425 height 57
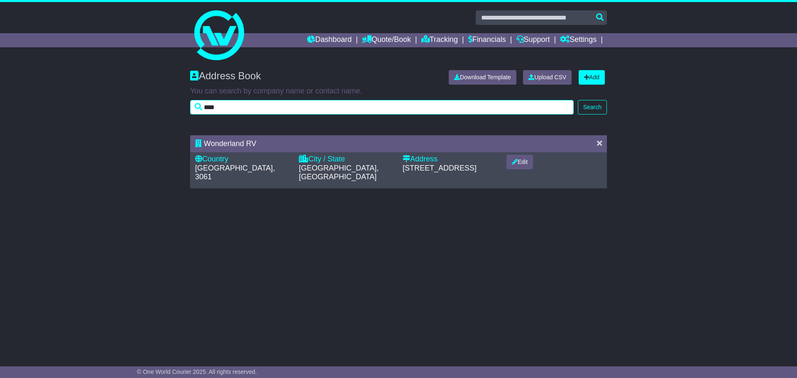
click at [567, 111] on input "****" at bounding box center [382, 107] width 384 height 15
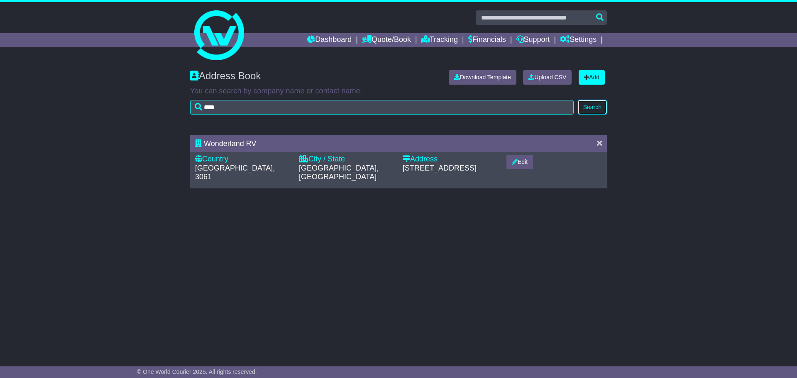
click at [588, 103] on button "Search" at bounding box center [592, 107] width 29 height 15
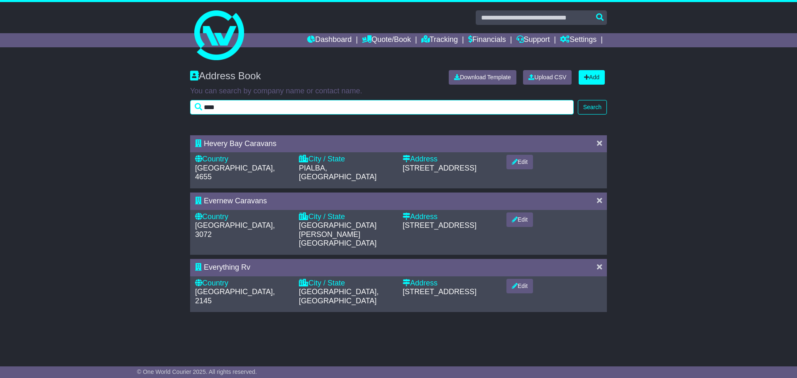
drag, startPoint x: 424, startPoint y: 110, endPoint x: 218, endPoint y: 125, distance: 206.9
click at [218, 125] on div "Address Book Download Template Upload CSV Add You can search by company name or…" at bounding box center [398, 96] width 797 height 69
type input "*"
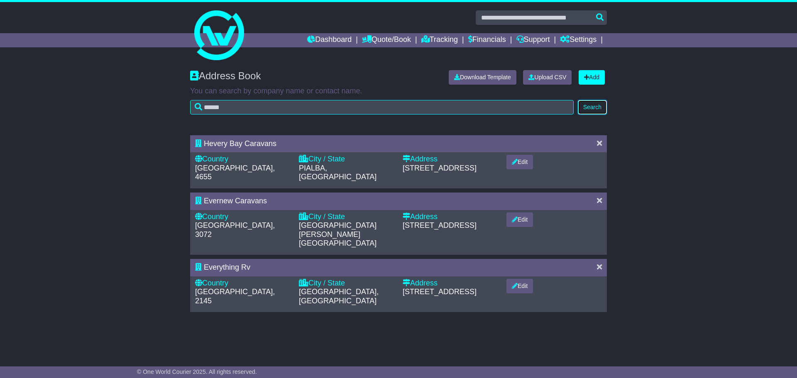
click at [592, 107] on button "Search" at bounding box center [592, 107] width 29 height 15
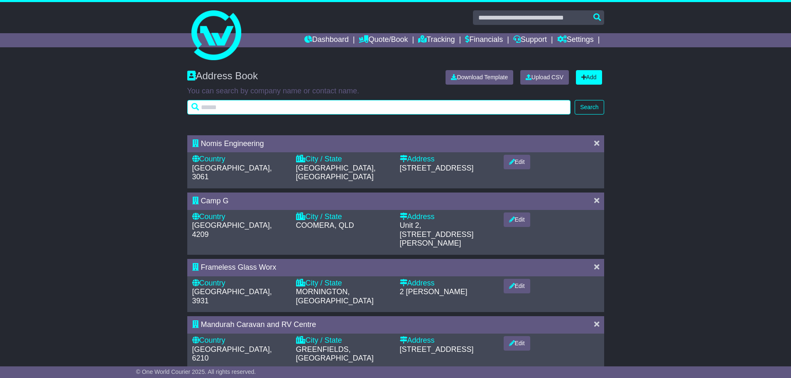
click at [235, 108] on input "text" at bounding box center [379, 107] width 384 height 15
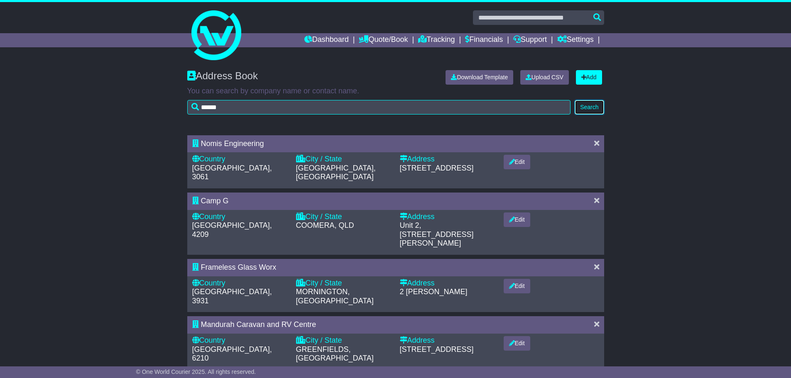
click at [579, 106] on button "Search" at bounding box center [588, 107] width 29 height 15
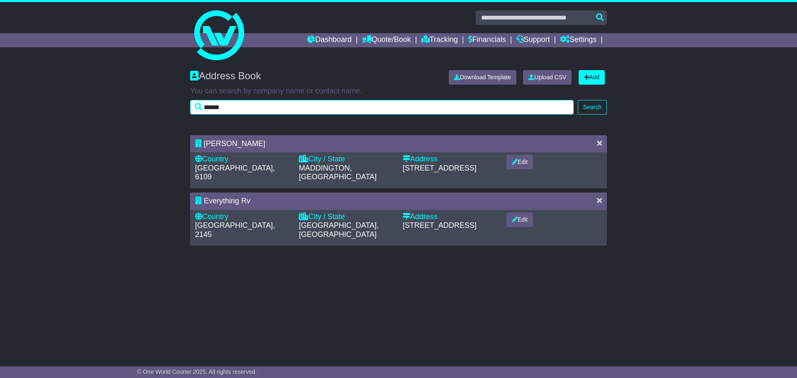
drag, startPoint x: 235, startPoint y: 108, endPoint x: 189, endPoint y: 107, distance: 46.5
click at [188, 106] on div "Address Book Download Template Upload CSV Add You can search by company name or…" at bounding box center [398, 90] width 425 height 57
type input "****"
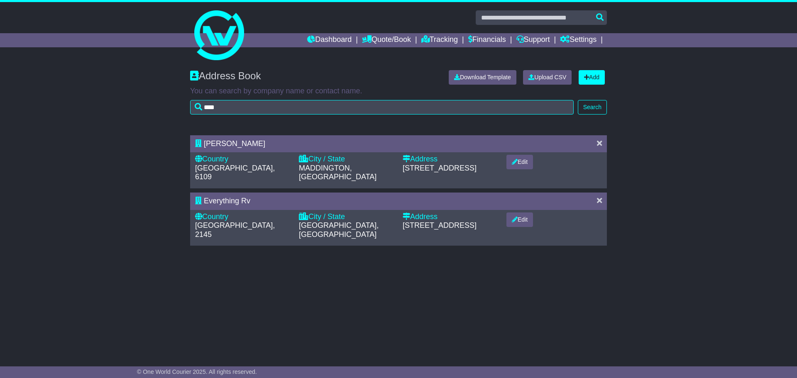
click at [596, 116] on div "Address Book Download Template Upload CSV Add You can search by company name or…" at bounding box center [398, 90] width 425 height 57
click at [589, 107] on button "Search" at bounding box center [592, 107] width 29 height 15
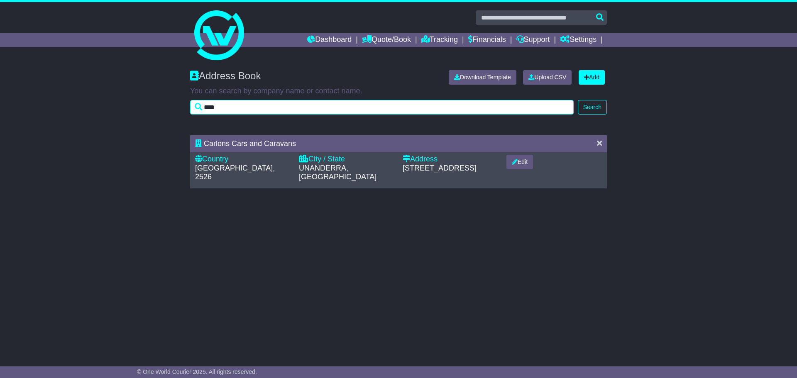
drag, startPoint x: 197, startPoint y: 107, endPoint x: 175, endPoint y: 108, distance: 22.0
click at [175, 108] on div "Address Book Download Template Upload CSV Add You can search by company name or…" at bounding box center [398, 96] width 797 height 69
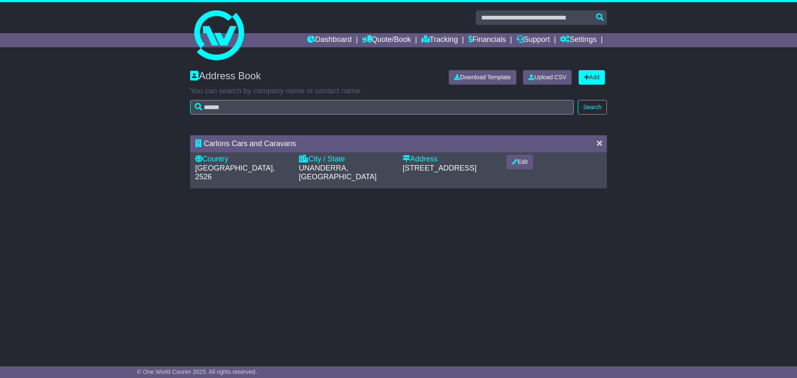
click at [734, 171] on div "Carlons Cars and Caravans Country Australia, 2526 City / State UNANDERRA, NSW A…" at bounding box center [398, 164] width 797 height 66
click at [593, 110] on button "Search" at bounding box center [592, 107] width 29 height 15
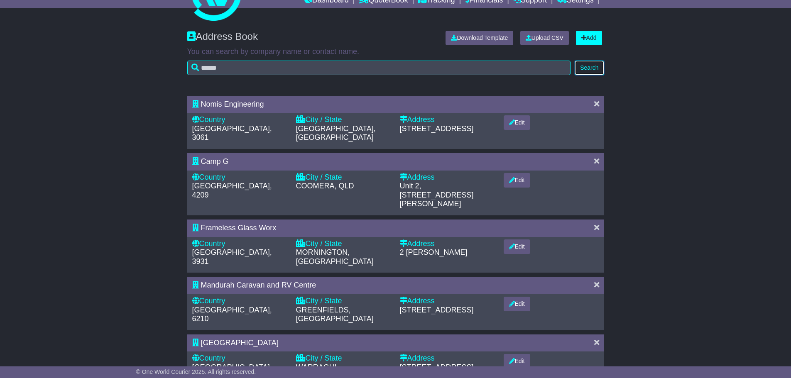
scroll to position [291, 0]
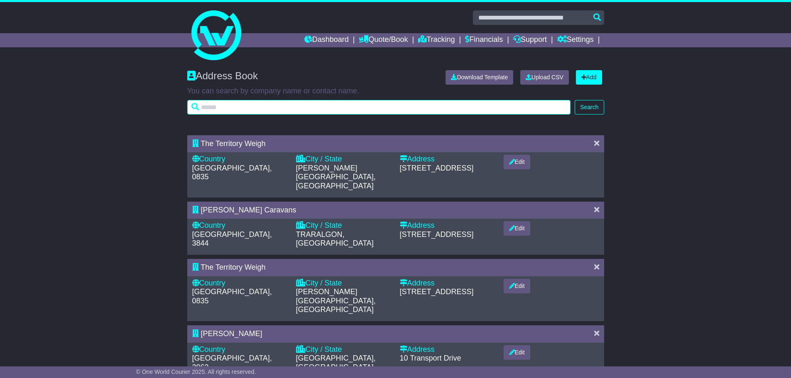
click at [255, 102] on input "text" at bounding box center [379, 107] width 384 height 15
drag, startPoint x: 227, startPoint y: 102, endPoint x: 164, endPoint y: 102, distance: 63.1
click at [164, 102] on div "Address Book Download Template Upload CSV Add You can search by company name or…" at bounding box center [395, 96] width 791 height 69
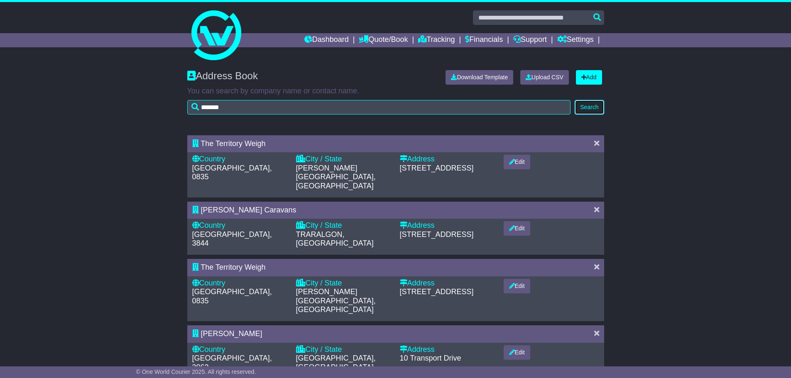
click at [591, 110] on button "Search" at bounding box center [588, 107] width 29 height 15
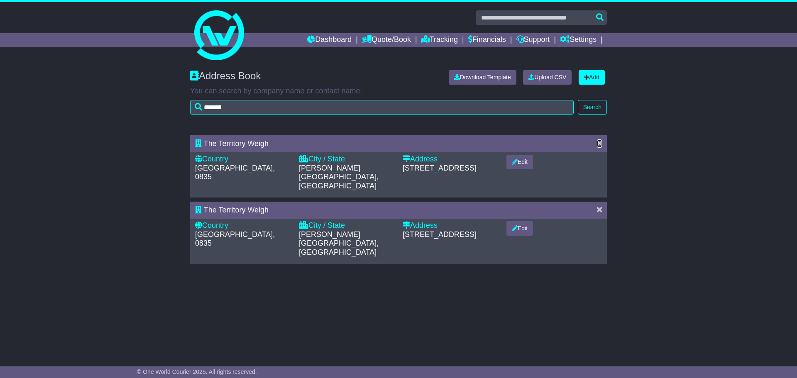
click at [597, 144] on icon at bounding box center [599, 142] width 5 height 7
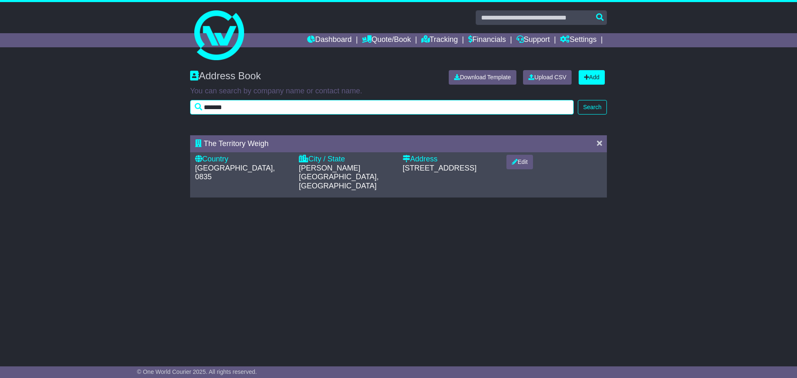
drag, startPoint x: 243, startPoint y: 107, endPoint x: 144, endPoint y: 104, distance: 98.8
click at [144, 104] on div "Address Book Download Template Upload CSV Add You can search by company name or…" at bounding box center [398, 96] width 797 height 69
type input "****"
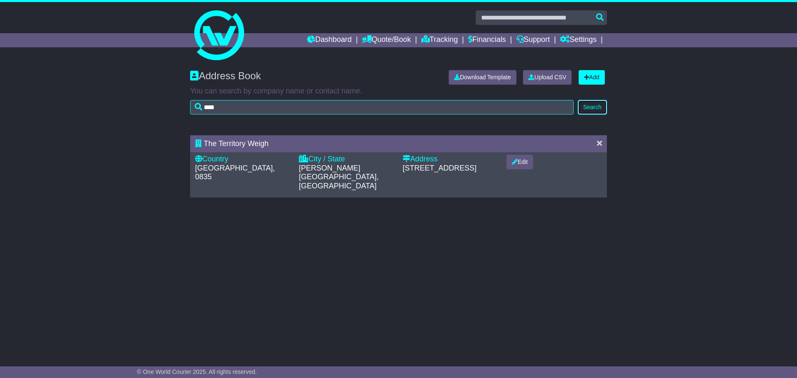
click at [586, 107] on button "Search" at bounding box center [592, 107] width 29 height 15
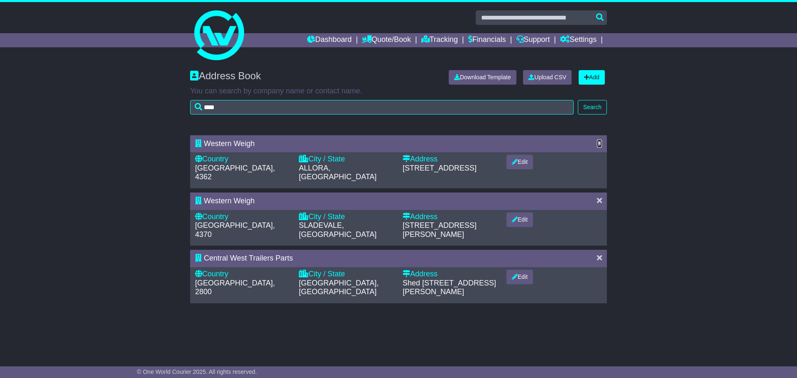
click at [598, 143] on icon at bounding box center [599, 142] width 5 height 7
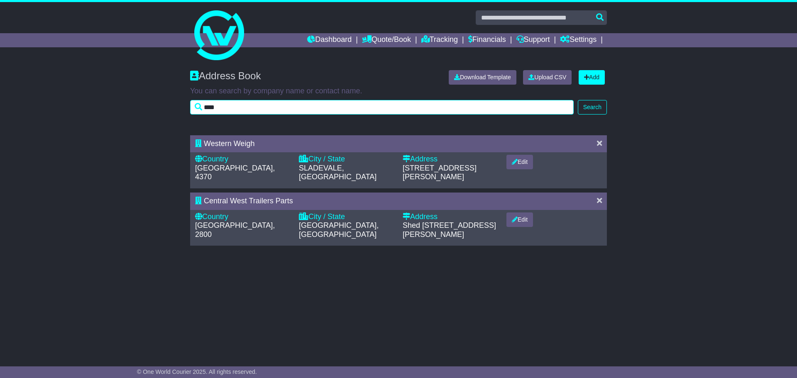
drag, startPoint x: 282, startPoint y: 103, endPoint x: 192, endPoint y: 107, distance: 89.7
click at [192, 107] on input "****" at bounding box center [382, 107] width 384 height 15
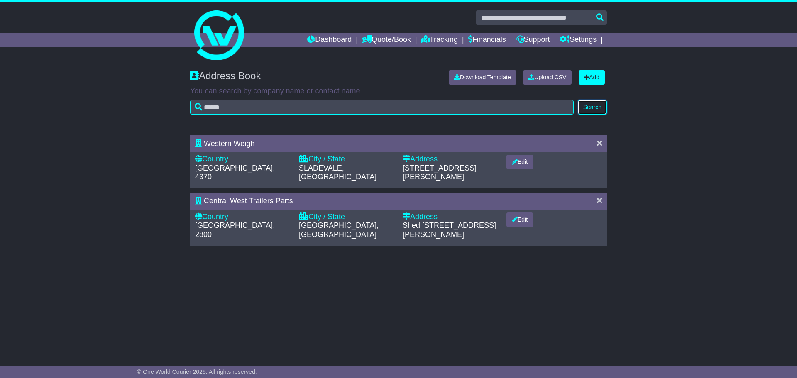
click at [603, 102] on button "Search" at bounding box center [592, 107] width 29 height 15
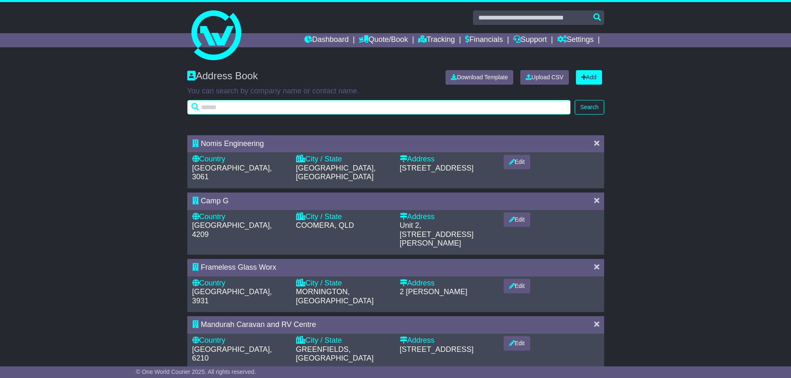
click at [279, 104] on input "text" at bounding box center [379, 107] width 384 height 15
type input "***"
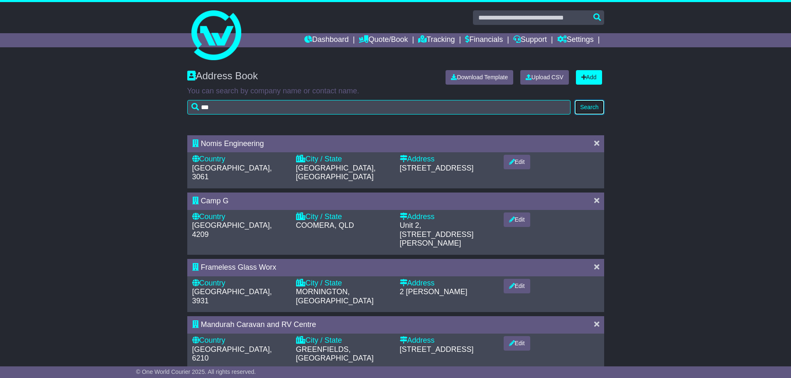
click at [591, 109] on button "Search" at bounding box center [588, 107] width 29 height 15
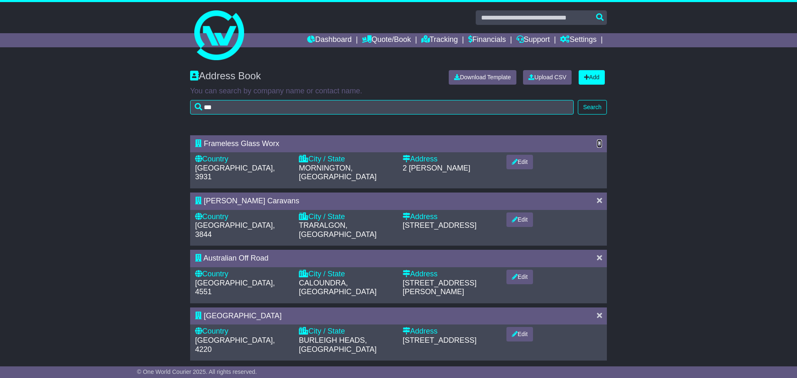
click at [601, 140] on icon at bounding box center [599, 142] width 5 height 7
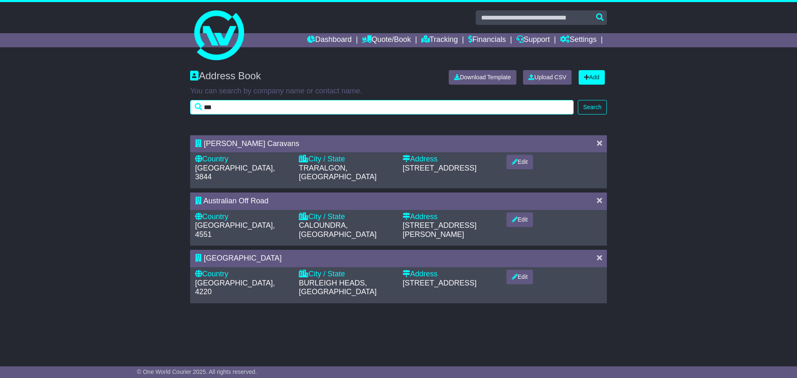
drag, startPoint x: 444, startPoint y: 103, endPoint x: 141, endPoint y: 112, distance: 302.7
click at [138, 106] on div "Address Book Download Template Upload CSV Add You can search by company name or…" at bounding box center [398, 96] width 797 height 69
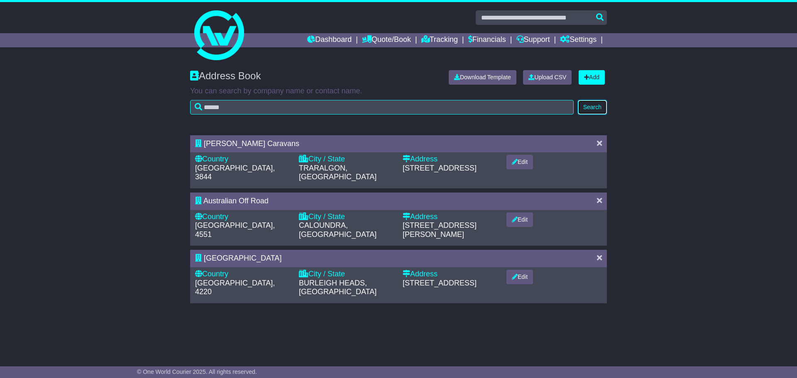
click at [585, 105] on button "Search" at bounding box center [592, 107] width 29 height 15
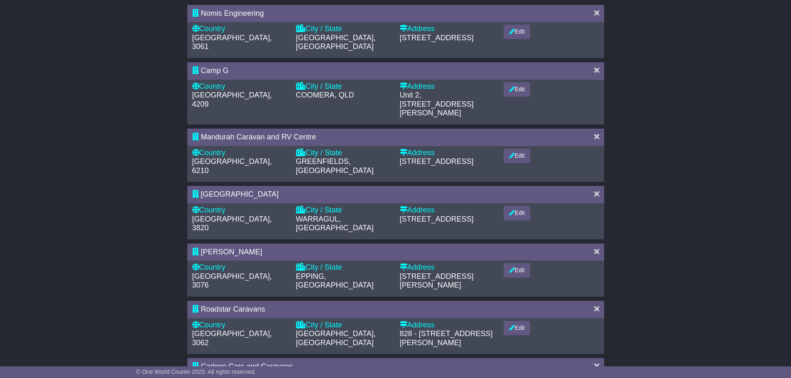
scroll to position [299, 0]
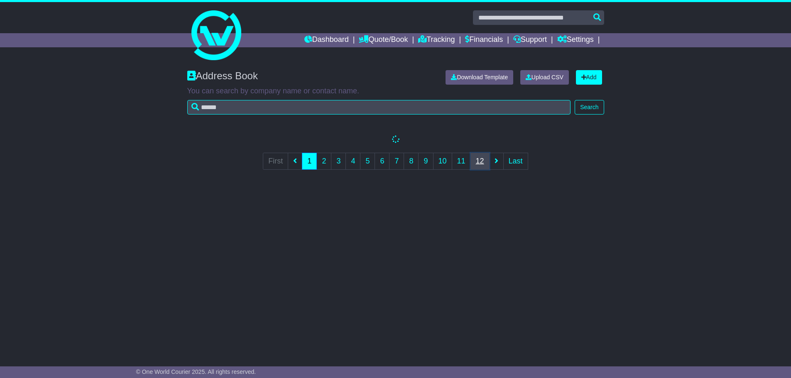
scroll to position [0, 0]
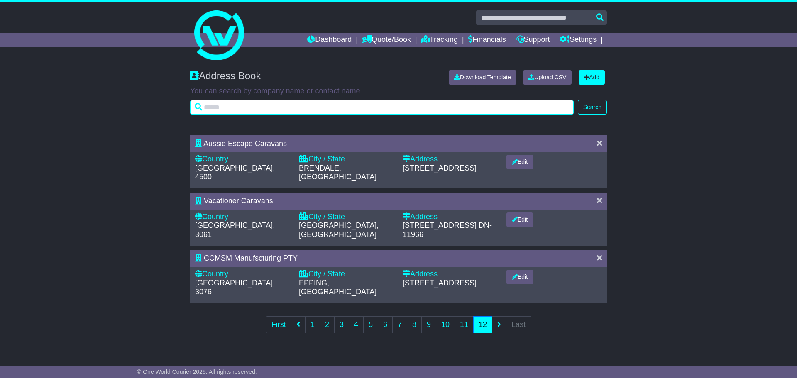
click at [259, 109] on input "text" at bounding box center [382, 107] width 384 height 15
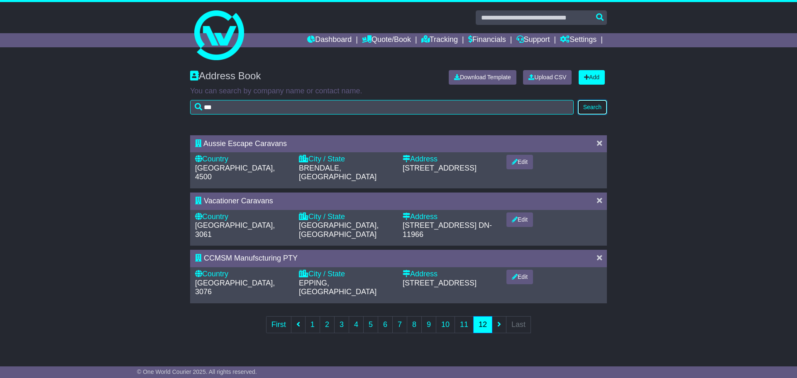
click at [592, 106] on button "Search" at bounding box center [592, 107] width 29 height 15
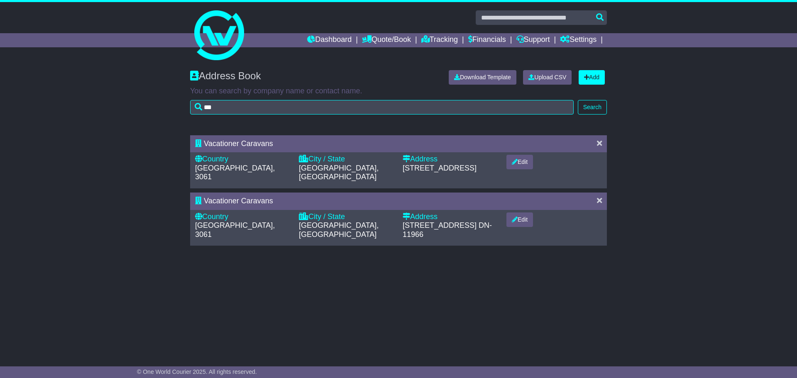
click at [602, 143] on div at bounding box center [599, 143] width 13 height 9
click at [597, 146] on icon at bounding box center [599, 142] width 5 height 7
click at [601, 142] on icon at bounding box center [599, 142] width 5 height 7
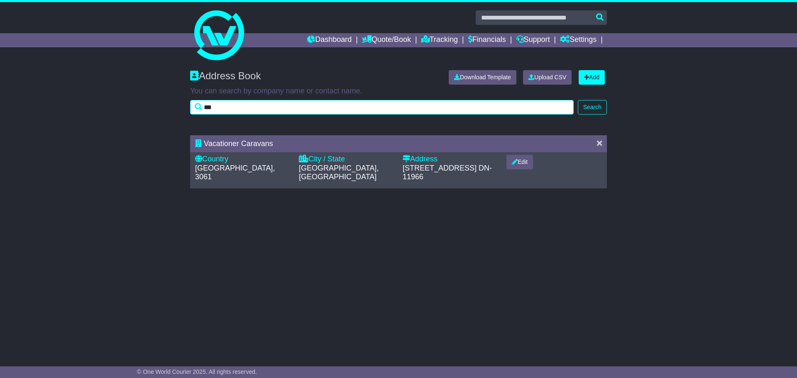
drag, startPoint x: 189, startPoint y: 114, endPoint x: 165, endPoint y: 115, distance: 24.5
click at [165, 115] on div "Address Book Download Template Upload CSV Add You can search by company name or…" at bounding box center [398, 96] width 797 height 69
type input "******"
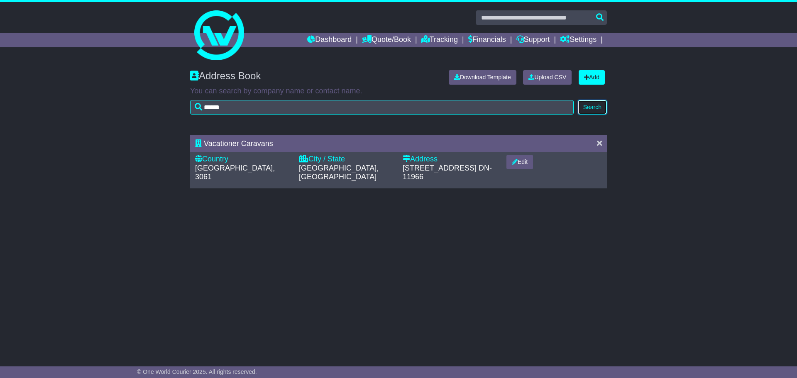
click at [590, 106] on button "Search" at bounding box center [592, 107] width 29 height 15
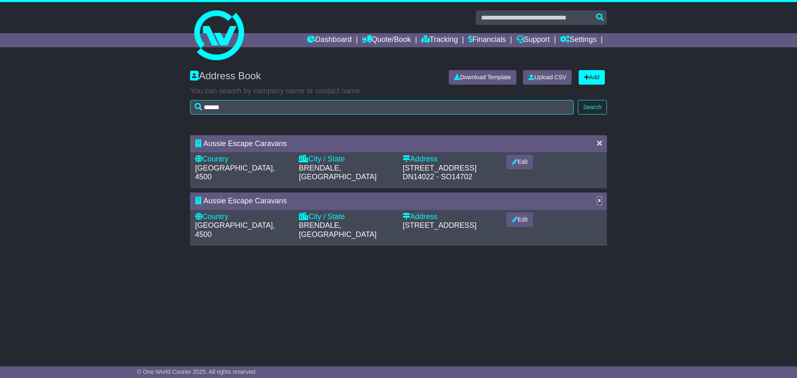
click at [598, 200] on icon at bounding box center [599, 200] width 5 height 7
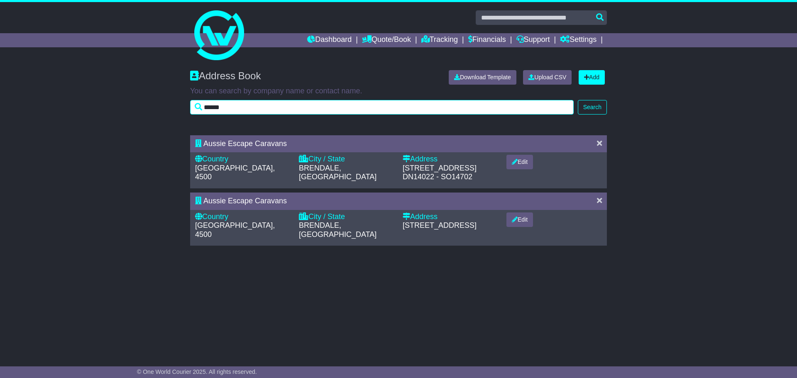
click at [266, 106] on input "******" at bounding box center [382, 107] width 384 height 15
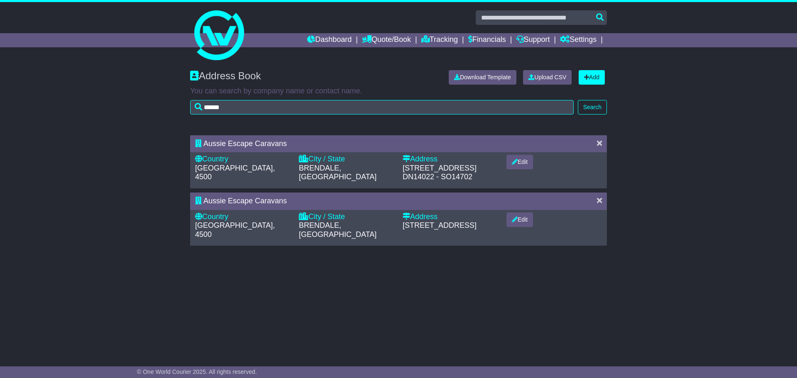
click at [599, 200] on div "Address Book Download Template Upload CSV Add You can search by company name or…" at bounding box center [398, 207] width 797 height 291
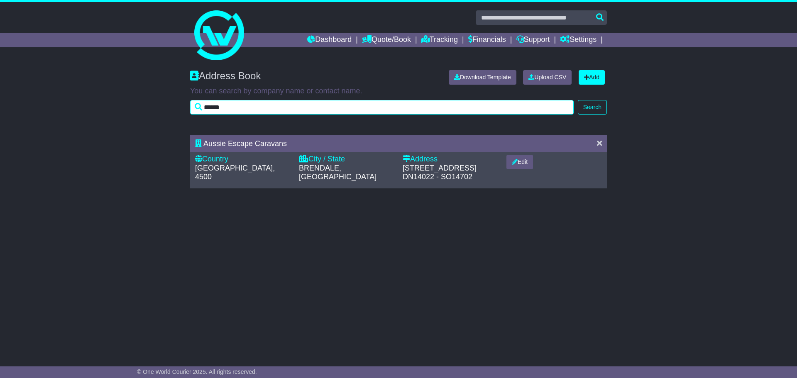
drag, startPoint x: 237, startPoint y: 107, endPoint x: 115, endPoint y: 99, distance: 121.9
click at [116, 100] on div "Address Book Download Template Upload CSV Add You can search by company name or…" at bounding box center [398, 96] width 797 height 69
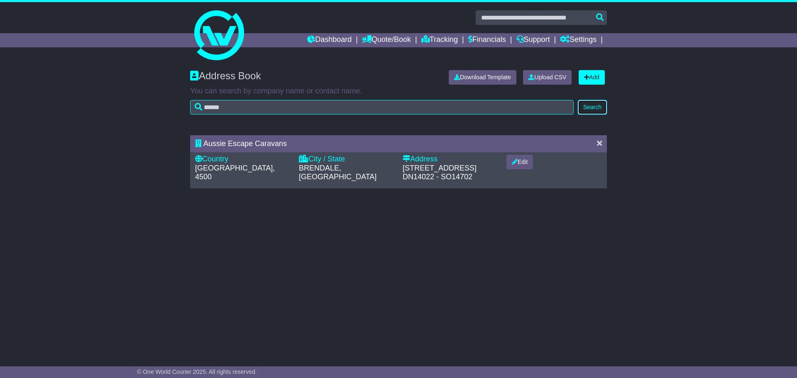
click at [596, 112] on button "Search" at bounding box center [592, 107] width 29 height 15
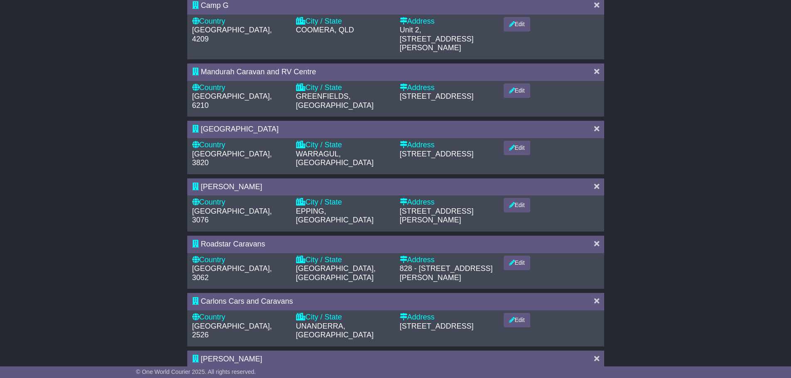
scroll to position [299, 0]
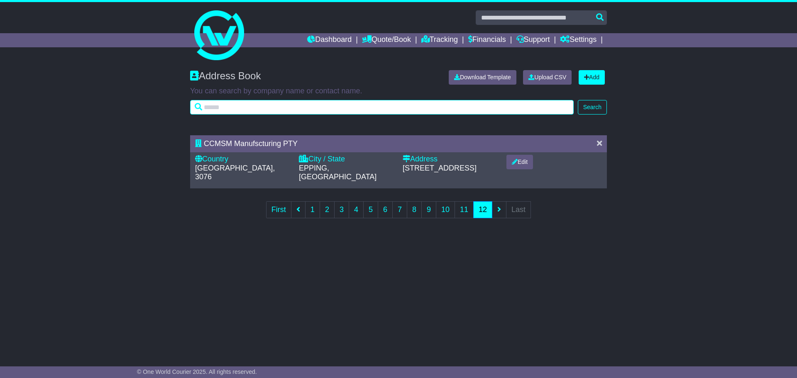
click at [237, 107] on input "text" at bounding box center [382, 107] width 384 height 15
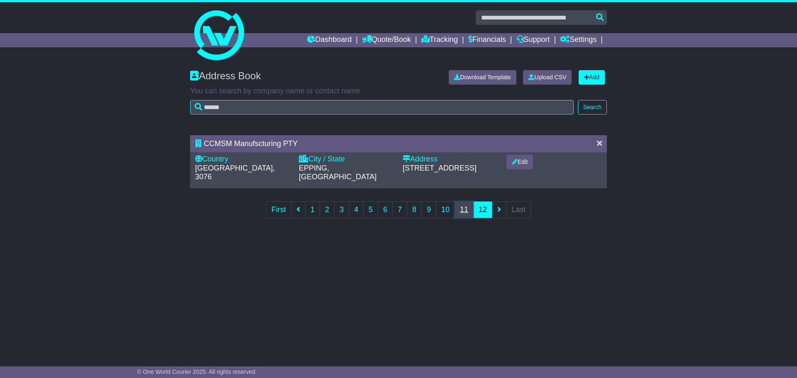
click at [469, 203] on link "11" at bounding box center [464, 209] width 19 height 17
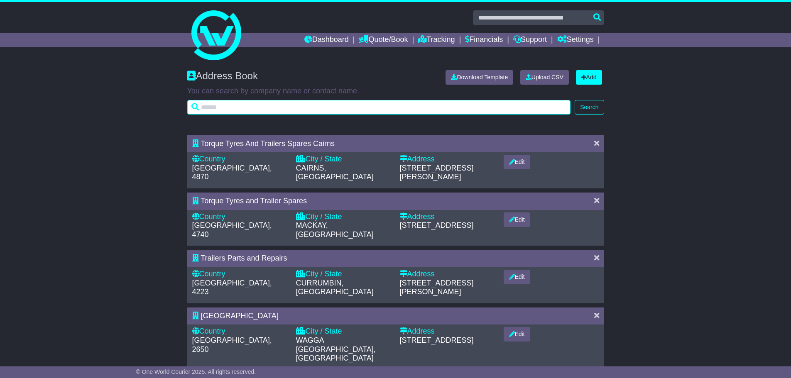
click at [272, 108] on input "text" at bounding box center [379, 107] width 384 height 15
type input "******"
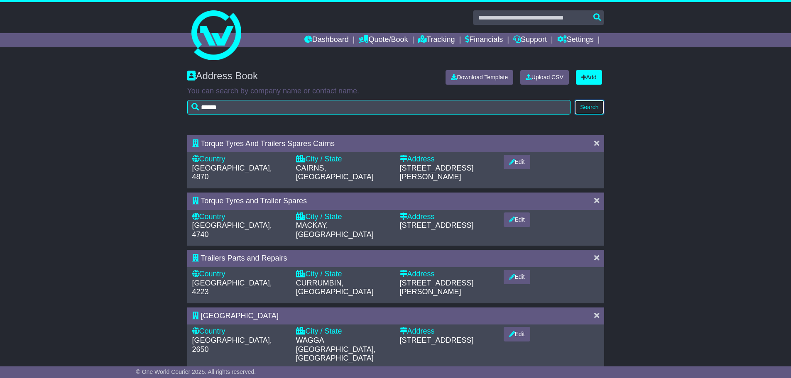
click at [590, 105] on button "Search" at bounding box center [588, 107] width 29 height 15
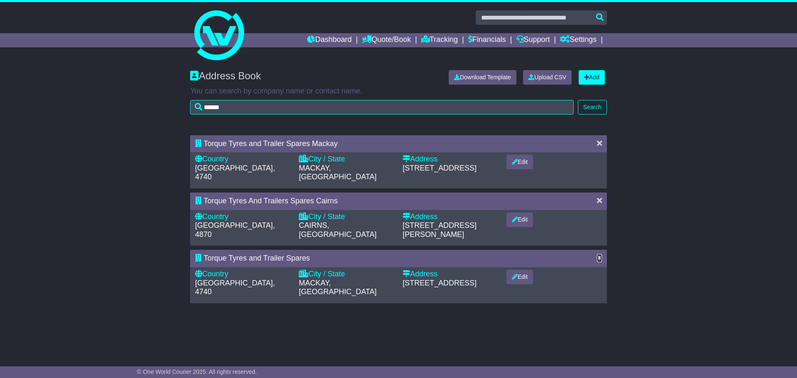
click at [601, 254] on icon at bounding box center [599, 257] width 5 height 7
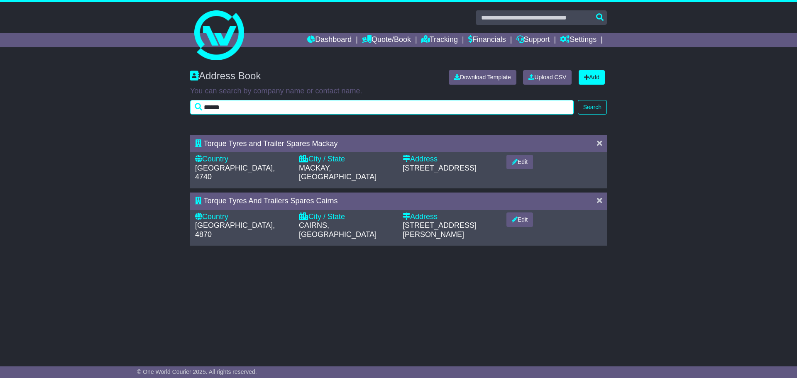
drag, startPoint x: 245, startPoint y: 105, endPoint x: 105, endPoint y: 109, distance: 139.9
click at [105, 109] on div "Address Book Download Template Upload CSV Add You can search by company name or…" at bounding box center [398, 96] width 797 height 69
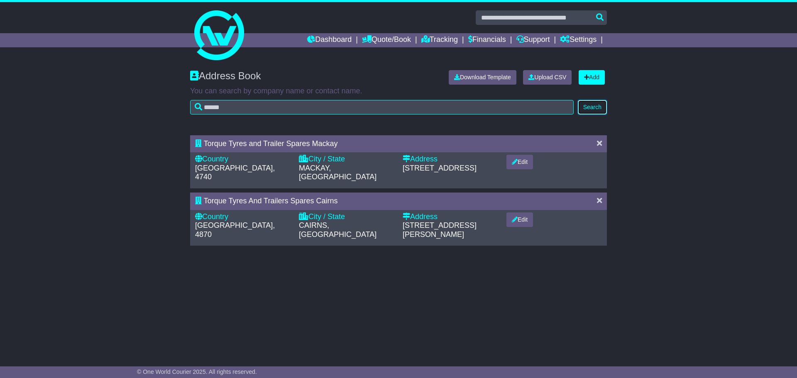
drag, startPoint x: 588, startPoint y: 108, endPoint x: 586, endPoint y: 112, distance: 4.5
click at [588, 108] on button "Search" at bounding box center [592, 107] width 29 height 15
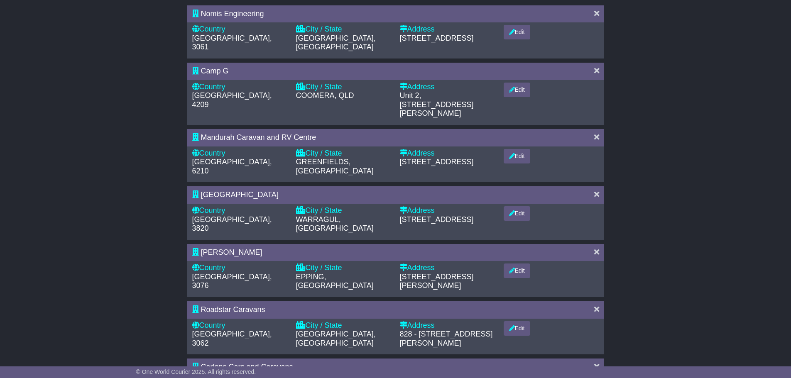
scroll to position [299, 0]
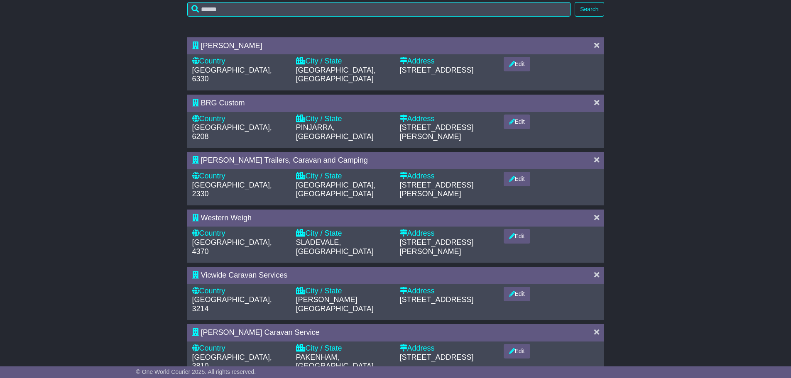
scroll to position [0, 0]
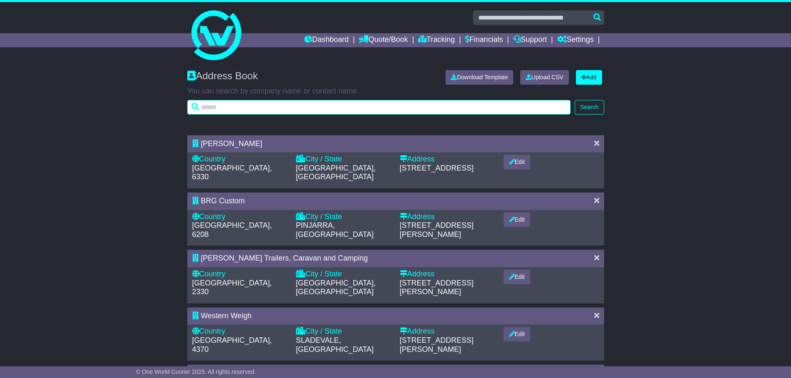
click at [230, 102] on input "text" at bounding box center [379, 107] width 384 height 15
type input "*****"
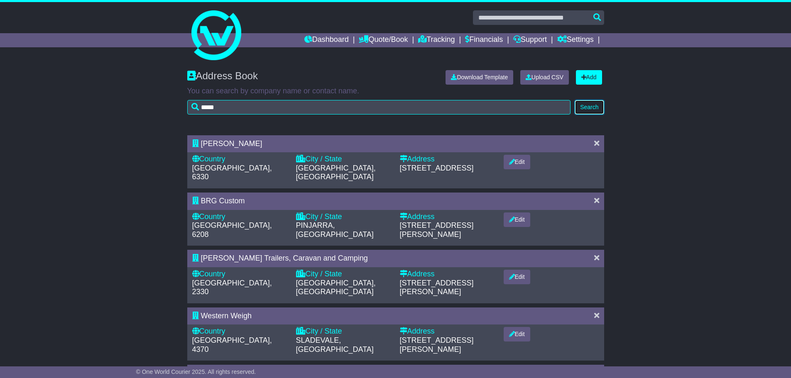
click at [596, 103] on button "Search" at bounding box center [588, 107] width 29 height 15
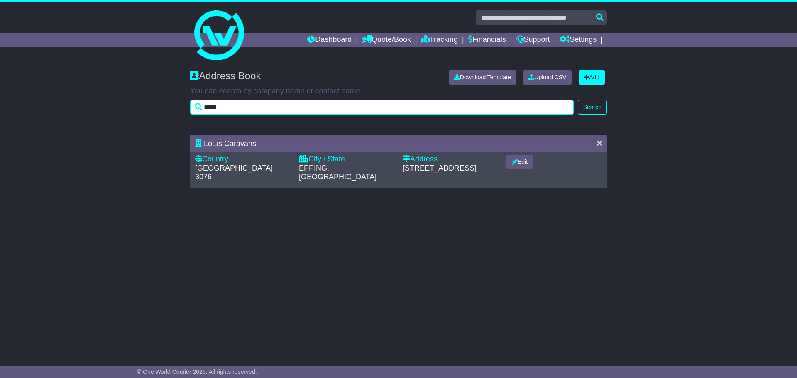
drag, startPoint x: 210, startPoint y: 111, endPoint x: 190, endPoint y: 111, distance: 19.9
click at [190, 111] on div "Address Book Download Template Upload CSV Add You can search by company name or…" at bounding box center [398, 90] width 425 height 57
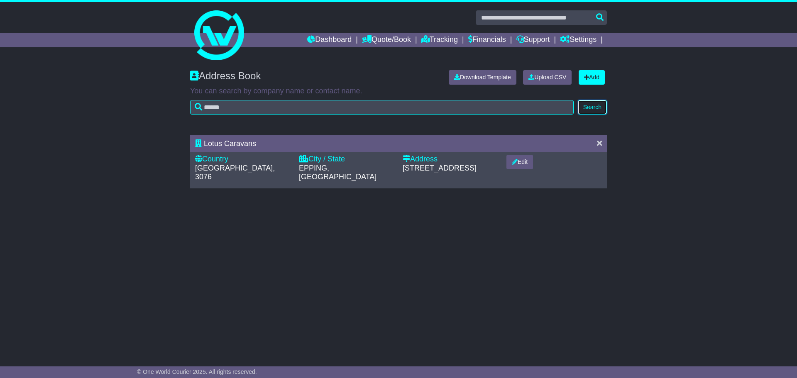
click at [590, 104] on button "Search" at bounding box center [592, 107] width 29 height 15
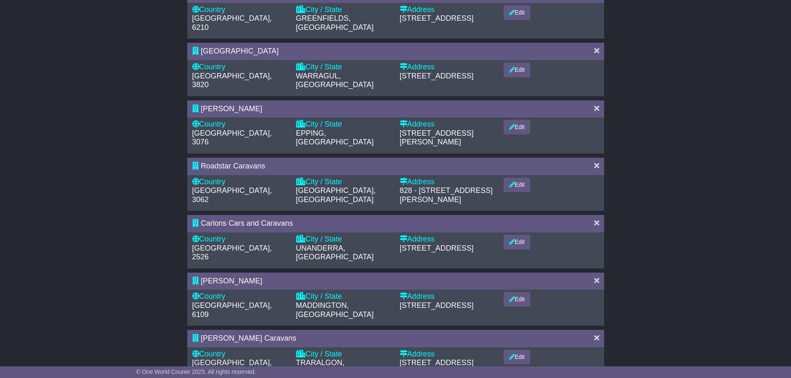
scroll to position [299, 0]
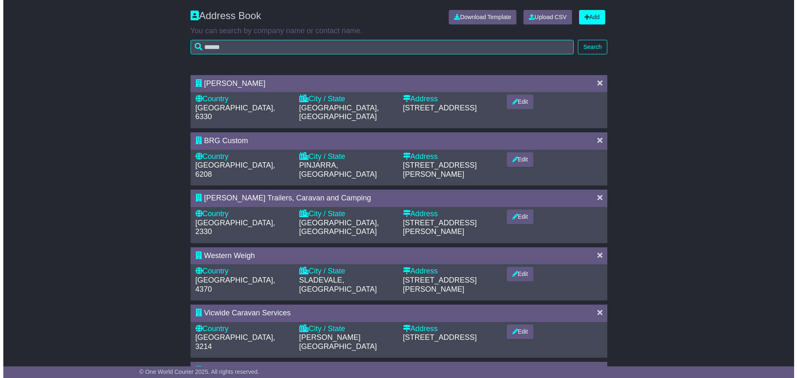
scroll to position [0, 0]
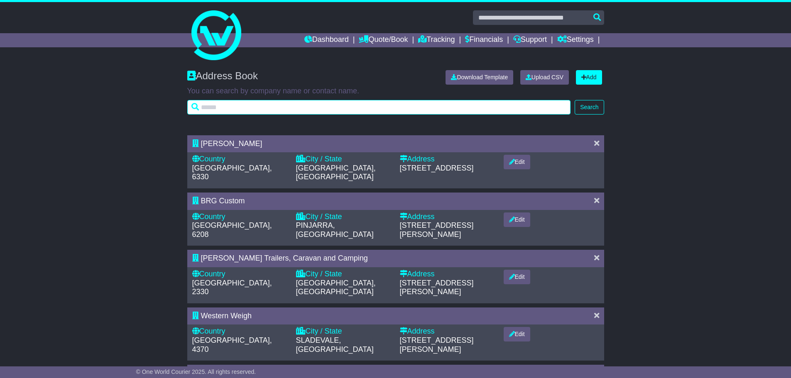
click at [221, 103] on input "text" at bounding box center [379, 107] width 384 height 15
type input "***"
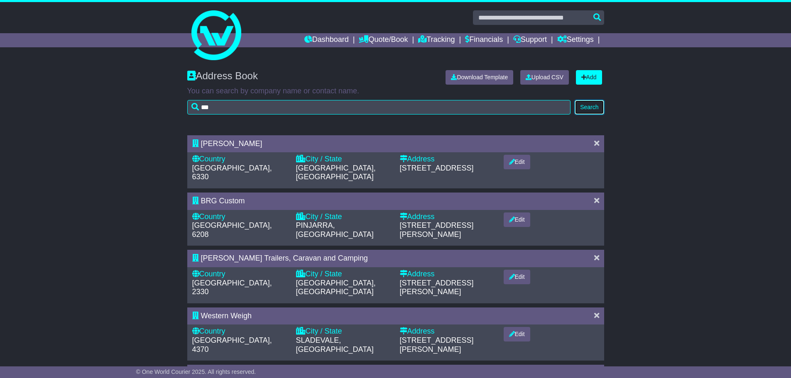
click at [586, 101] on button "Search" at bounding box center [588, 107] width 29 height 15
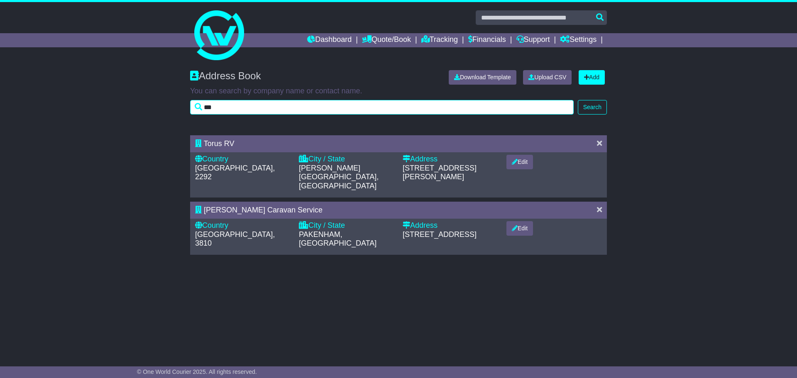
click at [256, 101] on input "***" at bounding box center [382, 107] width 384 height 15
drag, startPoint x: 226, startPoint y: 102, endPoint x: 181, endPoint y: 107, distance: 45.9
click at [181, 106] on div "Address Book Download Template Upload CSV Add You can search by company name or…" at bounding box center [398, 96] width 797 height 69
type input "****"
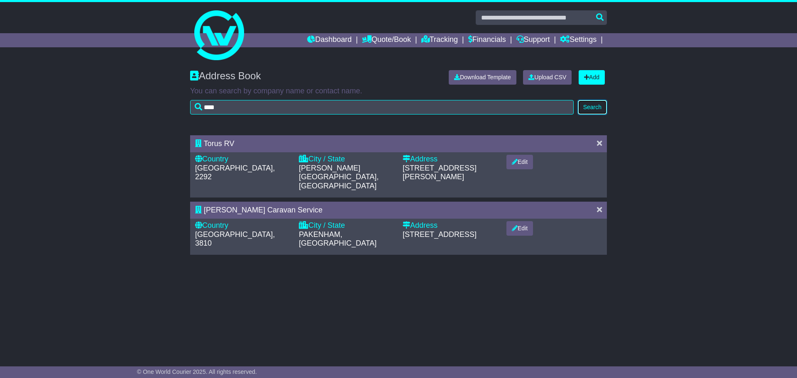
click at [590, 106] on button "Search" at bounding box center [592, 107] width 29 height 15
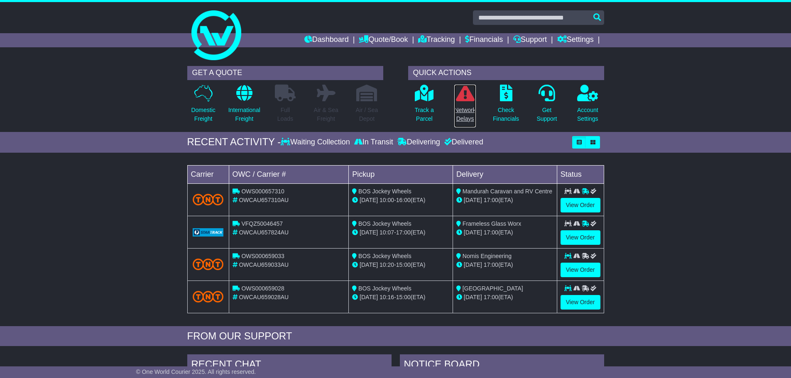
click at [473, 110] on p "Network Delays" at bounding box center [464, 114] width 21 height 17
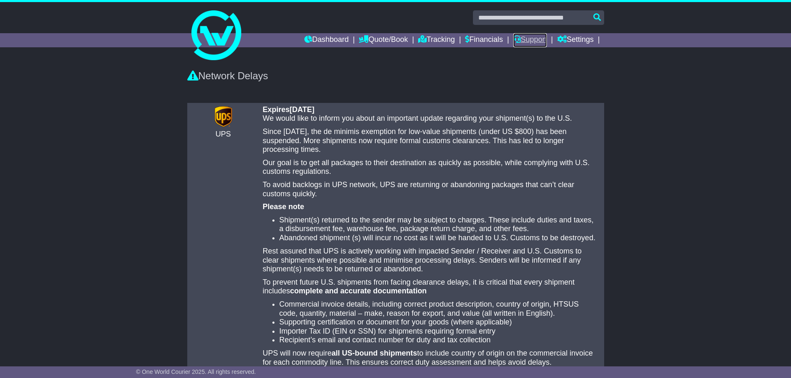
click at [531, 37] on link "Support" at bounding box center [530, 40] width 34 height 14
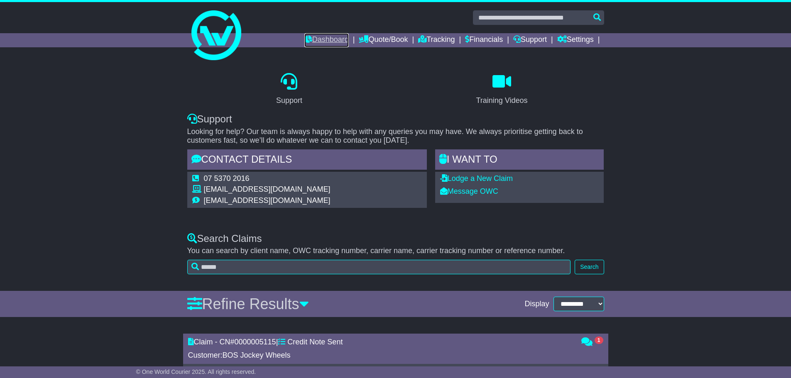
click at [308, 39] on link "Dashboard" at bounding box center [326, 40] width 44 height 14
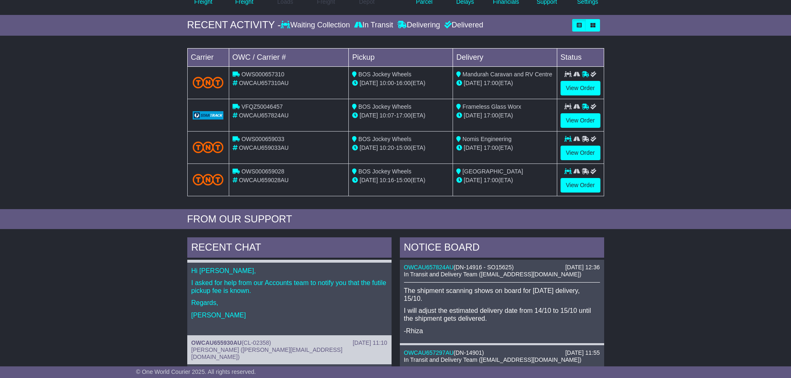
scroll to position [15, 0]
